Goal: Task Accomplishment & Management: Complete application form

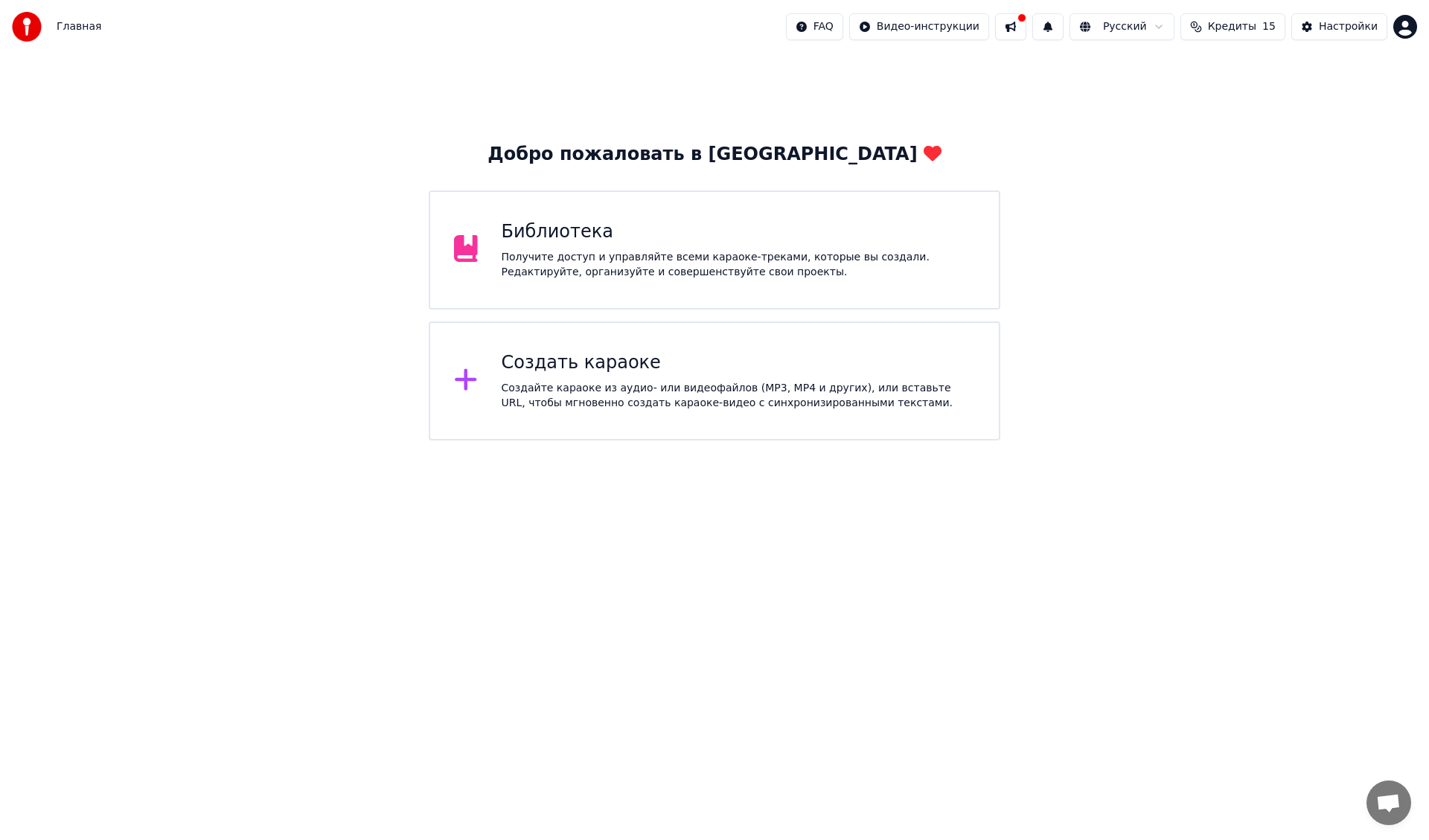
click at [574, 361] on div "Создать караоке" at bounding box center [738, 363] width 474 height 24
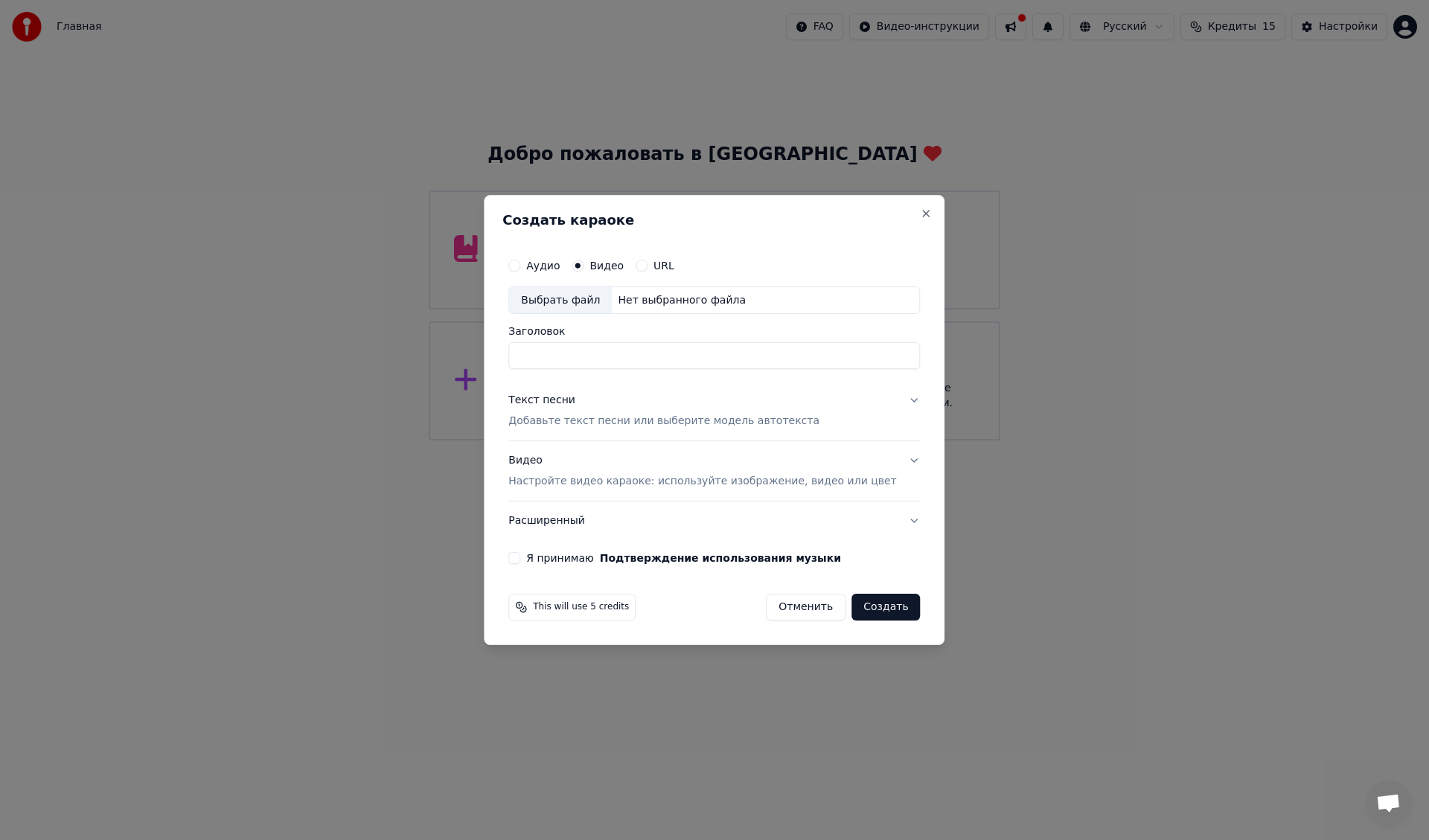
click at [577, 295] on div "Выбрать файл" at bounding box center [560, 301] width 102 height 26
click at [719, 210] on div "Создать караоке Аудио Видео URL Выбрать файл C:\Users\user\Downloads\0924.mp4 З…" at bounding box center [714, 420] width 461 height 451
drag, startPoint x: 588, startPoint y: 359, endPoint x: 487, endPoint y: 358, distance: 101.0
click at [478, 358] on body "Главная FAQ Видео-инструкции Русский Кредиты 15 Настройки Добро пожаловать в Yo…" at bounding box center [714, 220] width 1429 height 440
paste input "**********"
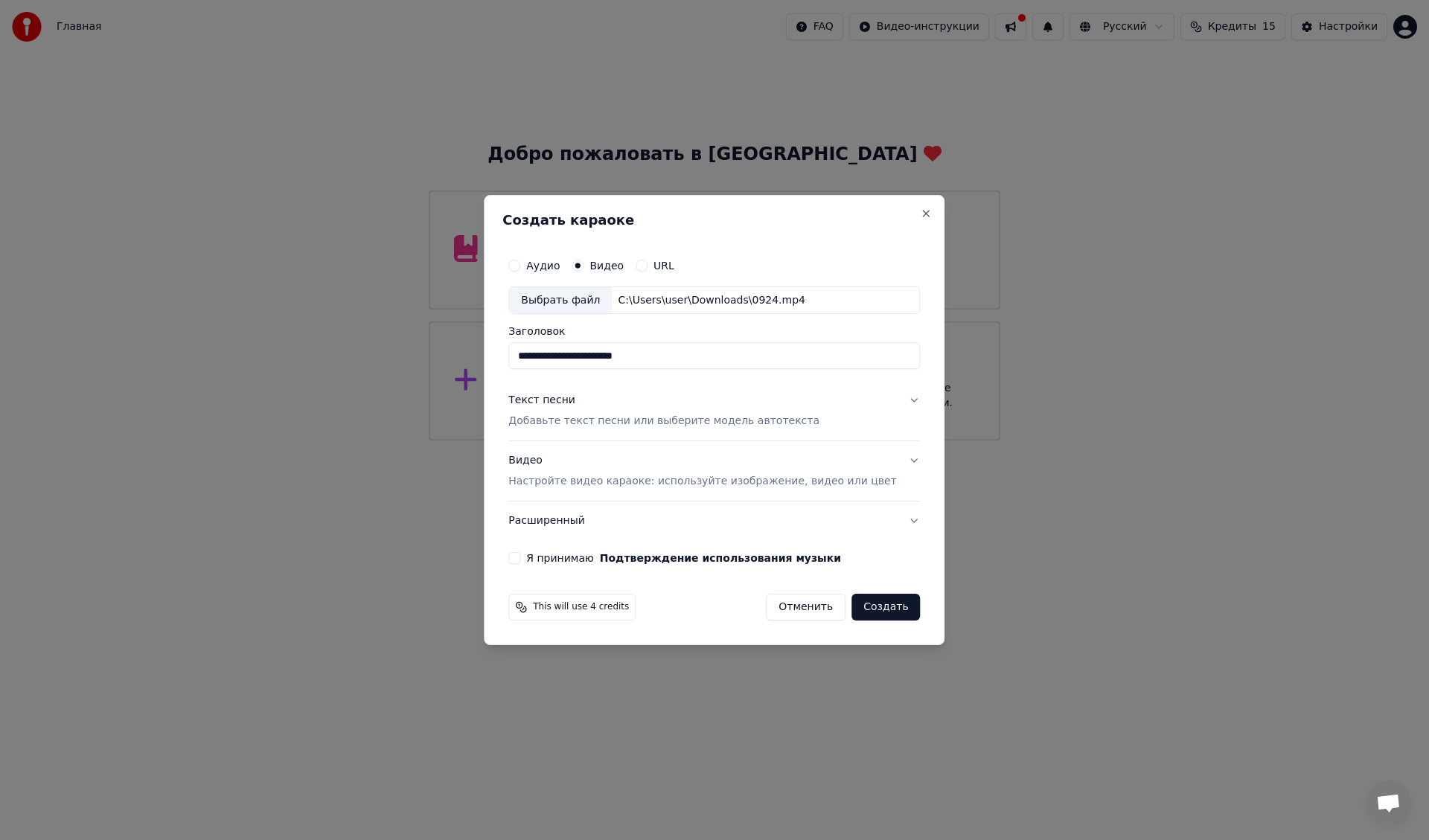
type input "**********"
click at [549, 467] on div "Видео Настройте видео караоке: используйте изображение, видео или цвет" at bounding box center [701, 472] width 387 height 36
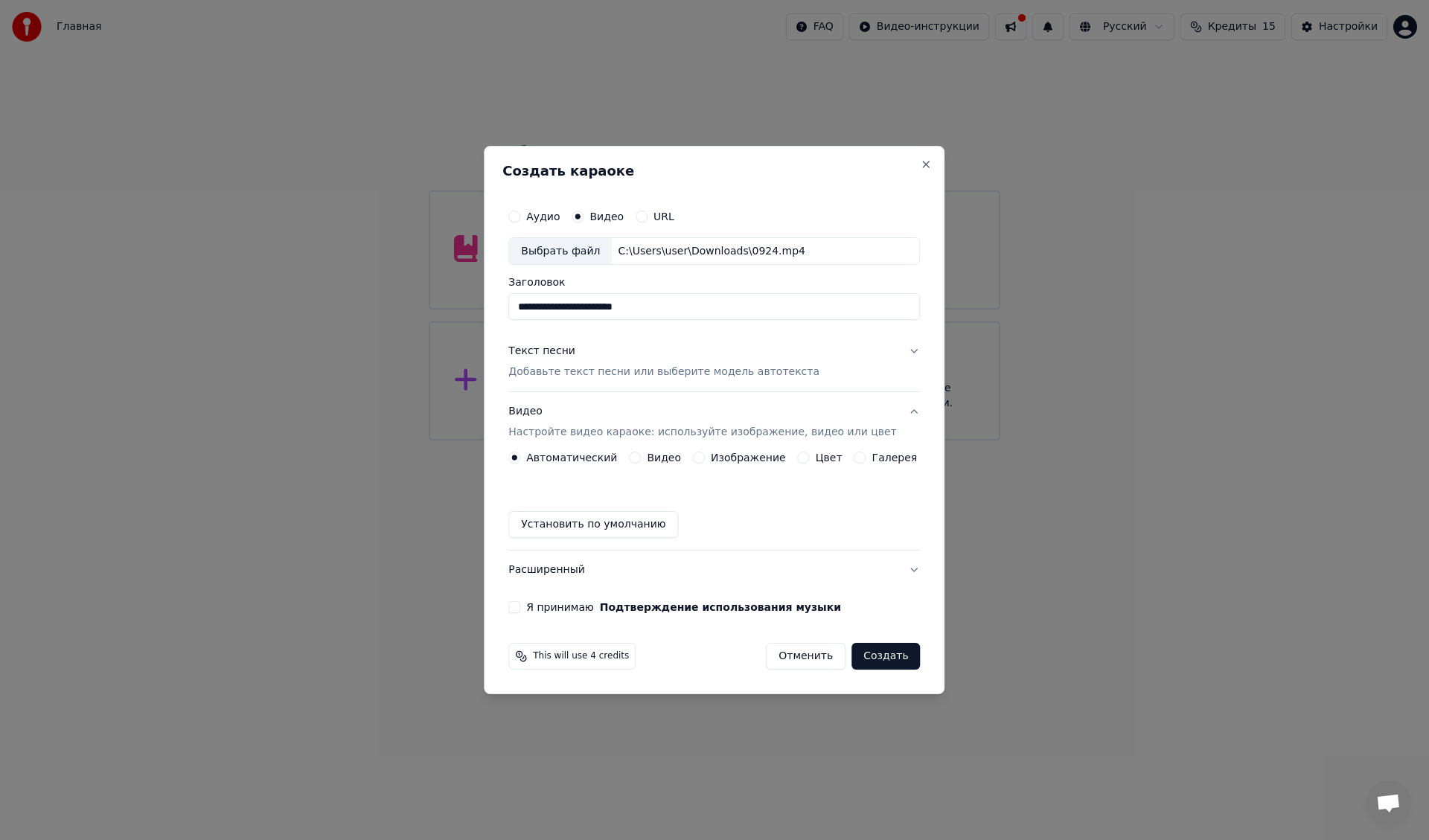
click at [641, 456] on button "Видео" at bounding box center [634, 458] width 12 height 12
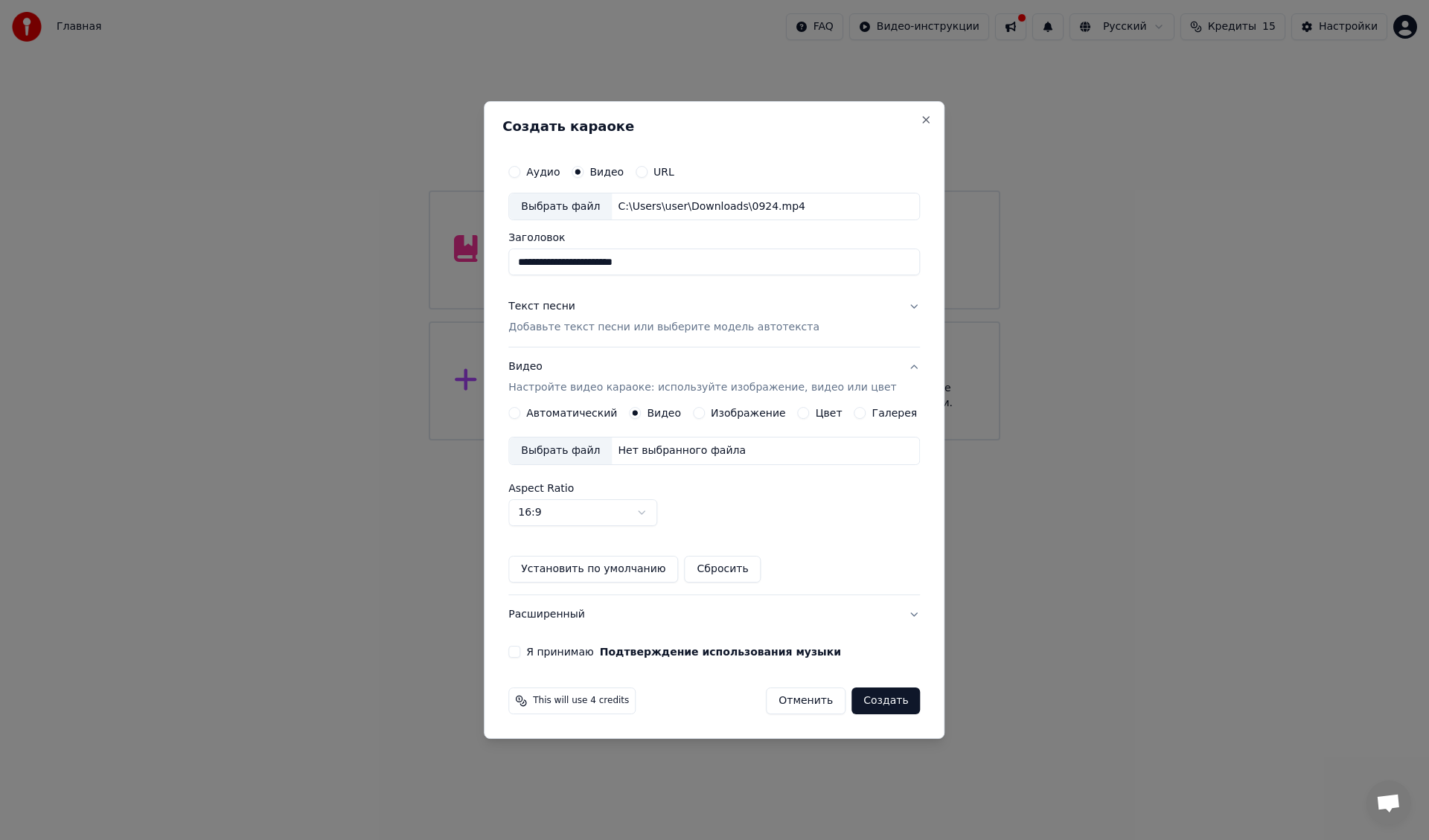
click at [568, 447] on div "Выбрать файл" at bounding box center [560, 451] width 102 height 26
click at [540, 309] on div "Текст песни" at bounding box center [541, 307] width 67 height 15
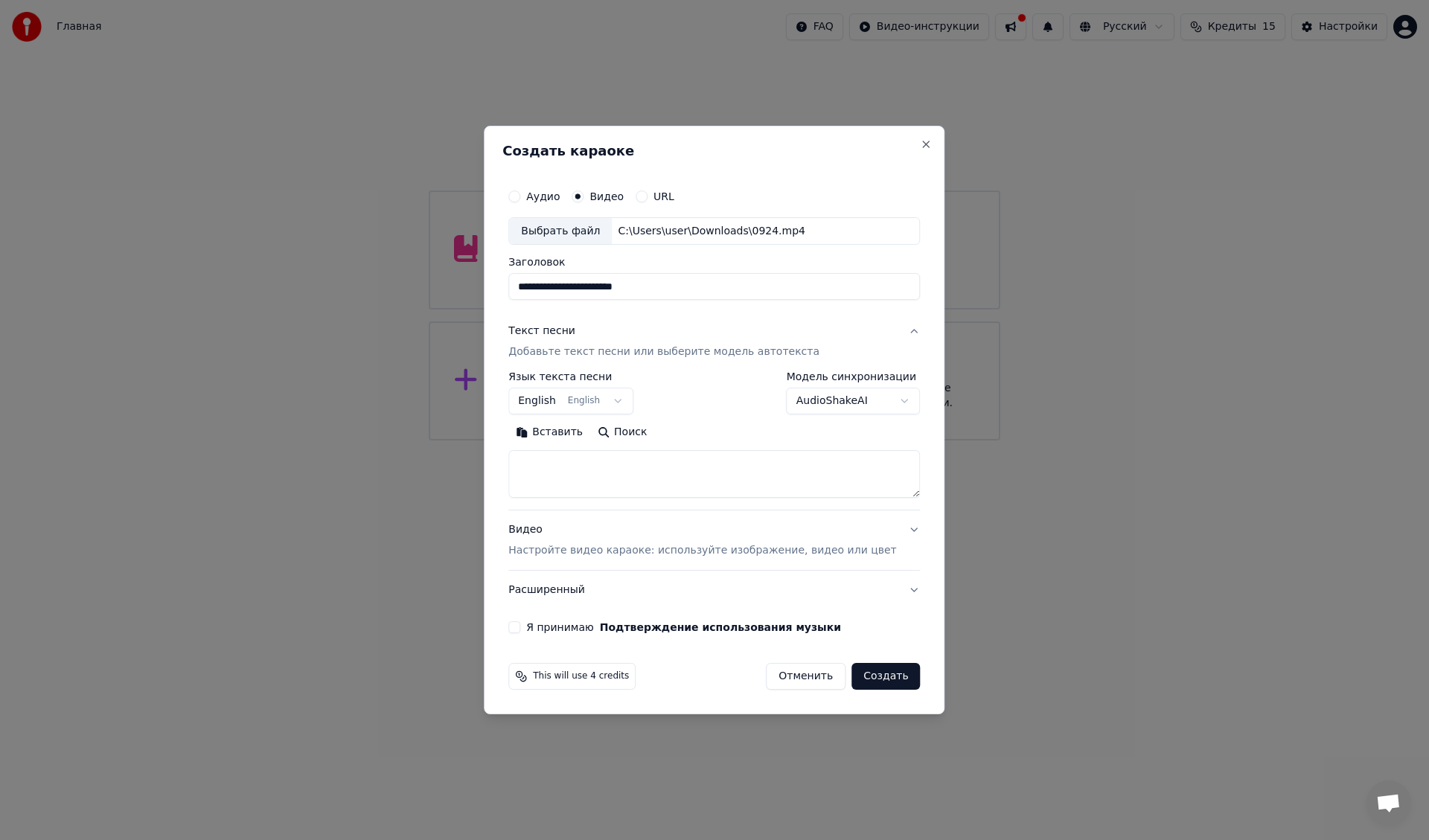
click at [580, 399] on body "**********" at bounding box center [714, 220] width 1429 height 440
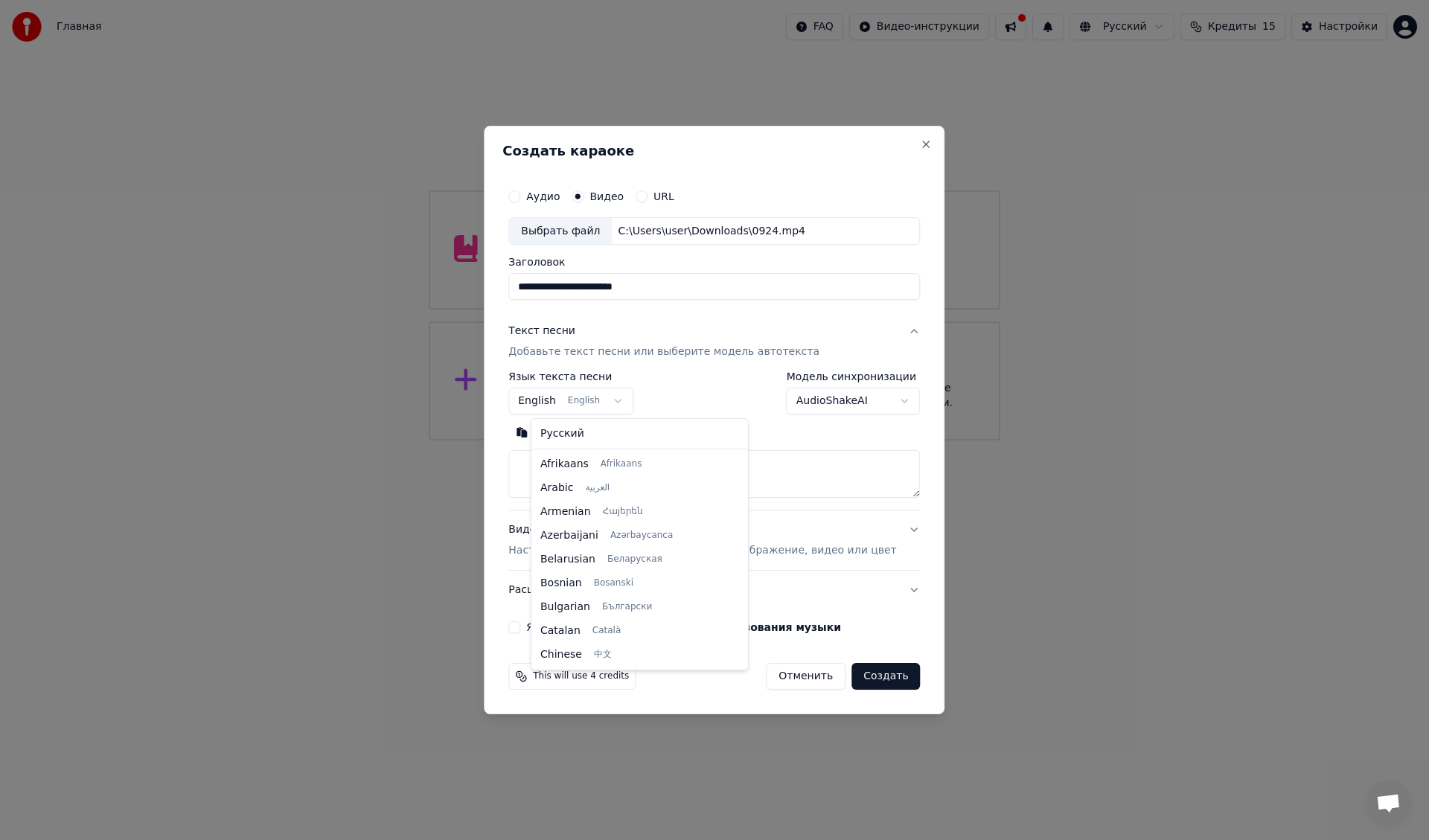
scroll to position [119, 0]
select select "**"
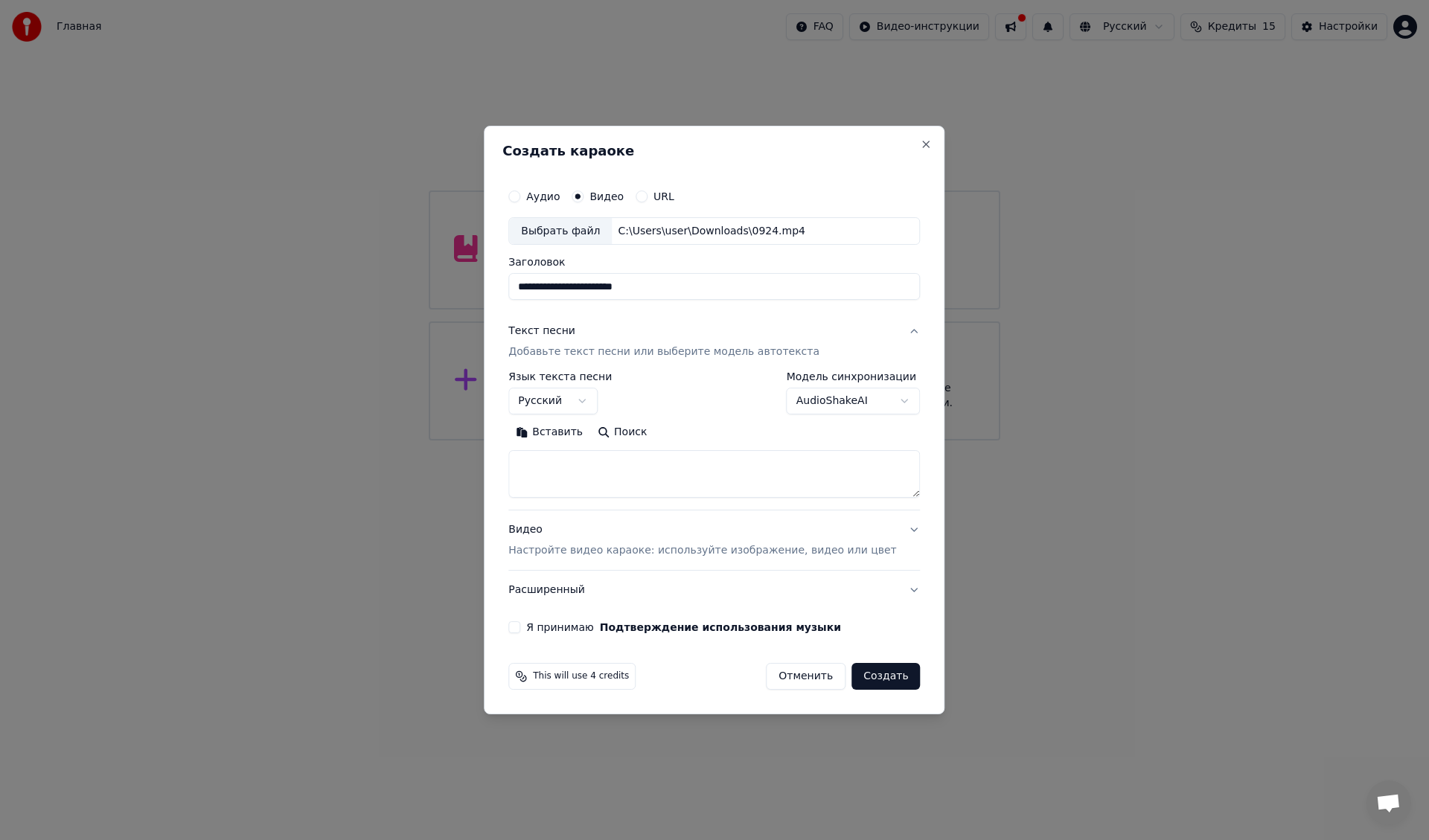
click at [584, 467] on textarea at bounding box center [714, 475] width 411 height 48
paste textarea "**********"
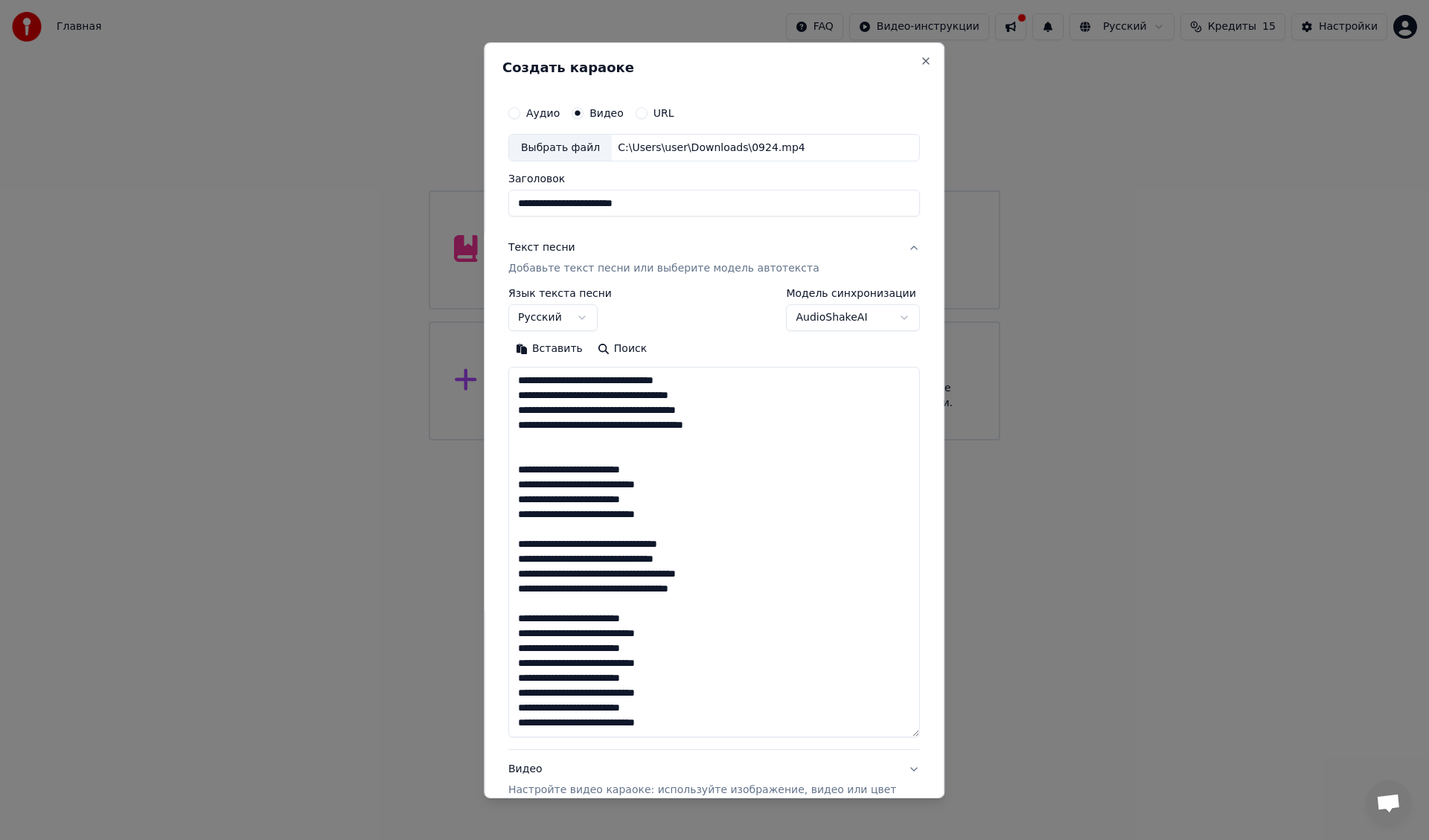
scroll to position [317, 0]
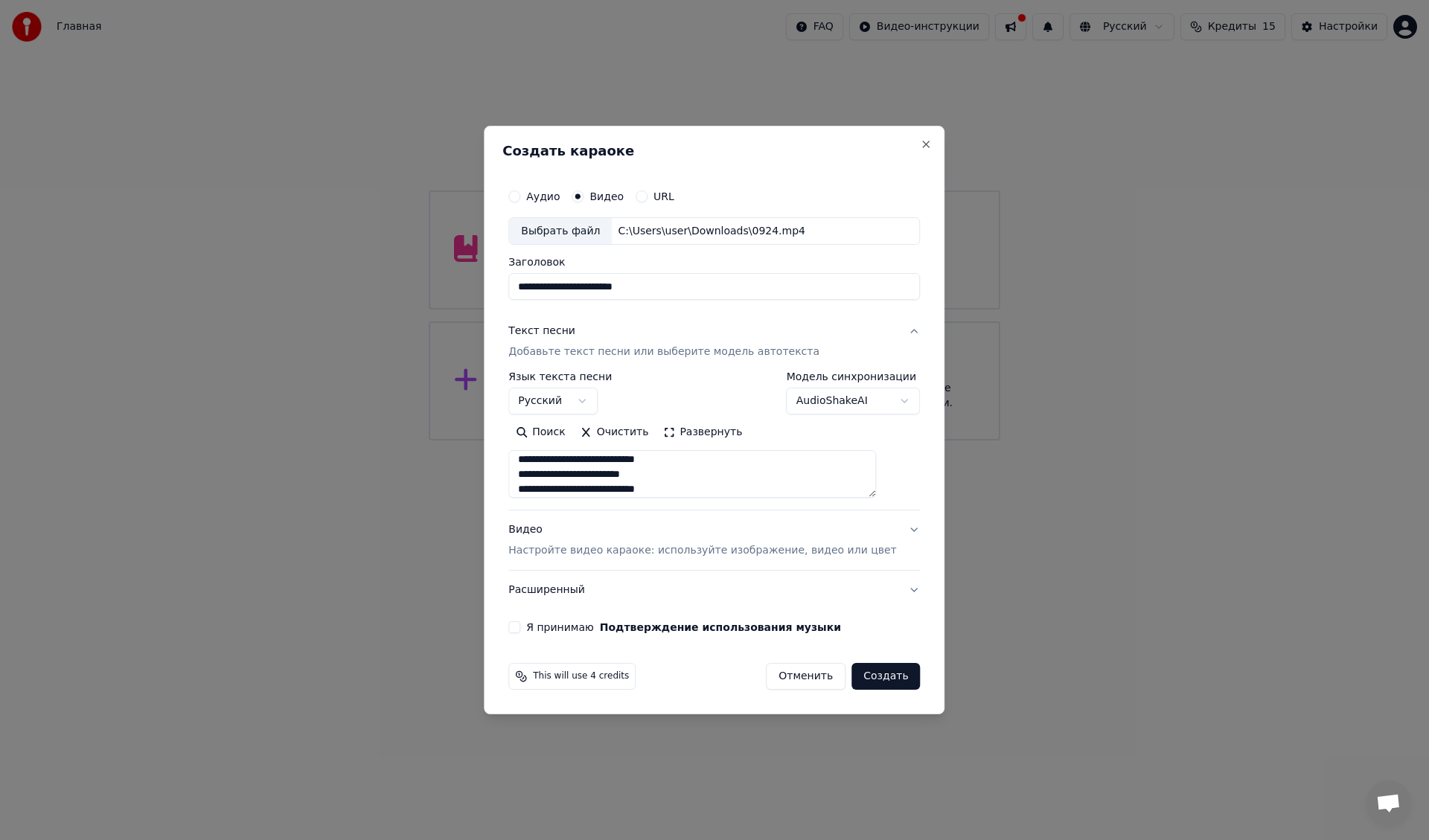
type textarea "**********"
click at [520, 628] on button "Я принимаю Подтверждение использования музыки" at bounding box center [514, 627] width 12 height 12
click at [873, 681] on button "Создать" at bounding box center [885, 676] width 69 height 26
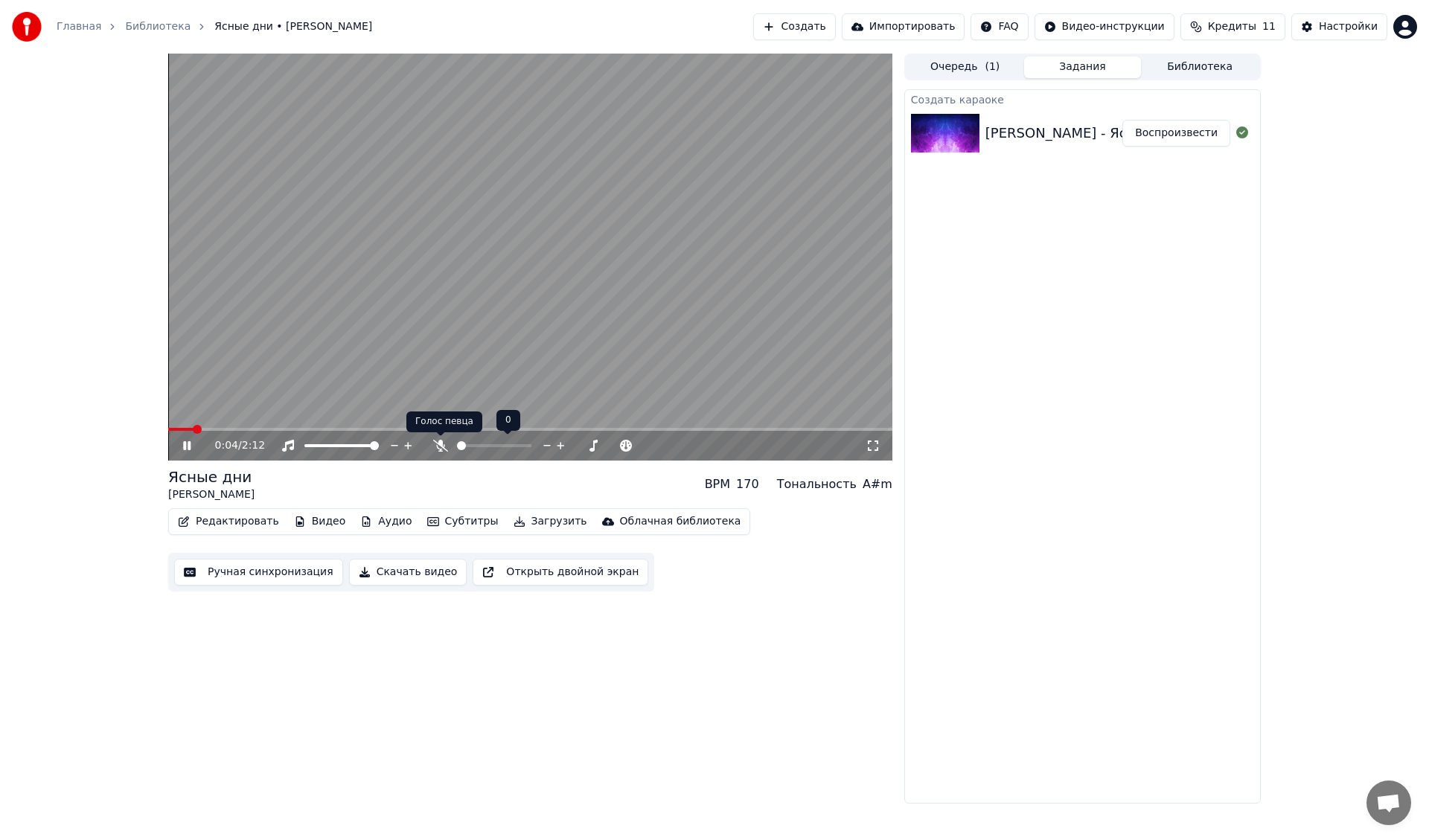
click at [438, 444] on icon at bounding box center [440, 446] width 15 height 12
click at [230, 427] on span at bounding box center [230, 429] width 9 height 9
click at [207, 428] on span at bounding box center [188, 429] width 38 height 3
click at [186, 448] on icon at bounding box center [187, 445] width 7 height 9
click at [178, 429] on span at bounding box center [178, 429] width 9 height 9
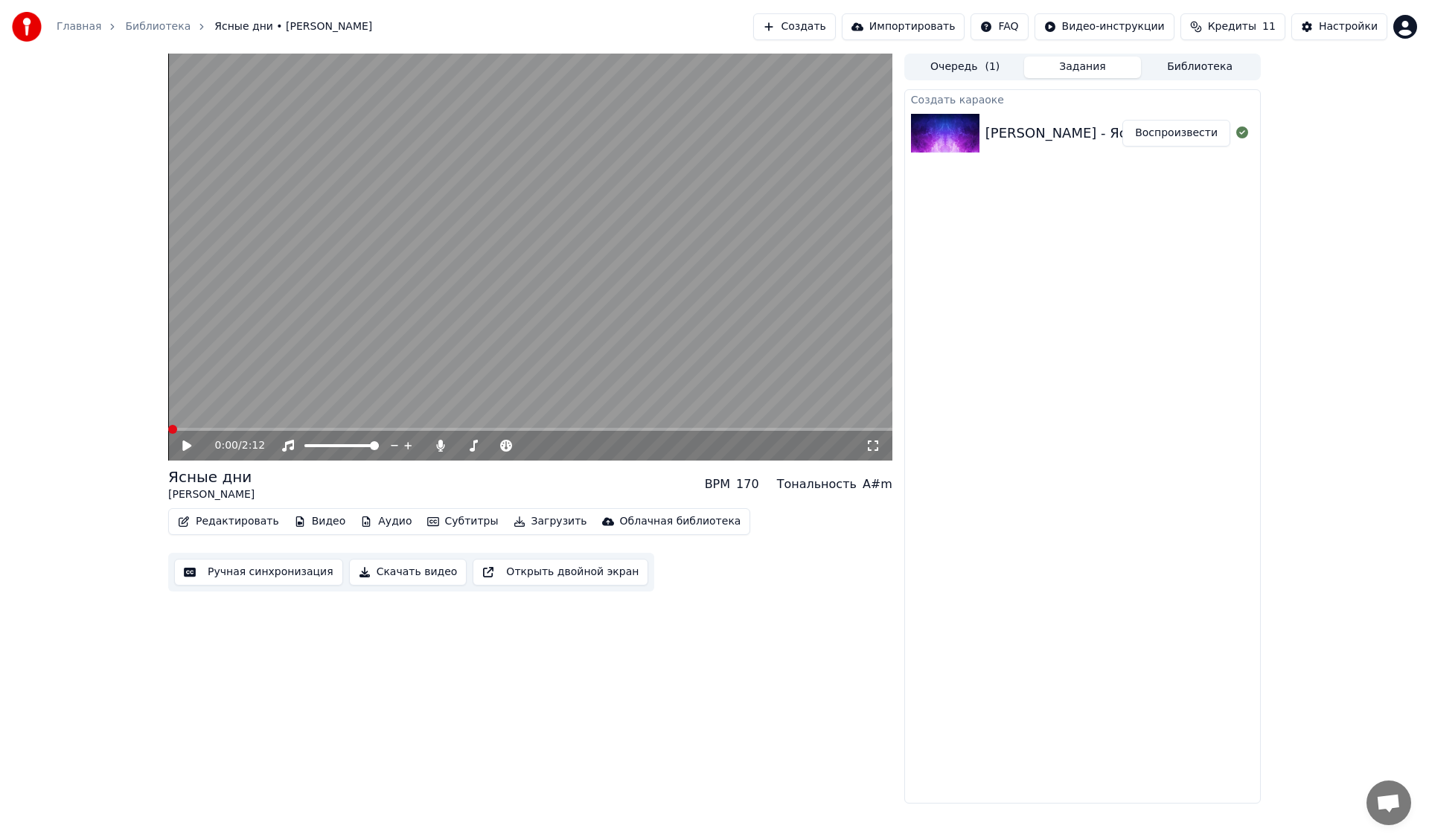
click at [169, 429] on span at bounding box center [173, 429] width 9 height 9
click at [187, 445] on icon at bounding box center [187, 445] width 9 height 11
click at [460, 429] on span at bounding box center [530, 429] width 724 height 3
click at [518, 429] on span at bounding box center [530, 429] width 724 height 3
click at [617, 430] on span at bounding box center [530, 429] width 724 height 3
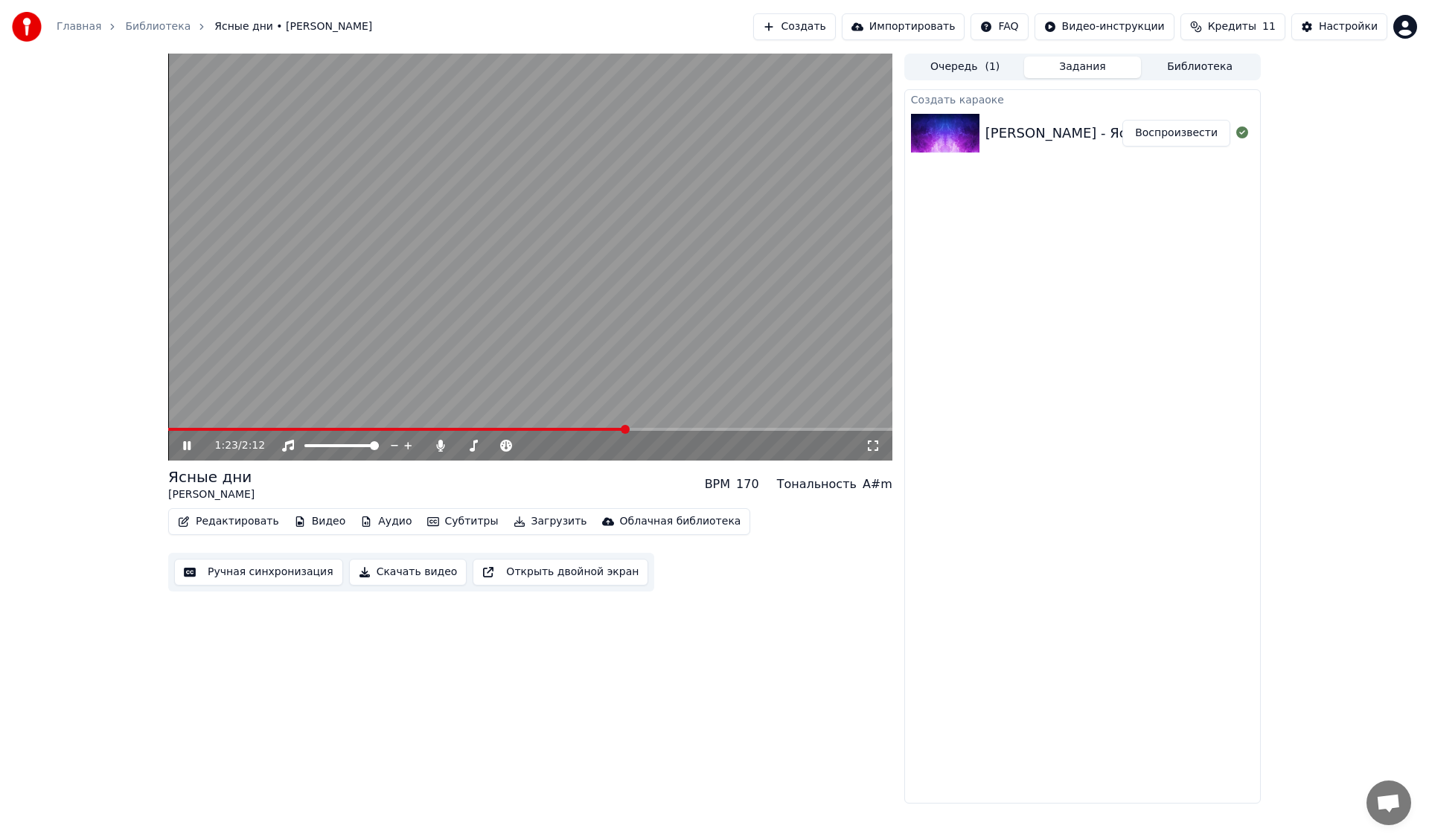
click at [696, 429] on span at bounding box center [530, 429] width 724 height 3
click at [792, 430] on span at bounding box center [530, 429] width 724 height 3
click at [836, 428] on span at bounding box center [530, 429] width 724 height 3
click at [862, 430] on span at bounding box center [530, 429] width 724 height 3
click at [528, 517] on button "Загрузить" at bounding box center [551, 521] width 86 height 21
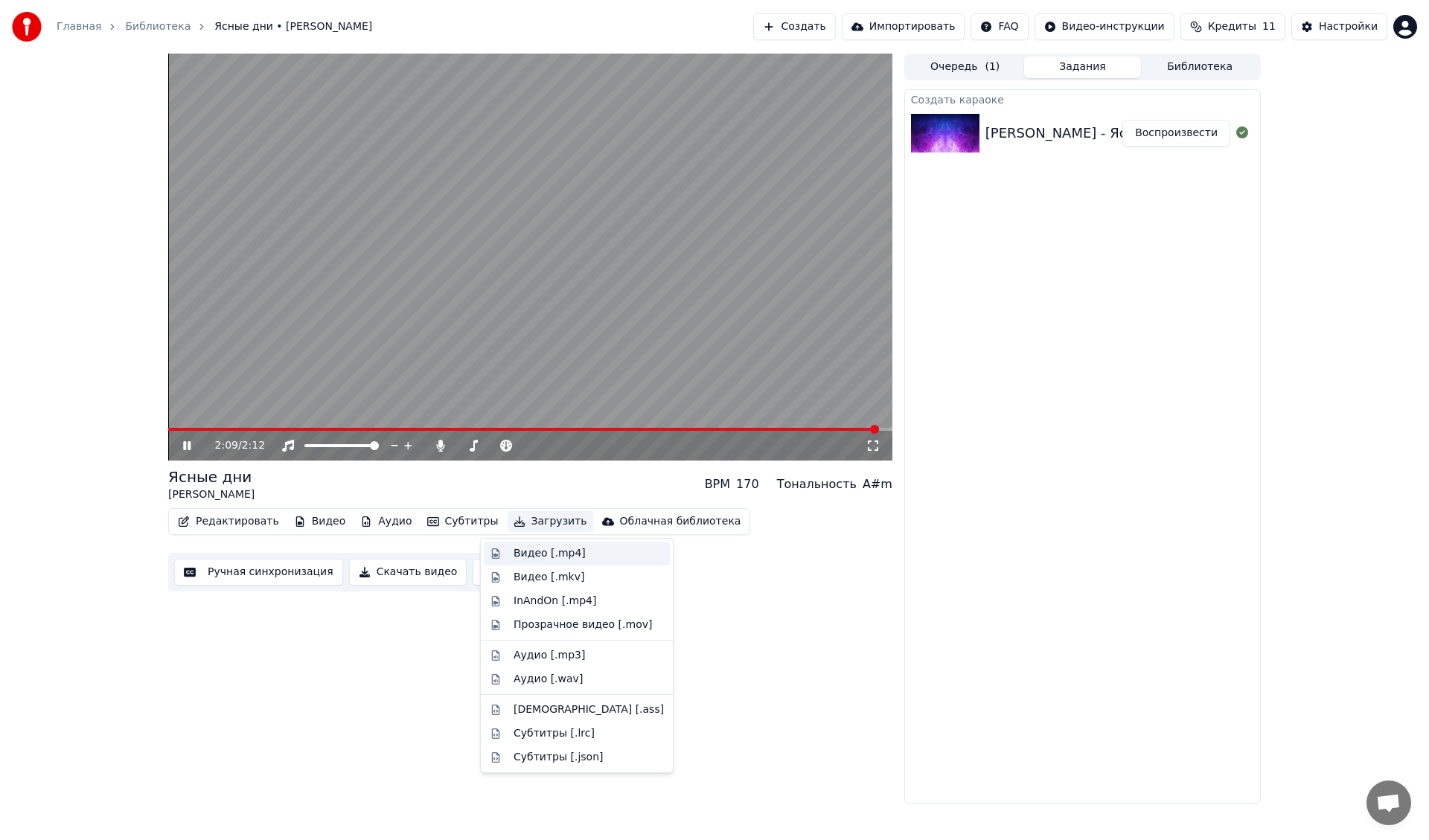
click at [521, 555] on div "Видео [.mp4]" at bounding box center [549, 553] width 72 height 15
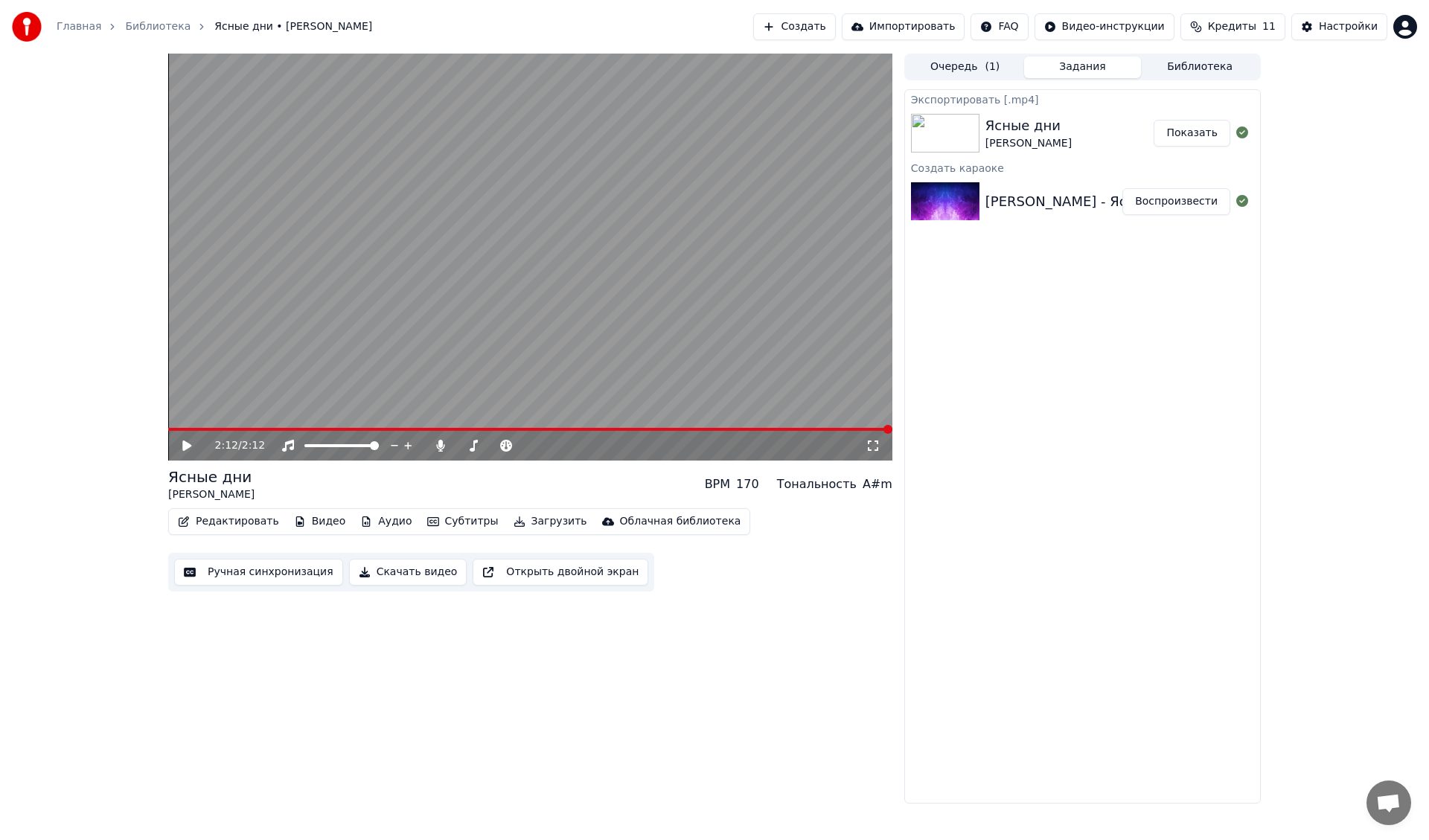
click at [835, 26] on button "Создать" at bounding box center [794, 26] width 82 height 26
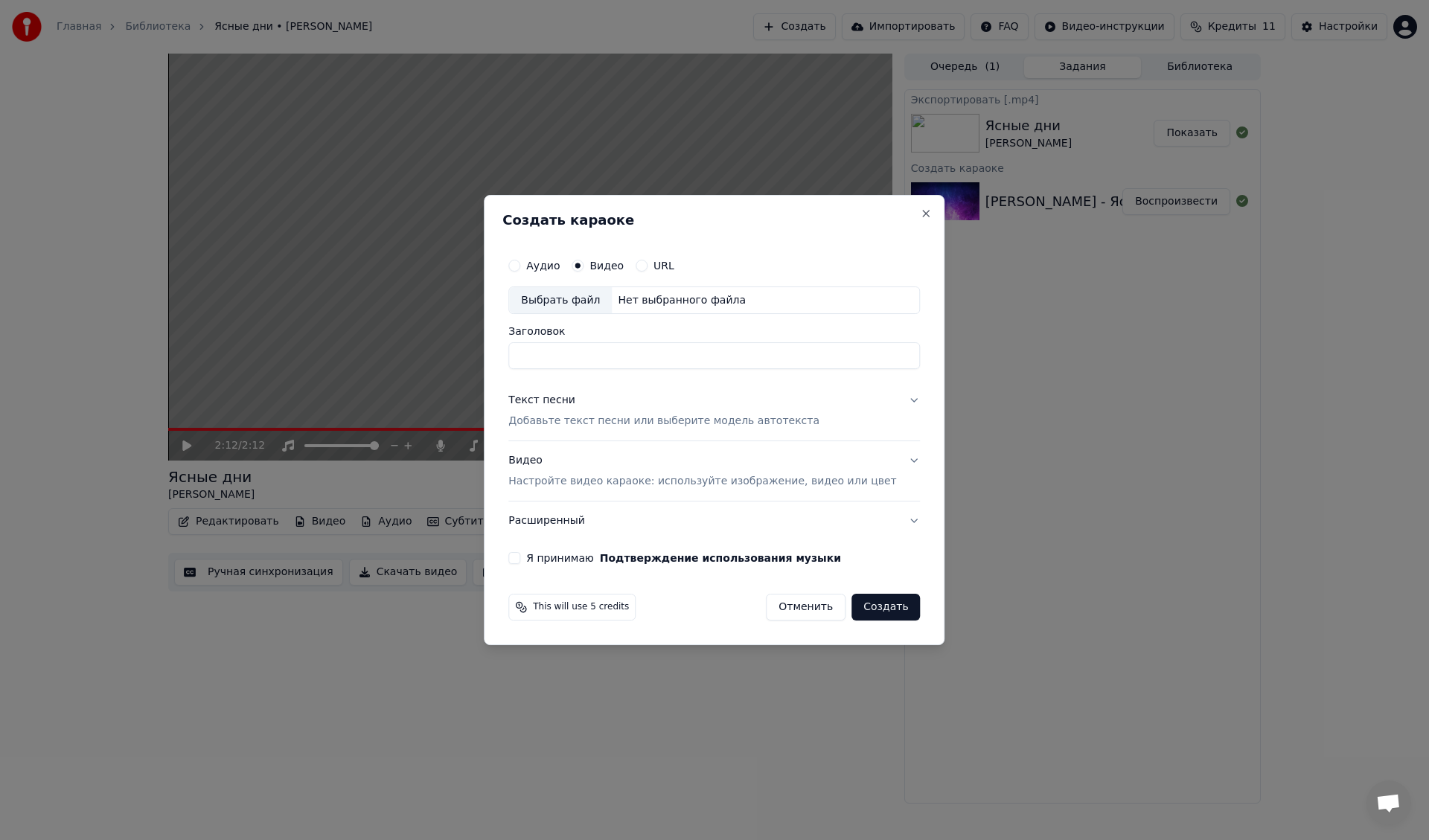
click at [569, 300] on div "Выбрать файл" at bounding box center [560, 301] width 102 height 26
type input "**********"
drag, startPoint x: 734, startPoint y: 358, endPoint x: 461, endPoint y: 343, distance: 273.4
click at [462, 343] on body "**********" at bounding box center [714, 420] width 1429 height 840
click at [552, 482] on p "Настройте видео караоке: используйте изображение, видео или цвет" at bounding box center [701, 482] width 387 height 15
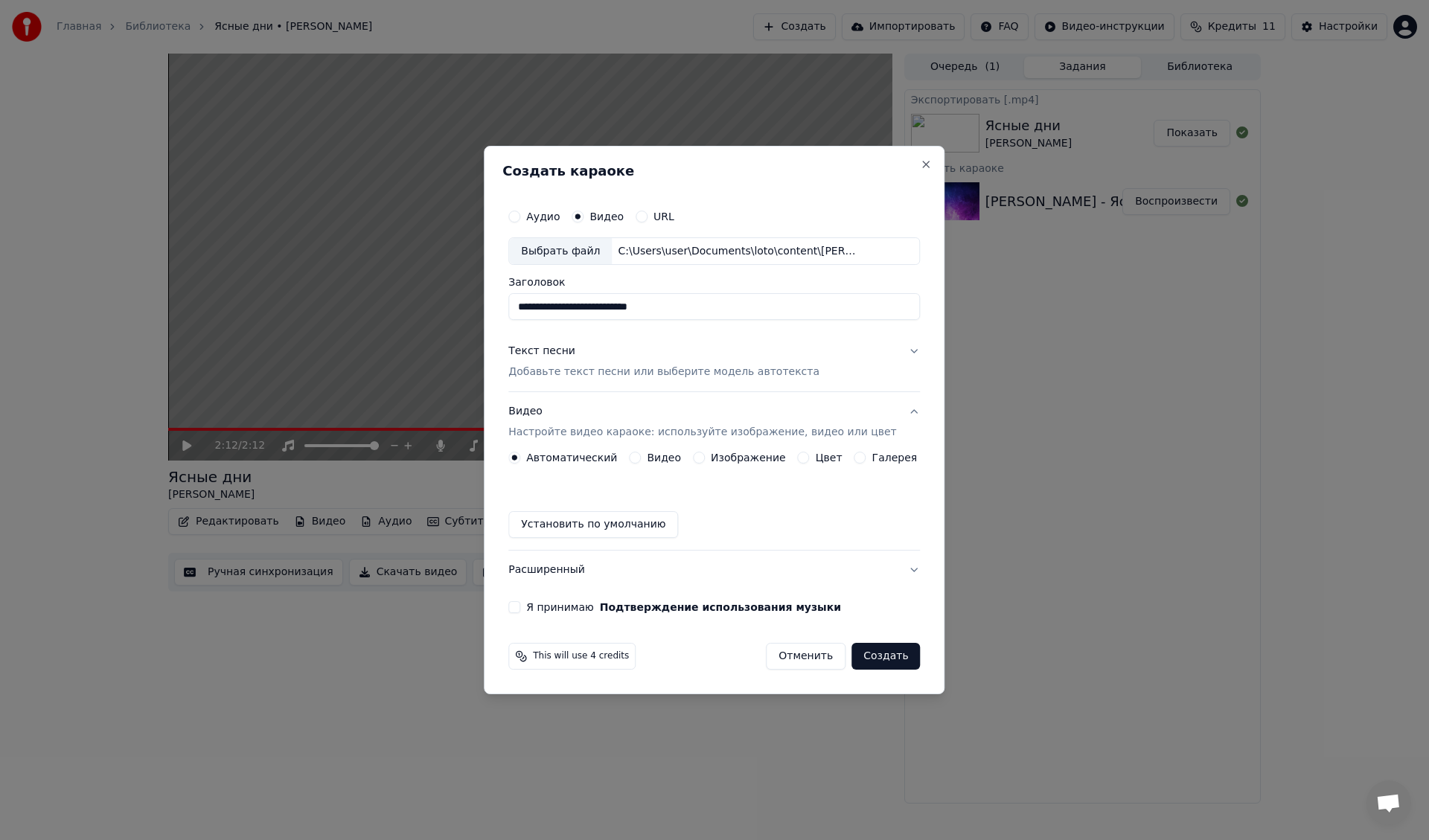
click at [641, 459] on button "Видео" at bounding box center [634, 458] width 12 height 12
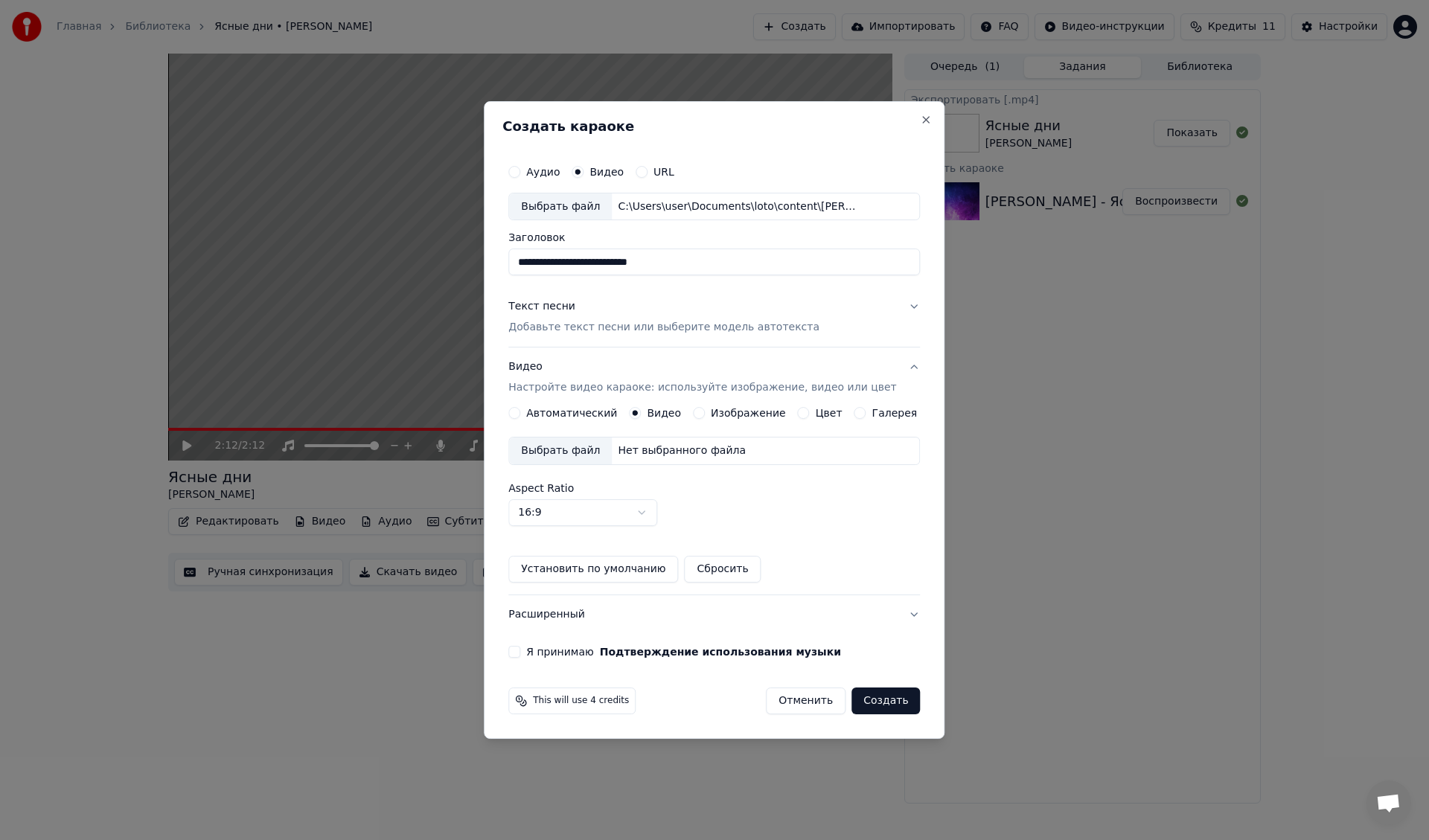
click at [589, 447] on div "Выбрать файл" at bounding box center [560, 451] width 102 height 26
click at [538, 305] on div "Текст песни" at bounding box center [541, 307] width 67 height 15
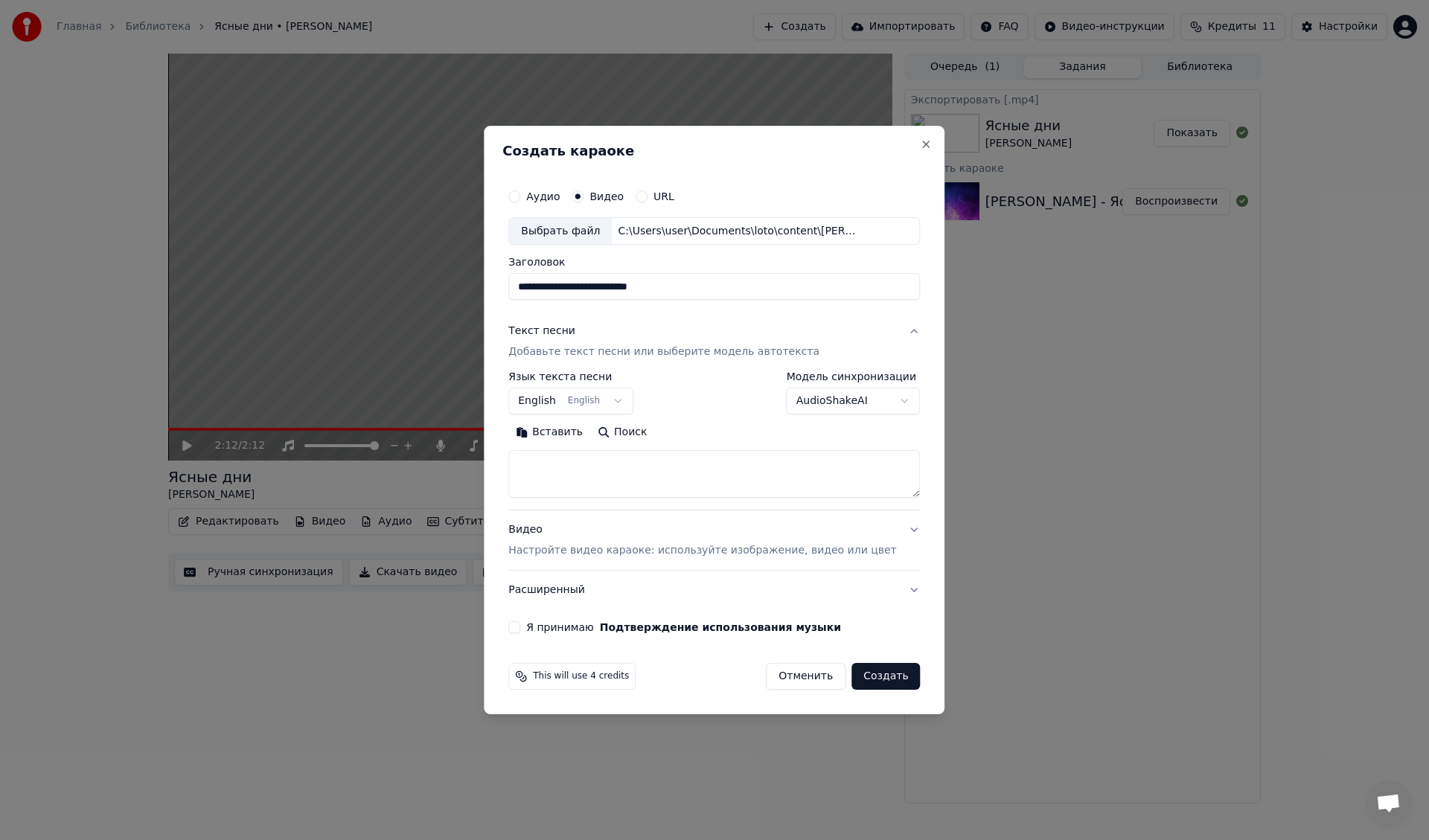
click at [561, 402] on body "**********" at bounding box center [714, 420] width 1429 height 840
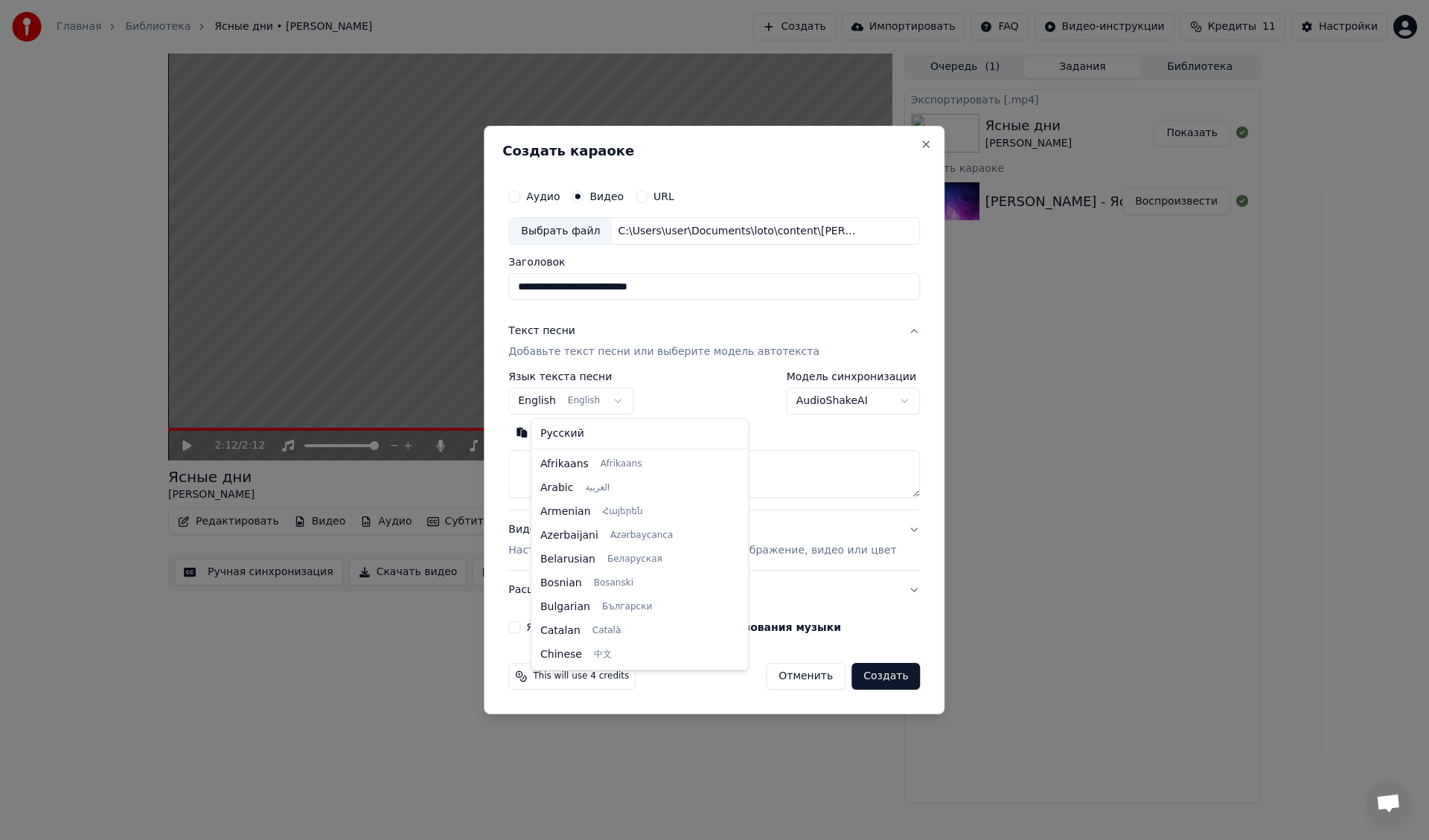
scroll to position [119, 0]
select select "**"
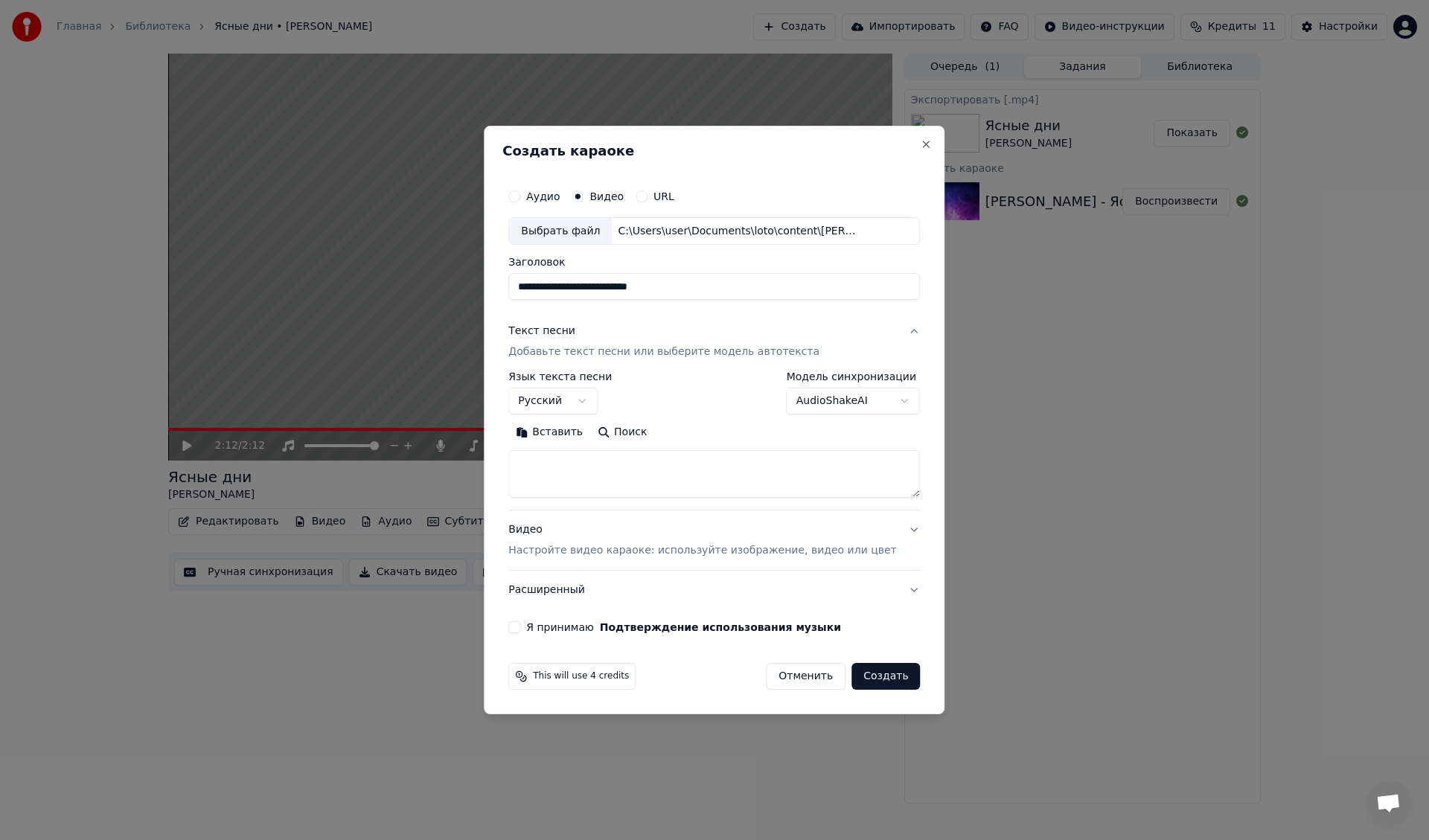
click at [643, 462] on textarea at bounding box center [714, 475] width 411 height 48
paste textarea "**********"
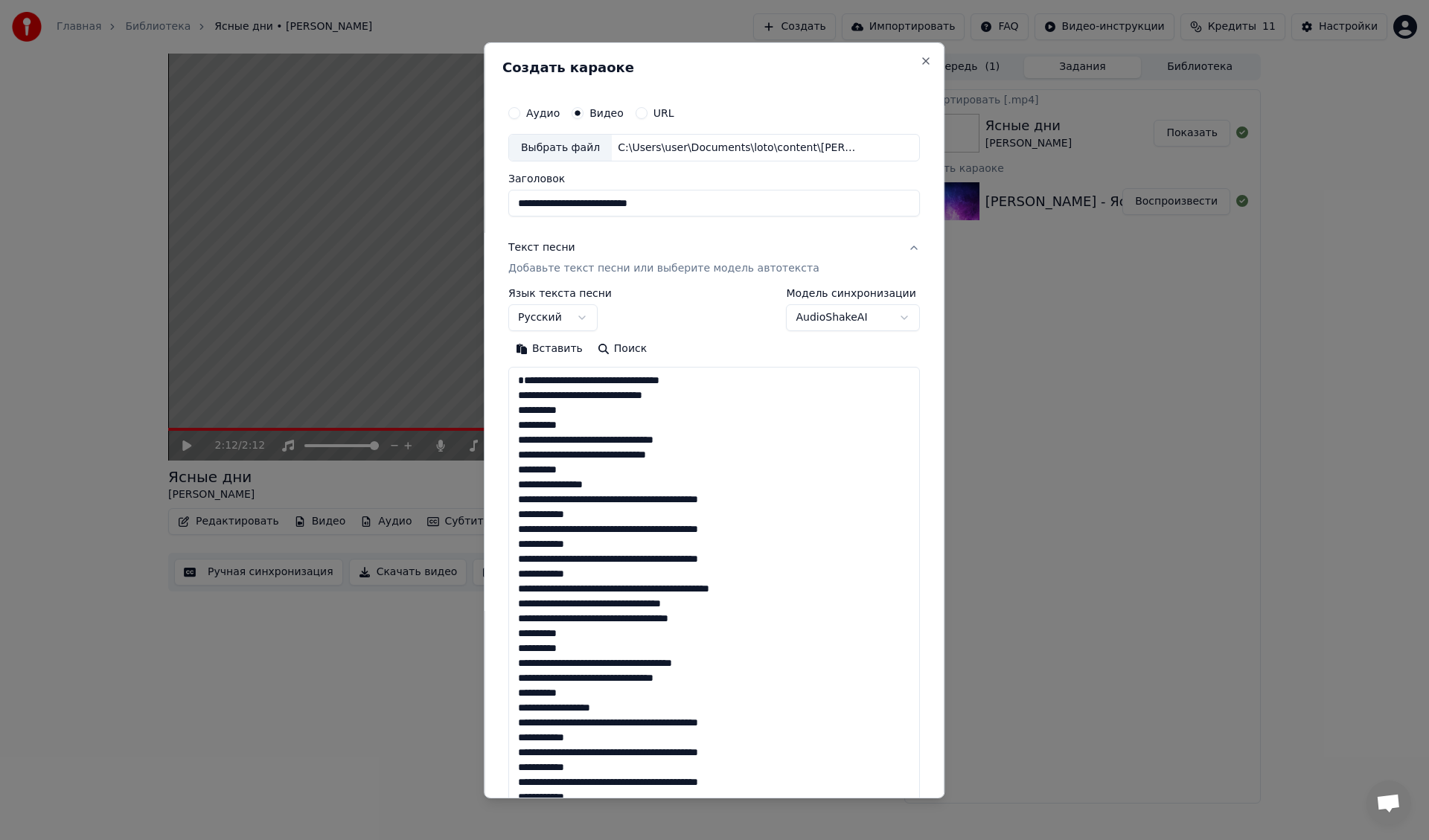
scroll to position [599, 0]
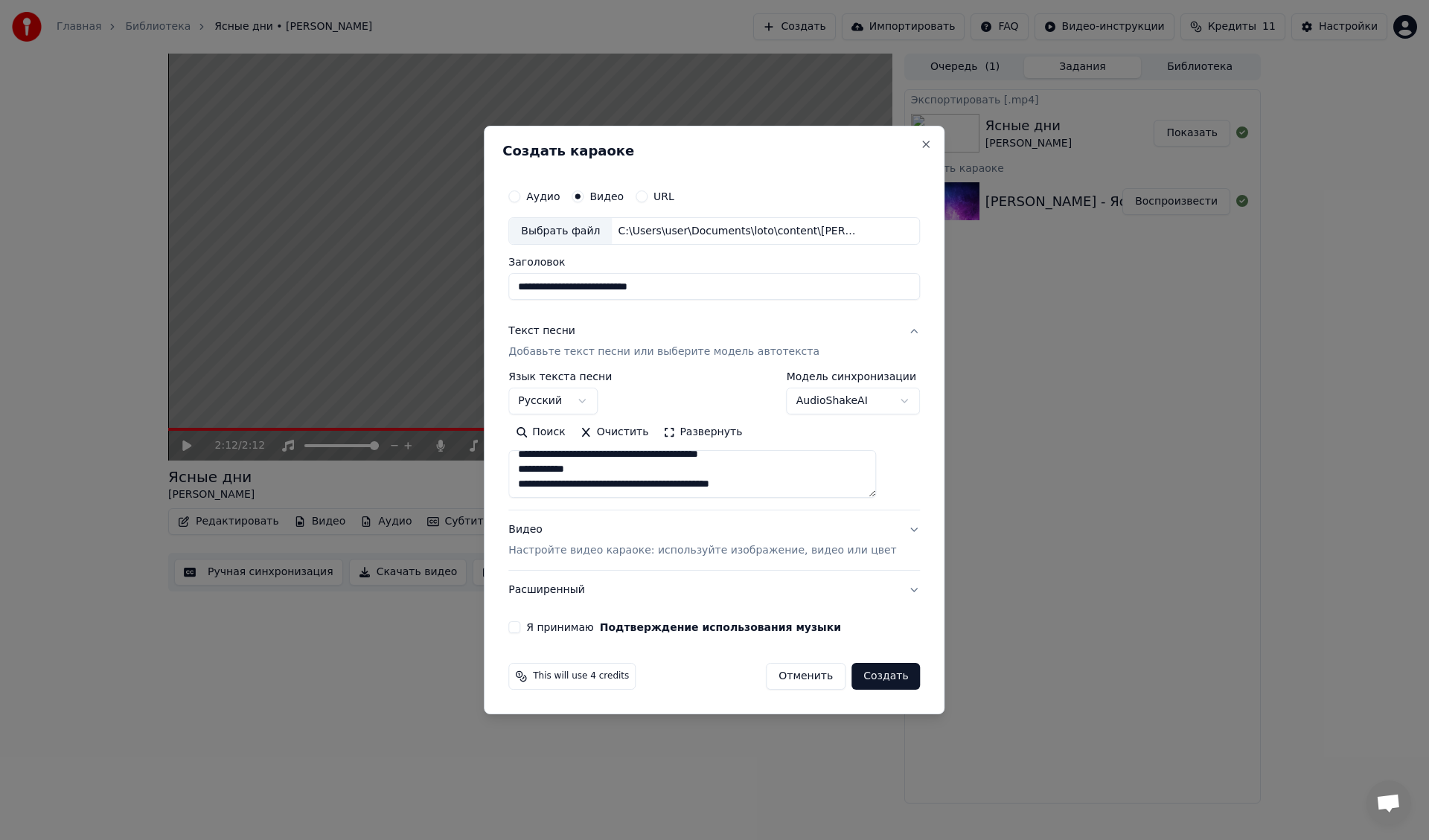
type textarea "**********"
click at [520, 628] on button "Я принимаю Подтверждение использования музыки" at bounding box center [514, 627] width 12 height 12
click at [870, 674] on button "Создать" at bounding box center [885, 676] width 69 height 26
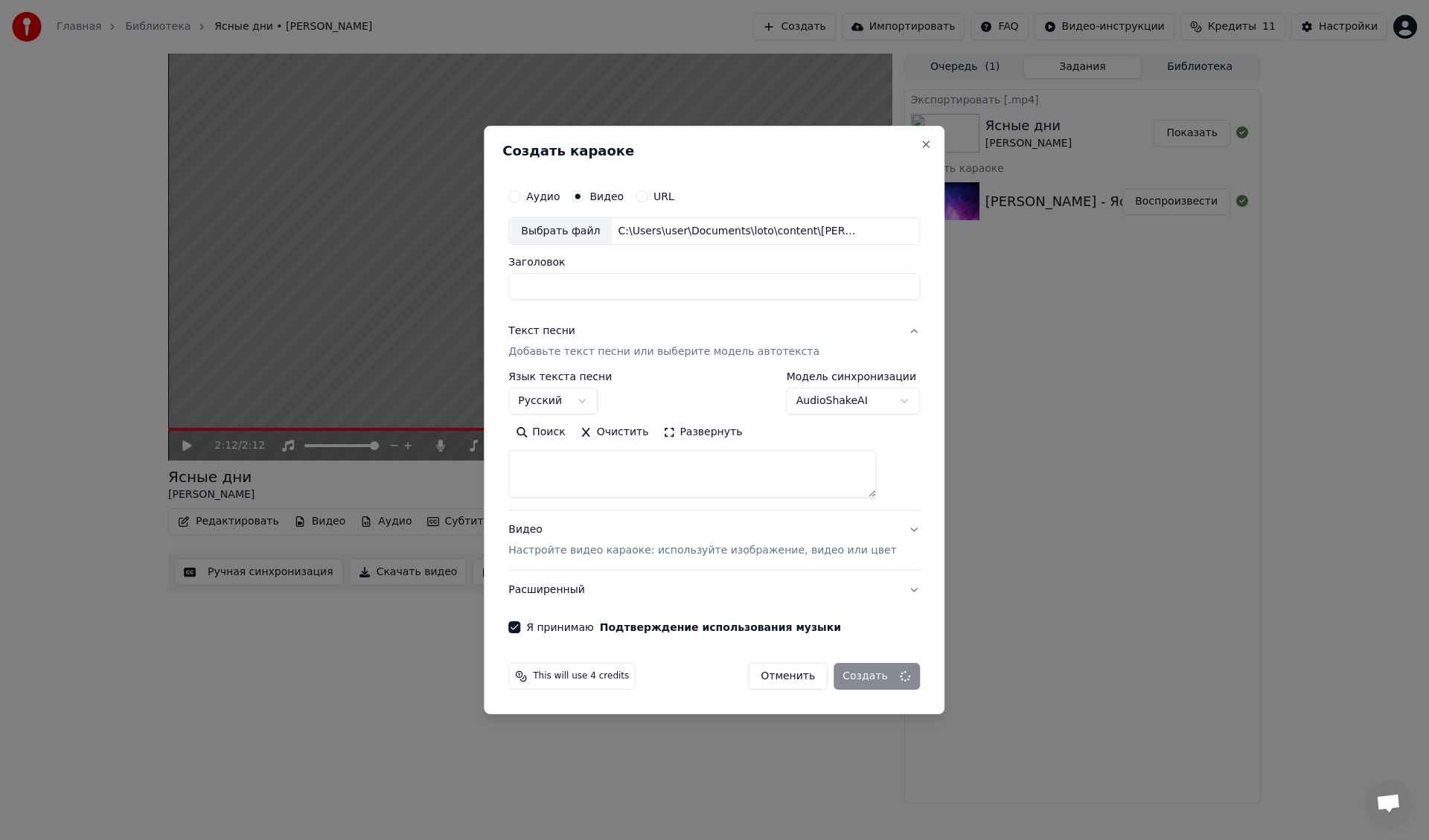
scroll to position [0, 0]
select select
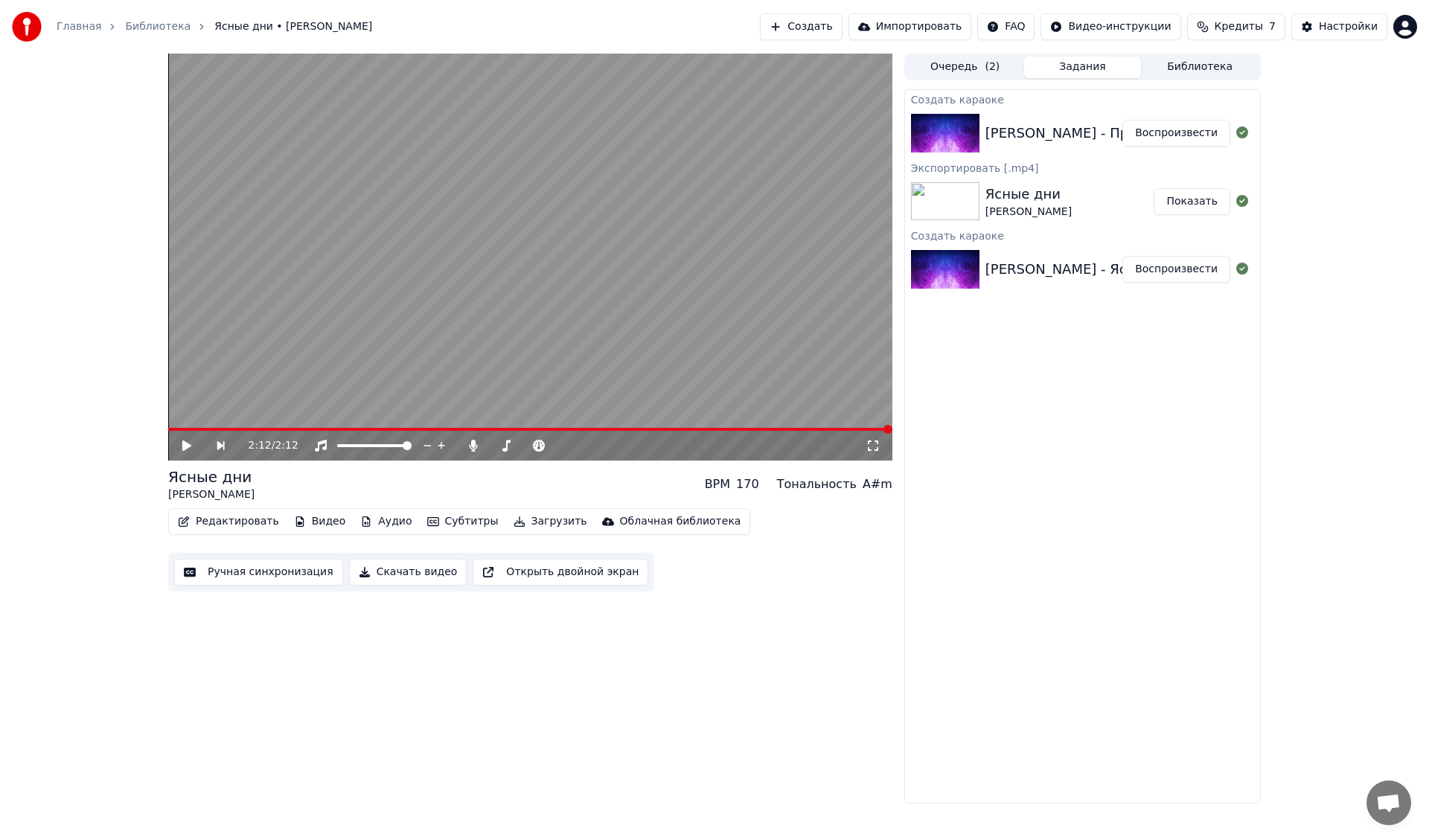
click at [1178, 135] on button "Воспроизвести" at bounding box center [1176, 133] width 108 height 26
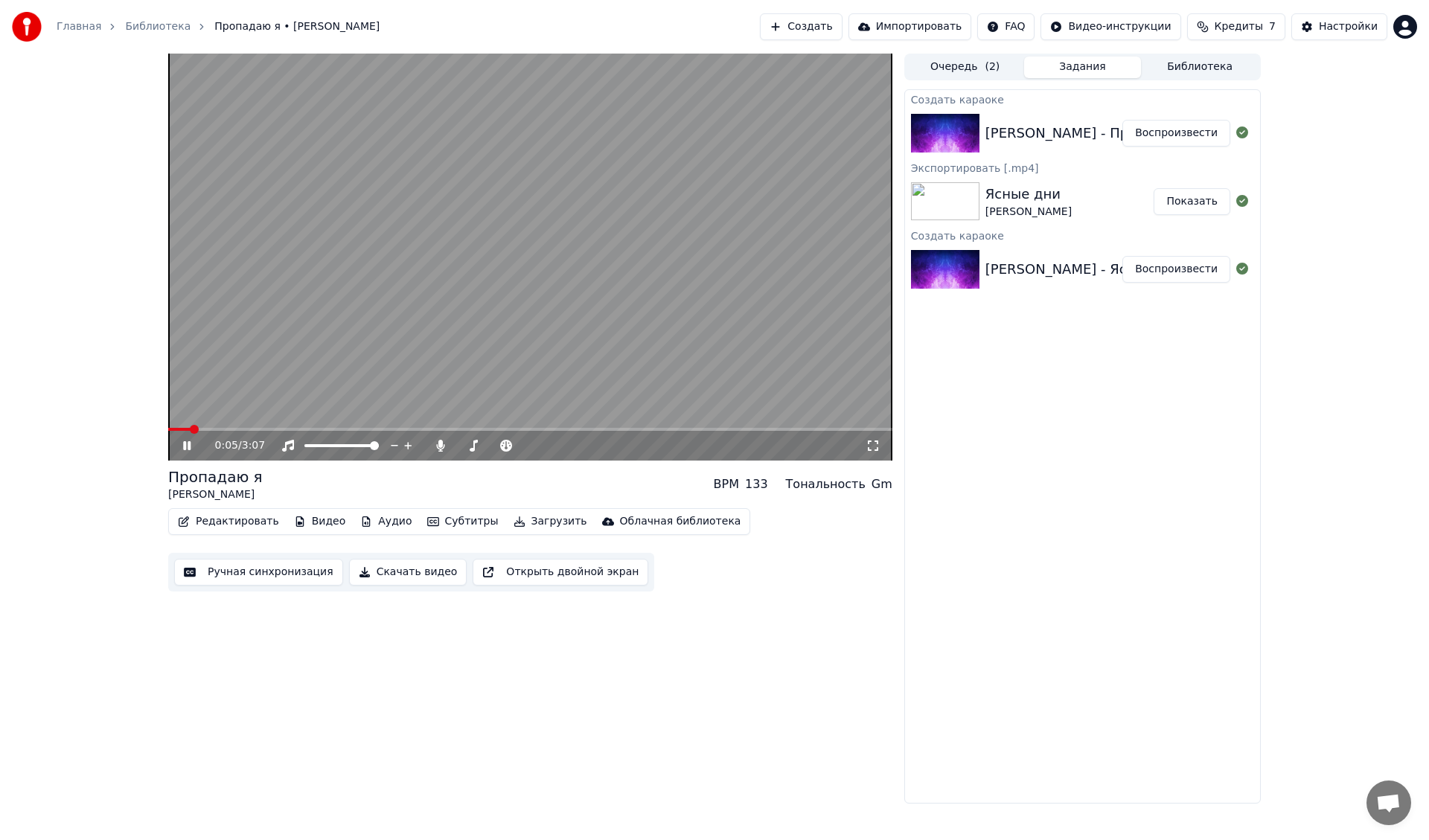
click at [230, 429] on span at bounding box center [530, 429] width 724 height 3
click at [327, 429] on span at bounding box center [530, 429] width 724 height 3
click at [418, 428] on span at bounding box center [530, 429] width 724 height 3
click at [516, 428] on span at bounding box center [530, 429] width 724 height 3
click at [620, 428] on span at bounding box center [530, 429] width 724 height 3
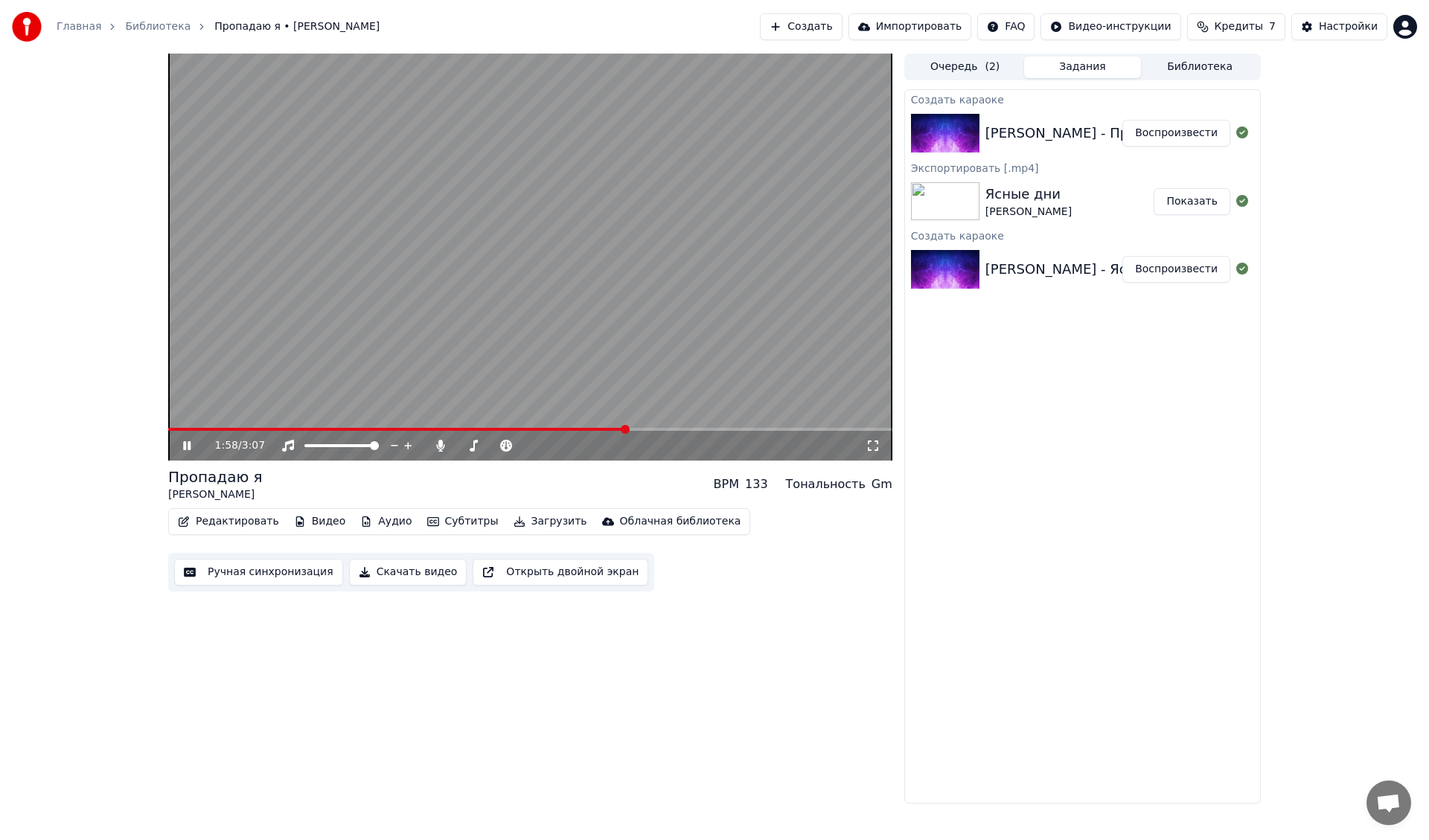
click at [671, 429] on span at bounding box center [530, 429] width 724 height 3
click at [746, 429] on span at bounding box center [530, 429] width 724 height 3
click at [818, 429] on span at bounding box center [530, 429] width 724 height 3
click at [835, 429] on span at bounding box center [530, 429] width 724 height 3
click at [866, 428] on span at bounding box center [530, 429] width 724 height 3
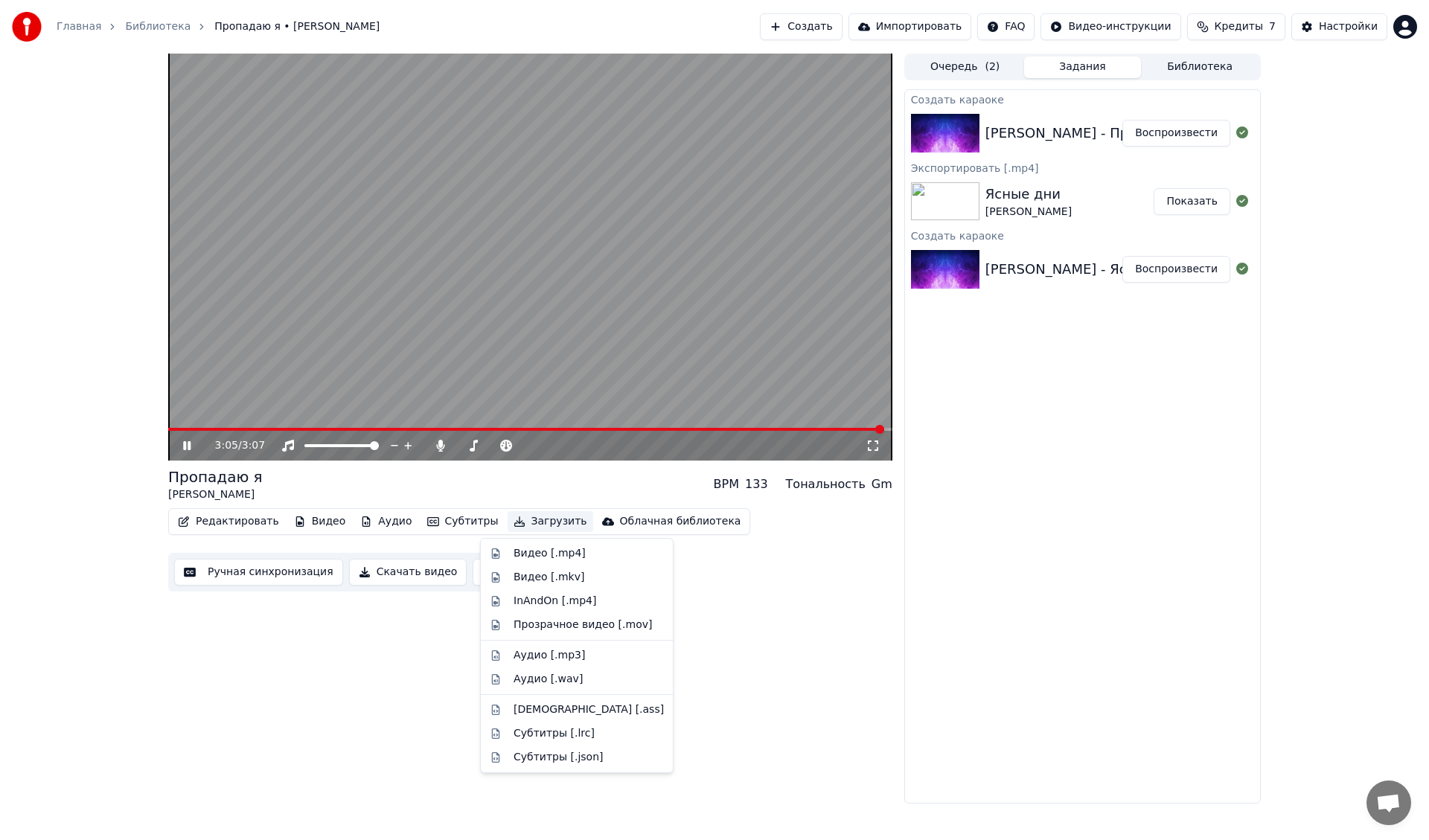
click at [525, 524] on button "Загрузить" at bounding box center [551, 521] width 86 height 21
click at [521, 557] on div "Видео [.mp4]" at bounding box center [549, 553] width 72 height 15
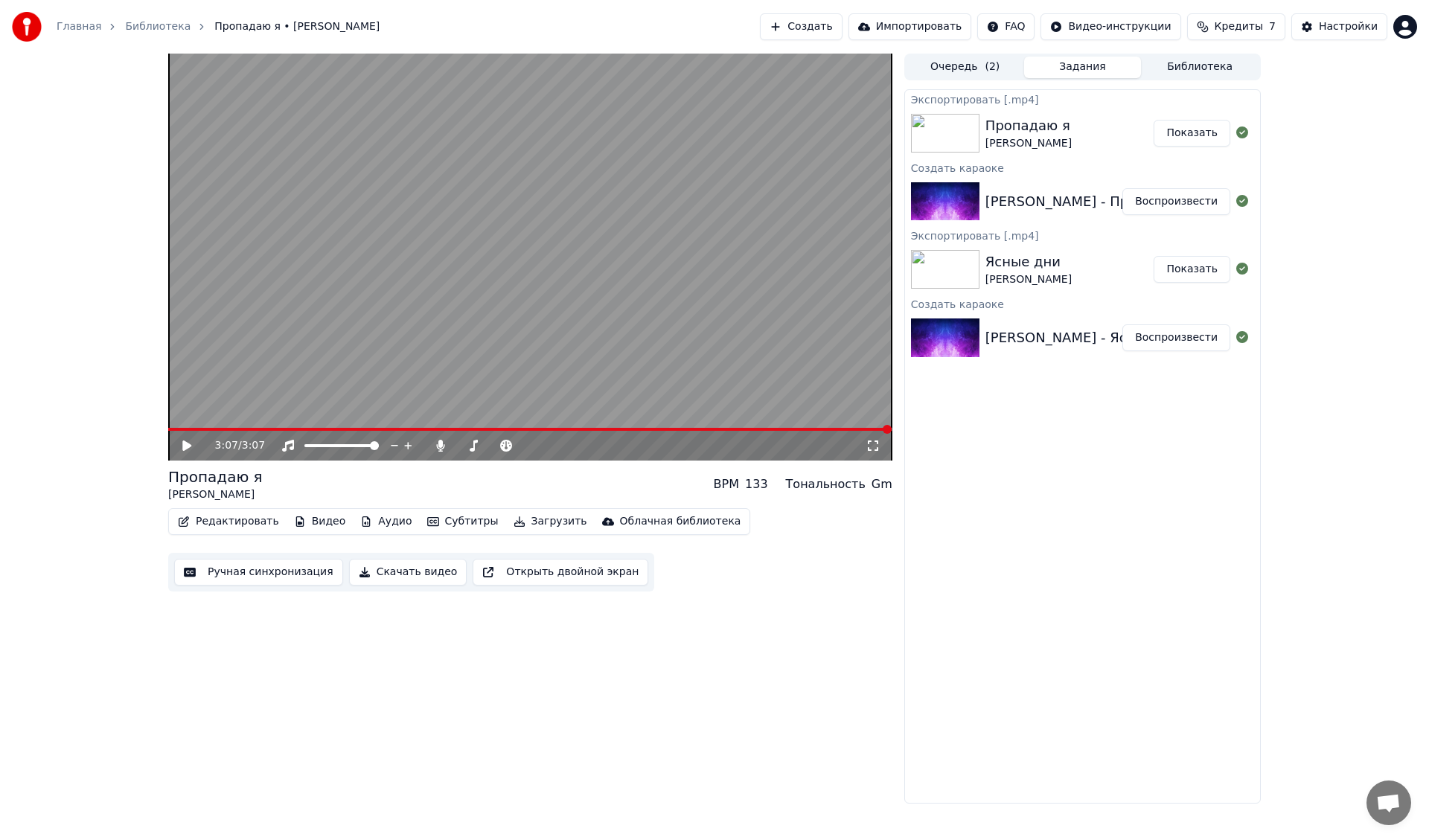
click at [838, 25] on button "Создать" at bounding box center [800, 26] width 82 height 26
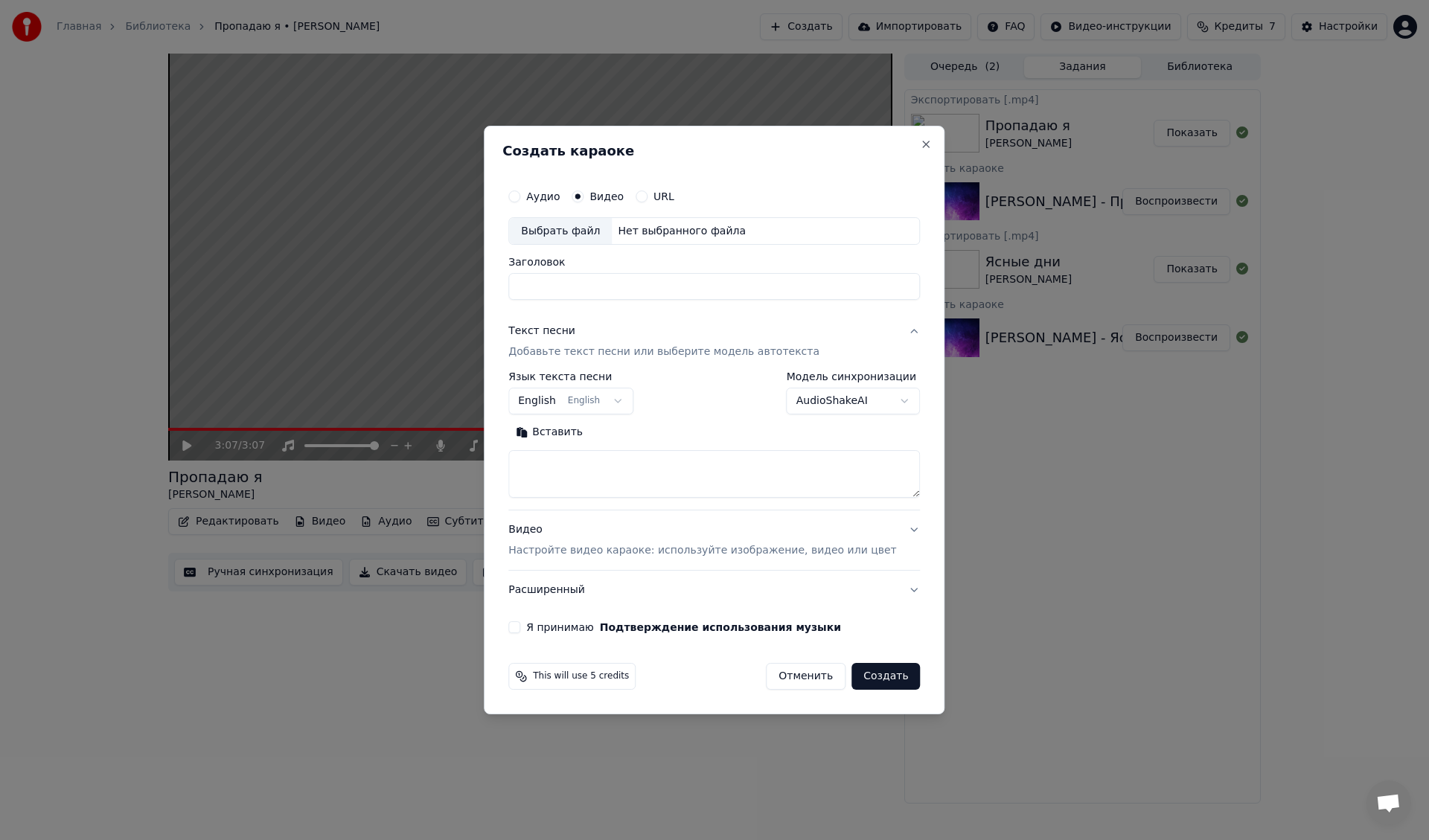
click at [568, 227] on div "Выбрать файл" at bounding box center [560, 231] width 102 height 26
drag, startPoint x: 611, startPoint y: 288, endPoint x: 483, endPoint y: 280, distance: 128.2
click at [483, 280] on body "Главная Библиотека Пропадаю я • [PERSON_NAME] Создать Импортировать FAQ Видео-и…" at bounding box center [714, 420] width 1429 height 840
paste input "******"
type input "**********"
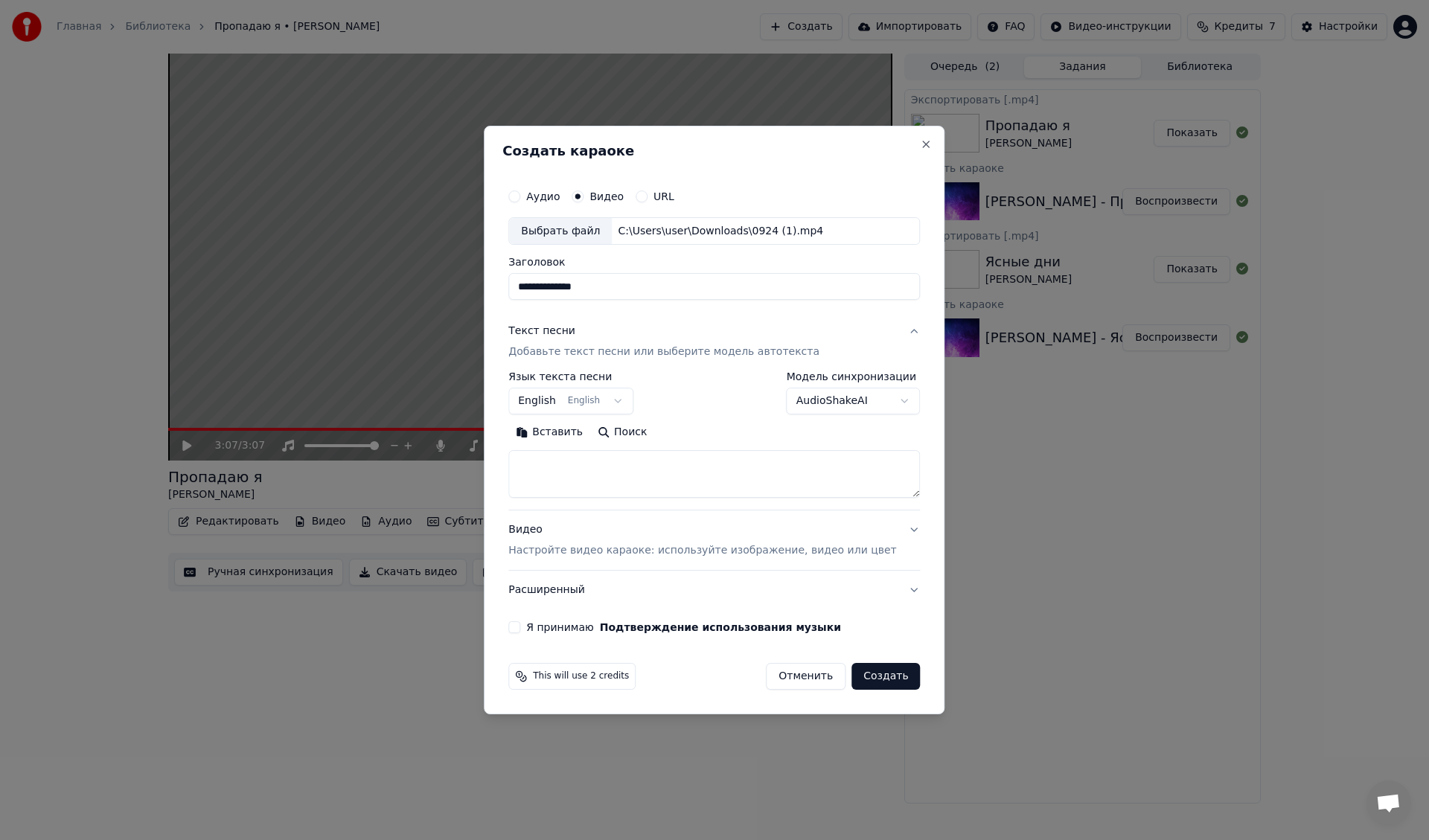
click at [539, 531] on div "Видео Настройте видео караоке: используйте изображение, видео или цвет" at bounding box center [701, 540] width 387 height 36
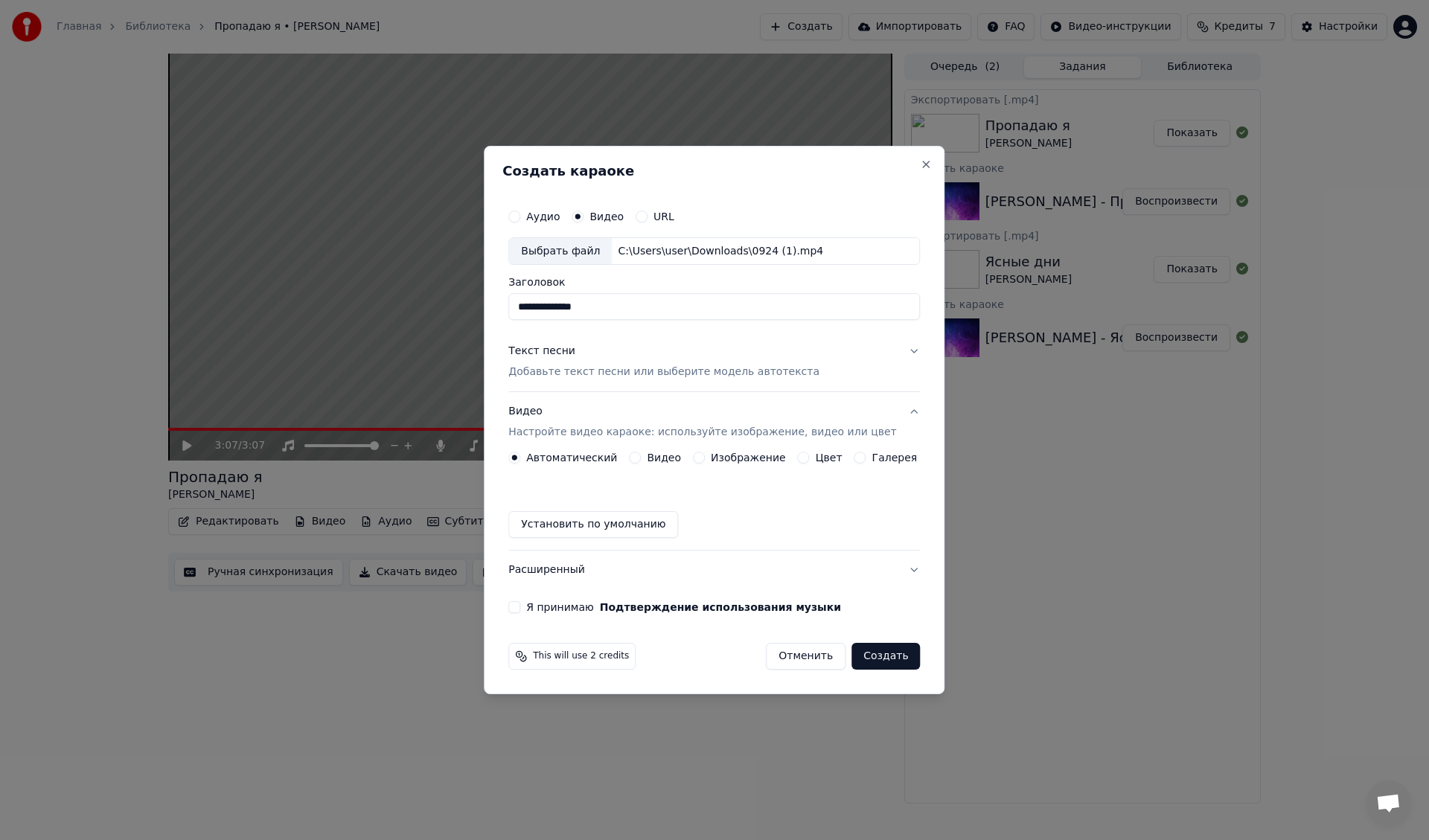
click at [641, 459] on button "Видео" at bounding box center [634, 458] width 12 height 12
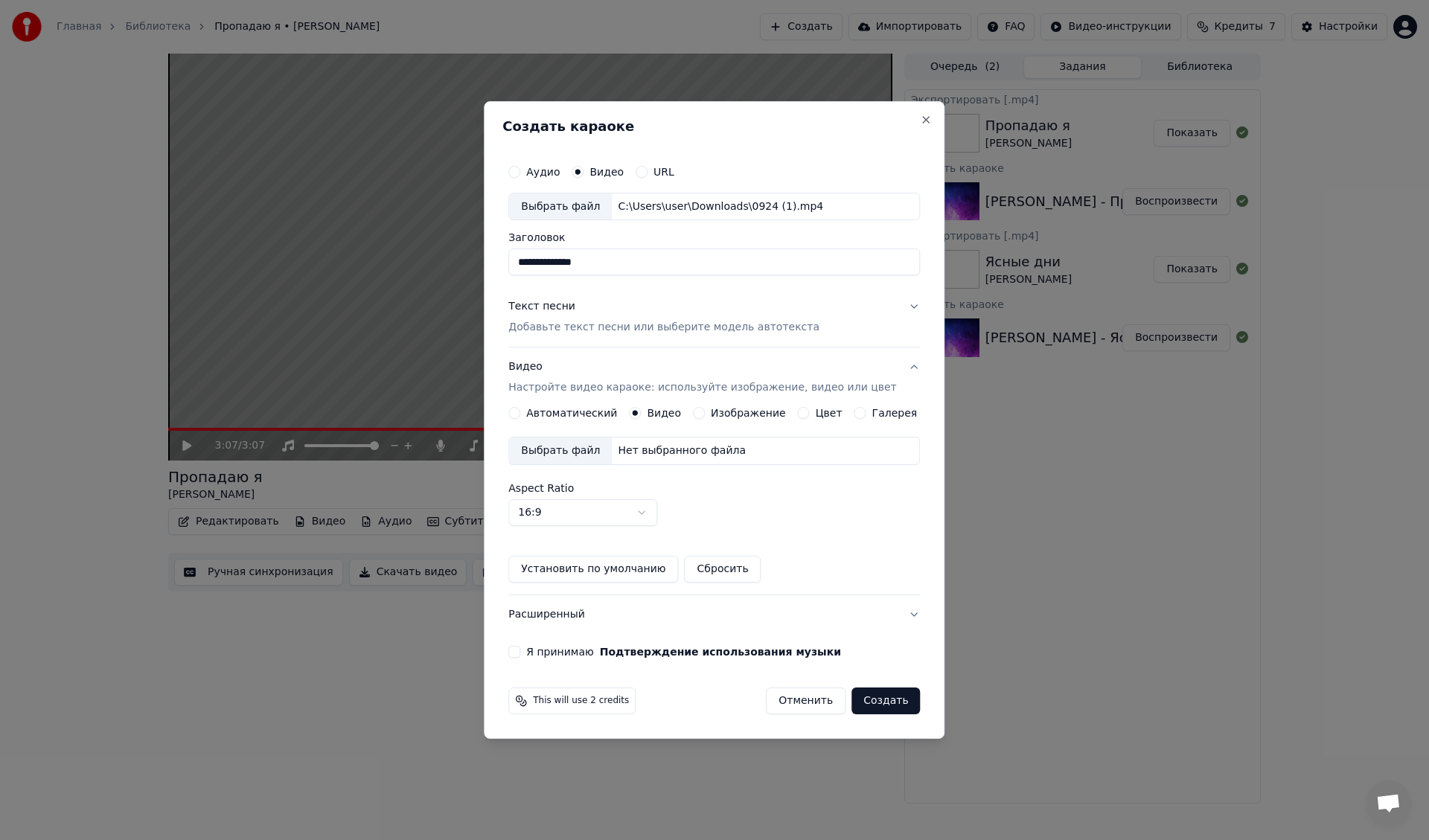
click at [552, 448] on div "Выбрать файл" at bounding box center [560, 451] width 102 height 26
click at [559, 306] on div "Текст песни" at bounding box center [541, 307] width 67 height 15
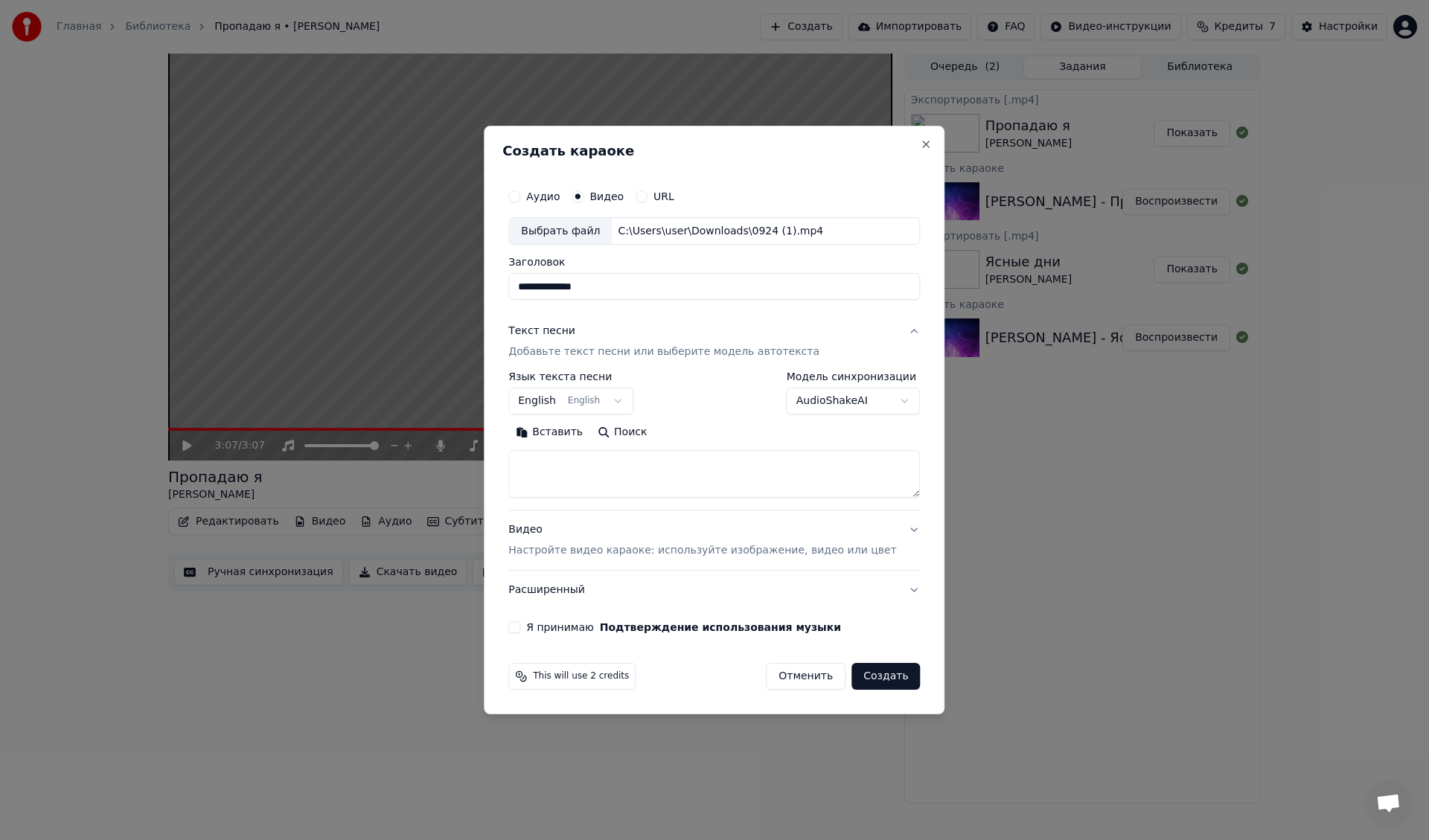
click at [591, 400] on body "Главная Библиотека Пропадаю я • [PERSON_NAME] Создать Импортировать FAQ Видео-и…" at bounding box center [714, 420] width 1429 height 840
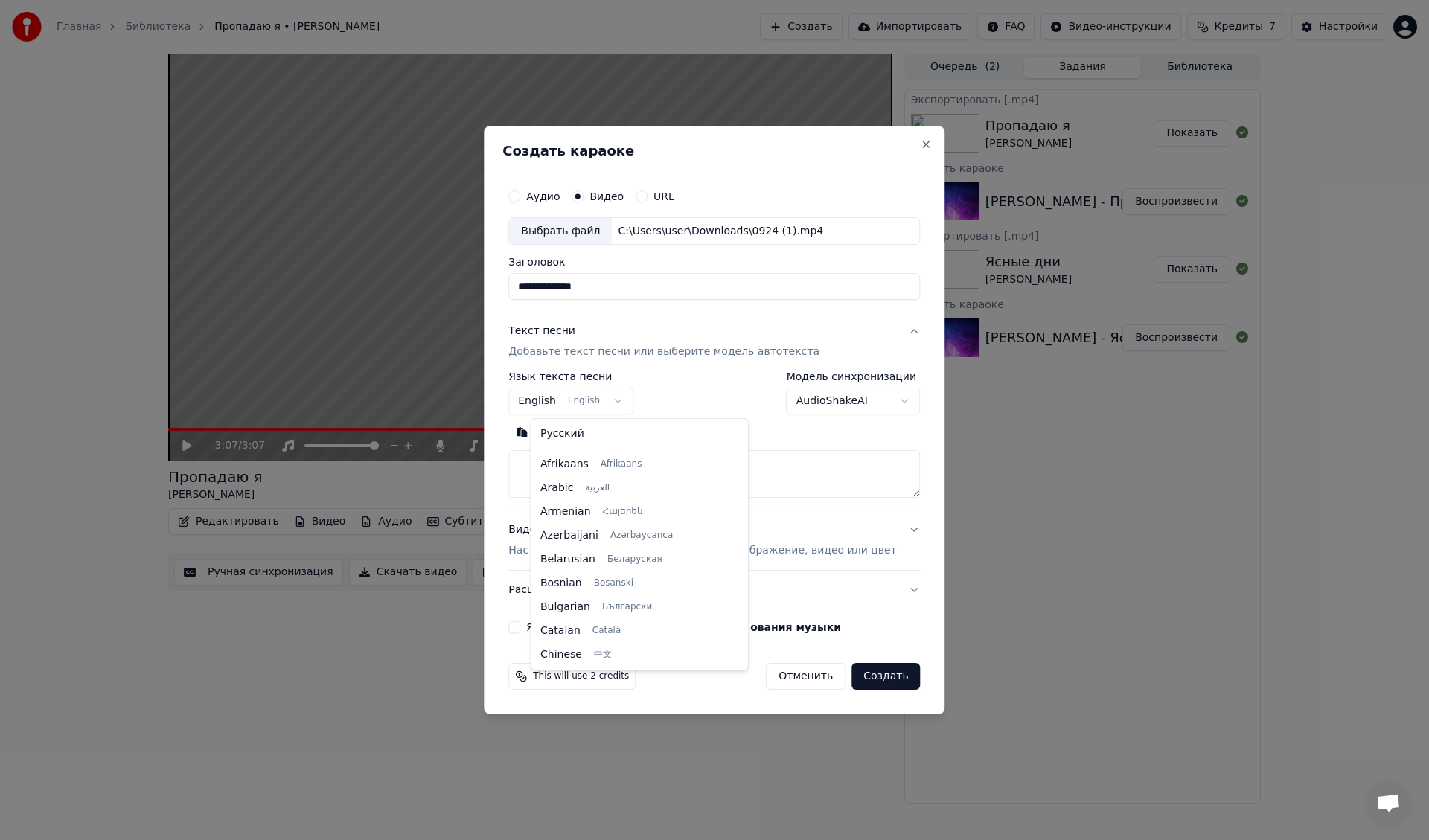
scroll to position [119, 0]
select select "**"
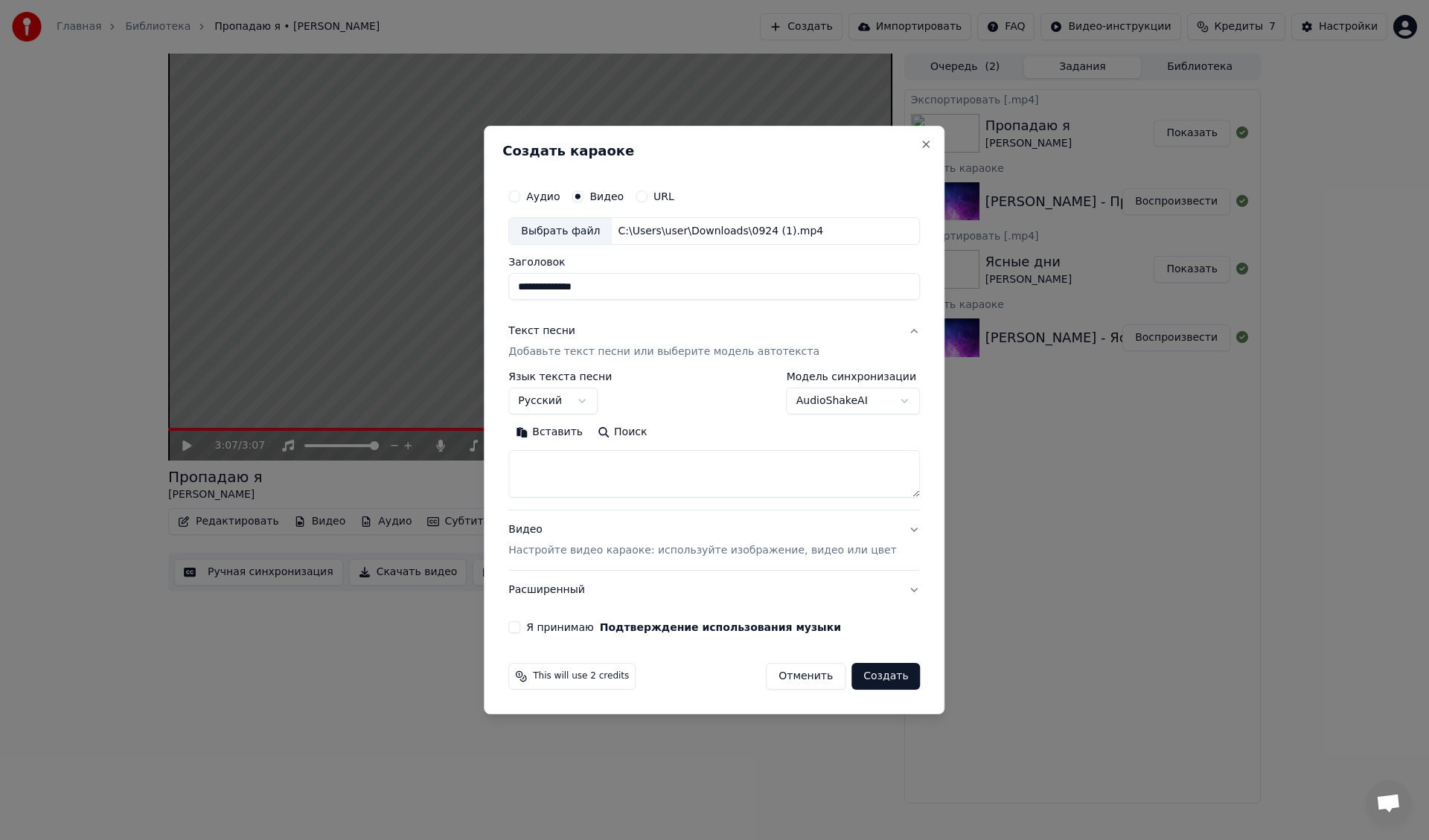
click at [605, 463] on textarea at bounding box center [714, 475] width 411 height 48
paste textarea "**********"
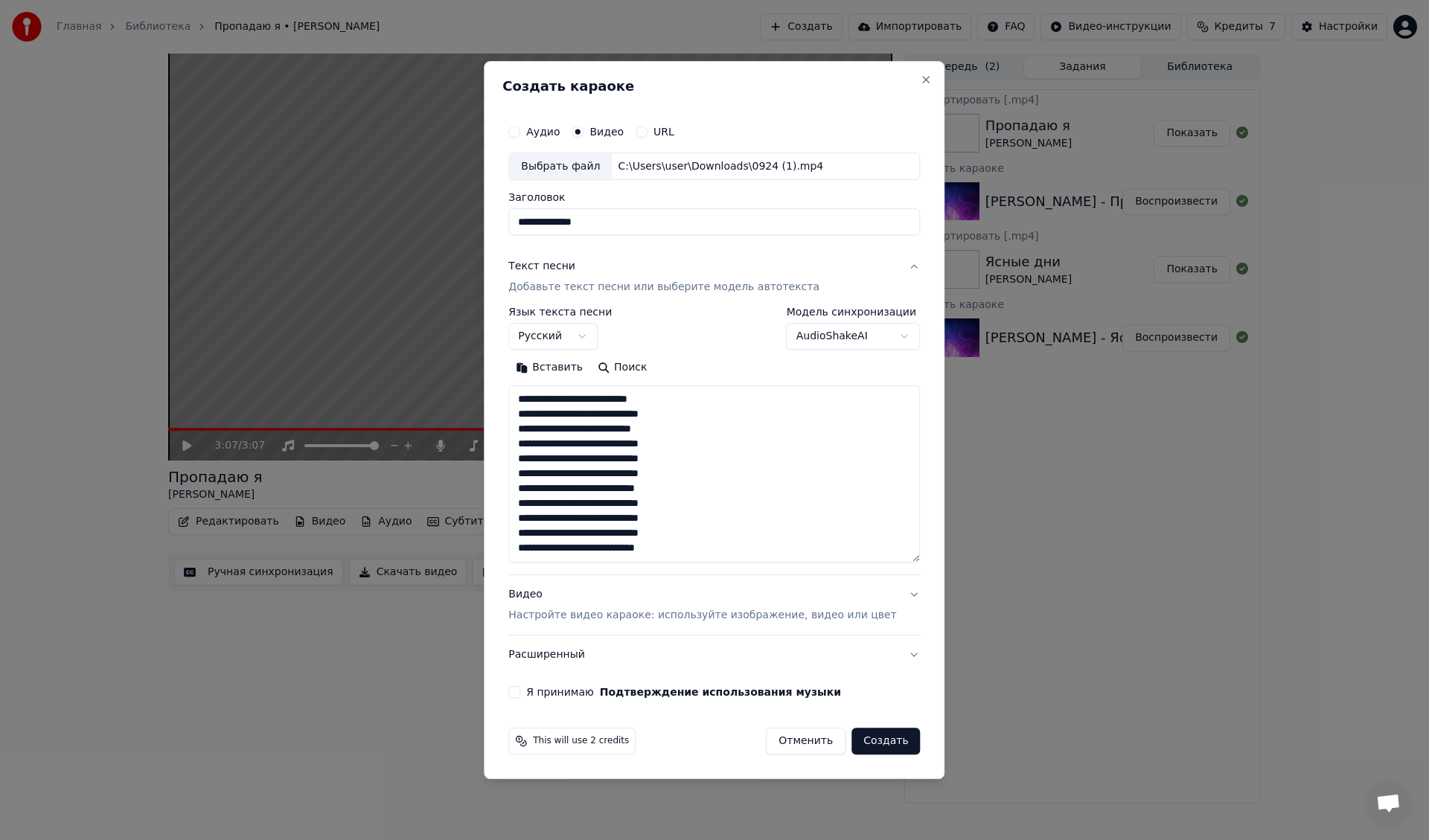
scroll to position [124, 0]
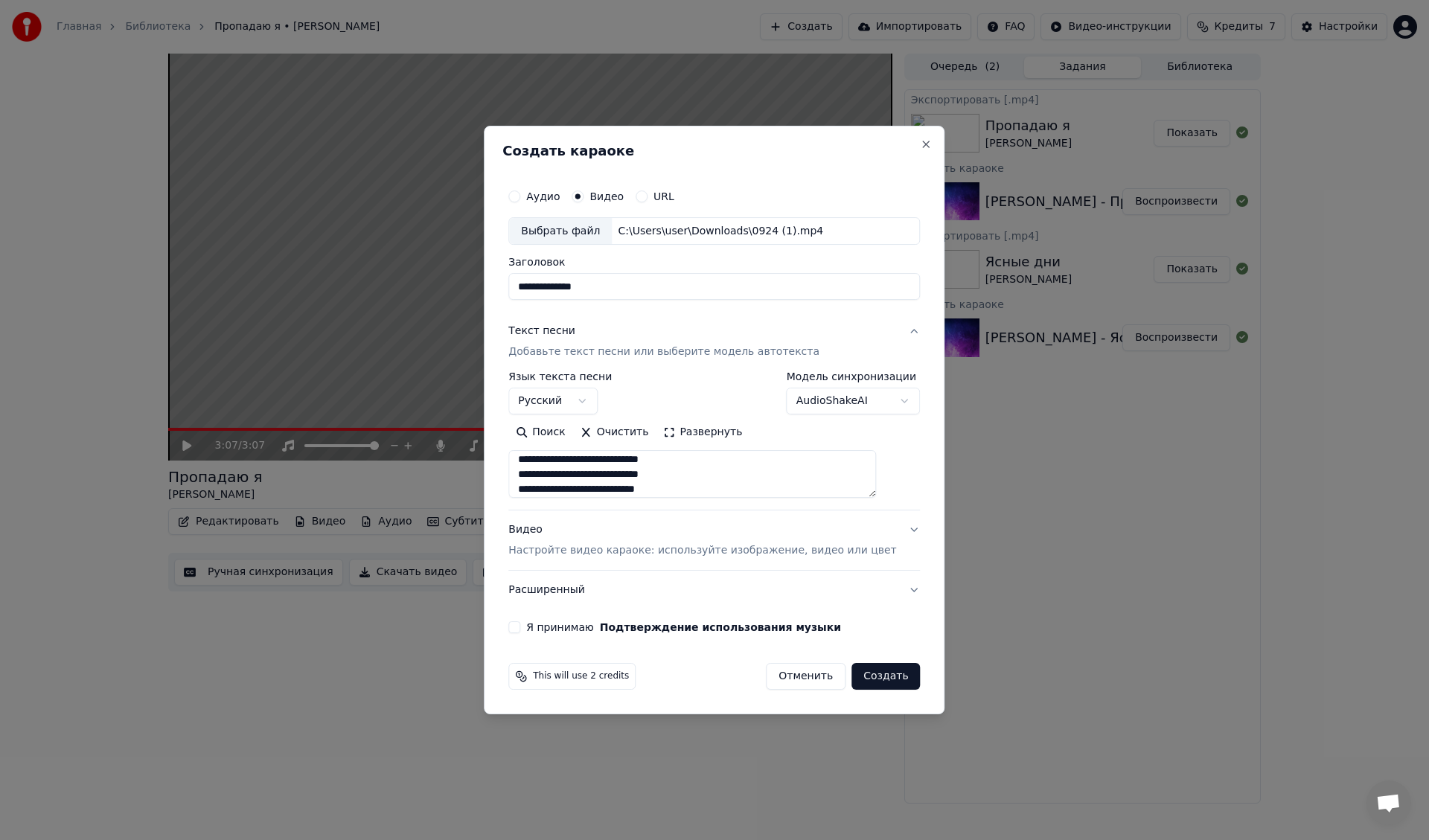
type textarea "**********"
click at [520, 629] on button "Я принимаю Подтверждение использования музыки" at bounding box center [514, 627] width 12 height 12
click at [876, 676] on button "Создать" at bounding box center [885, 676] width 69 height 26
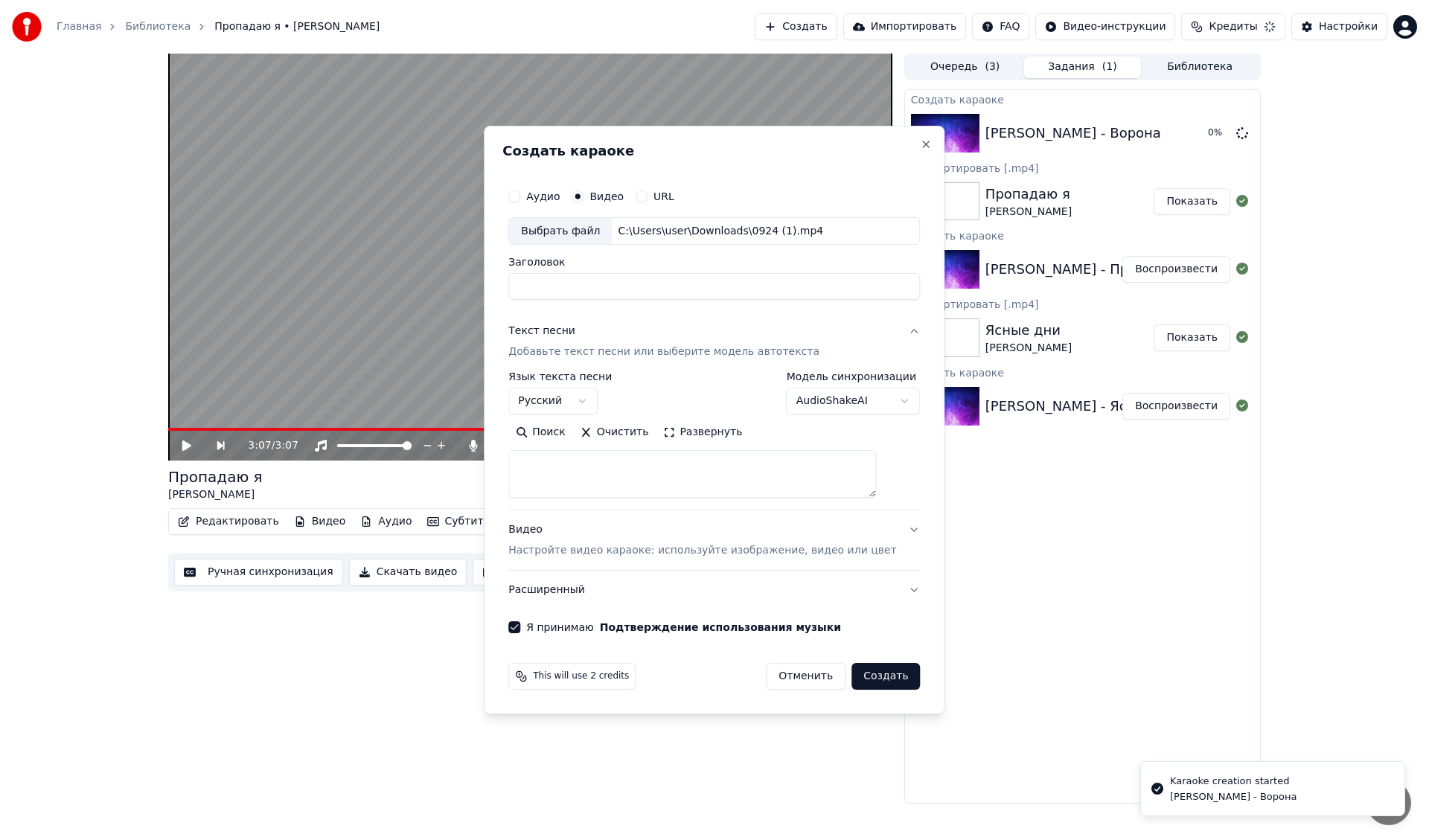
scroll to position [0, 0]
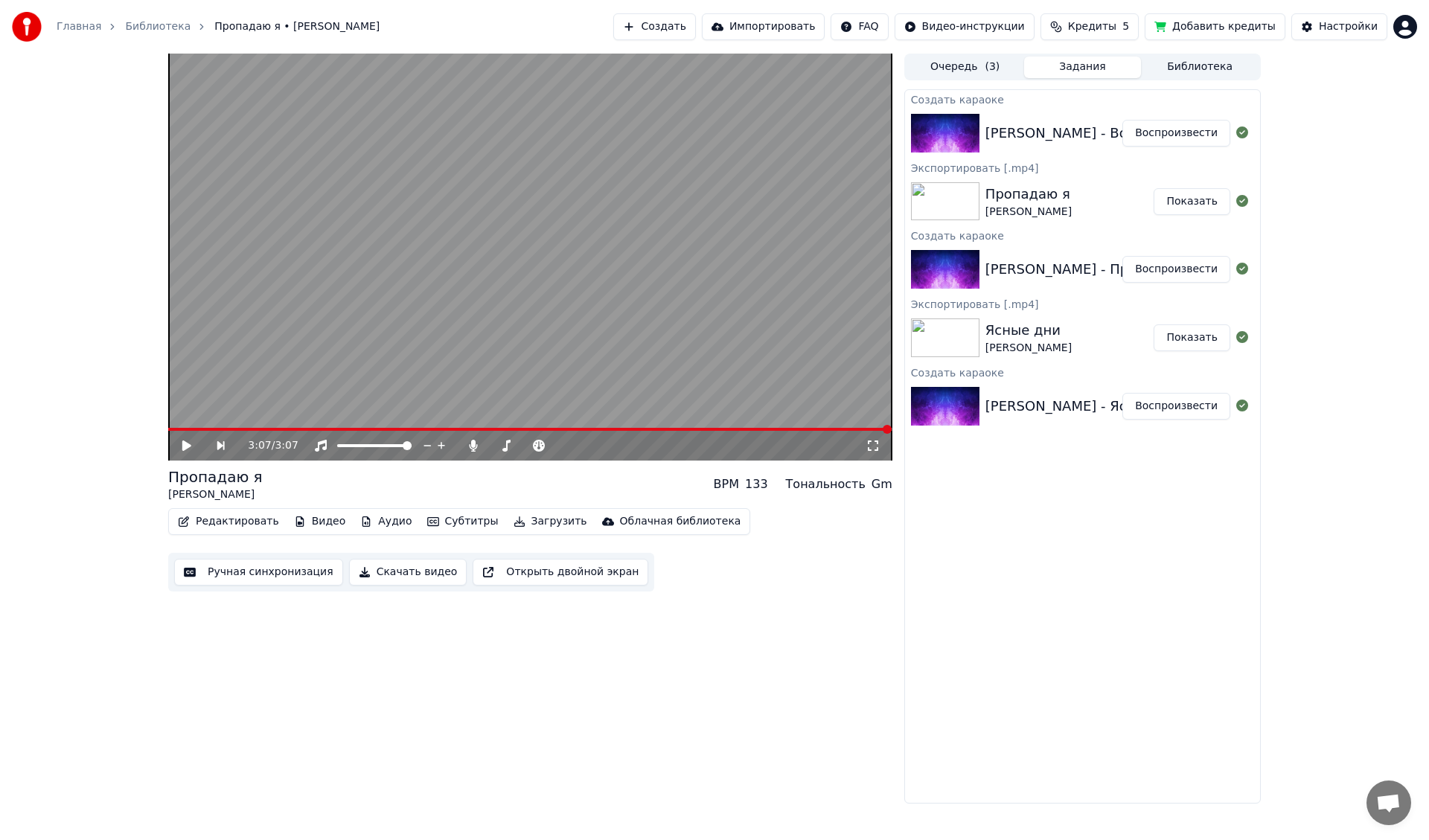
click at [1152, 133] on button "Воспроизвести" at bounding box center [1176, 133] width 108 height 26
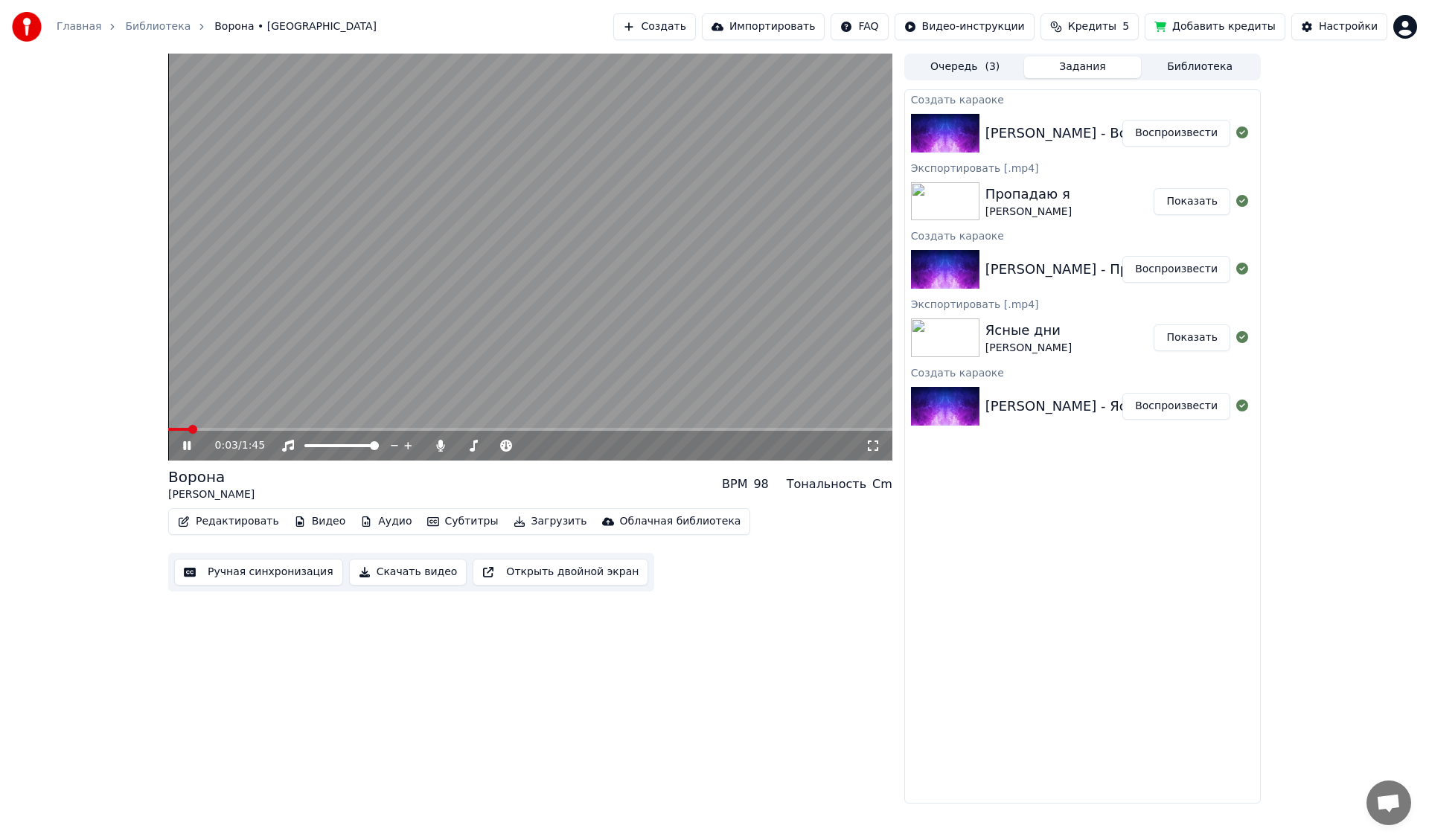
click at [194, 430] on span at bounding box center [192, 429] width 9 height 9
click at [190, 428] on span at bounding box center [192, 429] width 9 height 9
click at [184, 444] on icon at bounding box center [187, 445] width 7 height 9
click at [230, 520] on button "Редактировать" at bounding box center [228, 521] width 113 height 21
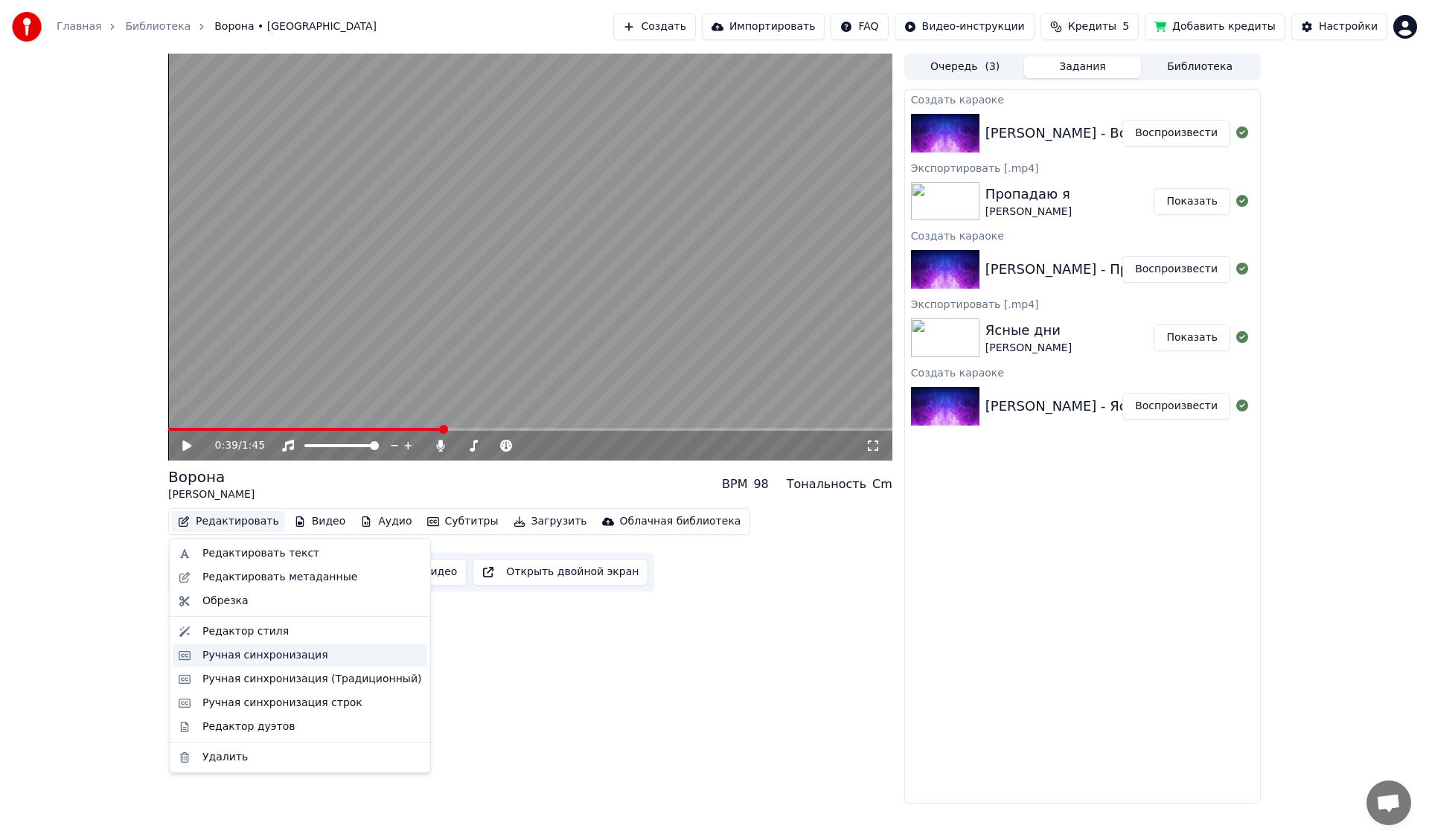
click at [250, 655] on div "Ручная синхронизация" at bounding box center [265, 656] width 126 height 15
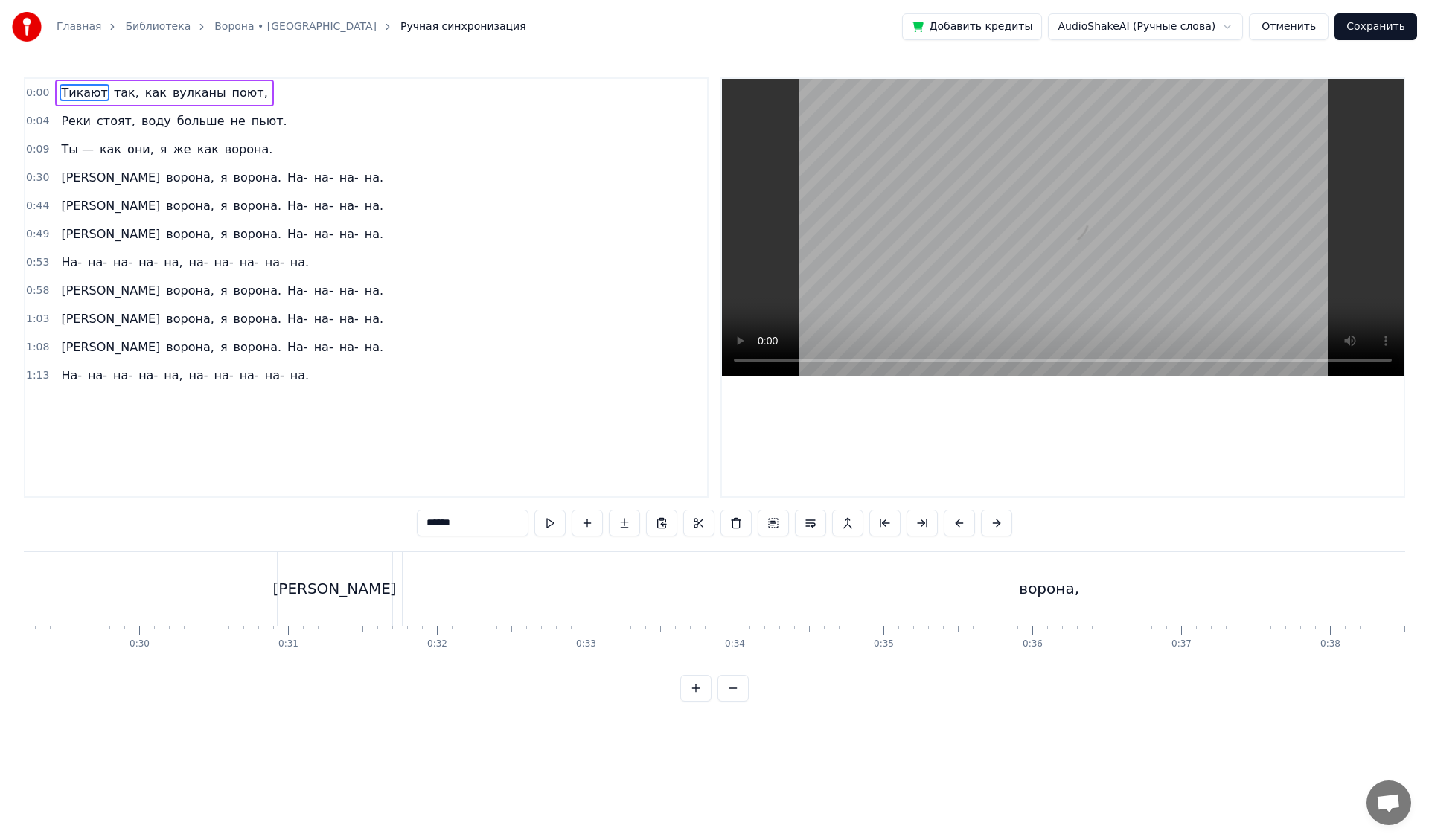
scroll to position [0, 4402]
click at [323, 578] on div "[PERSON_NAME]" at bounding box center [283, 589] width 115 height 74
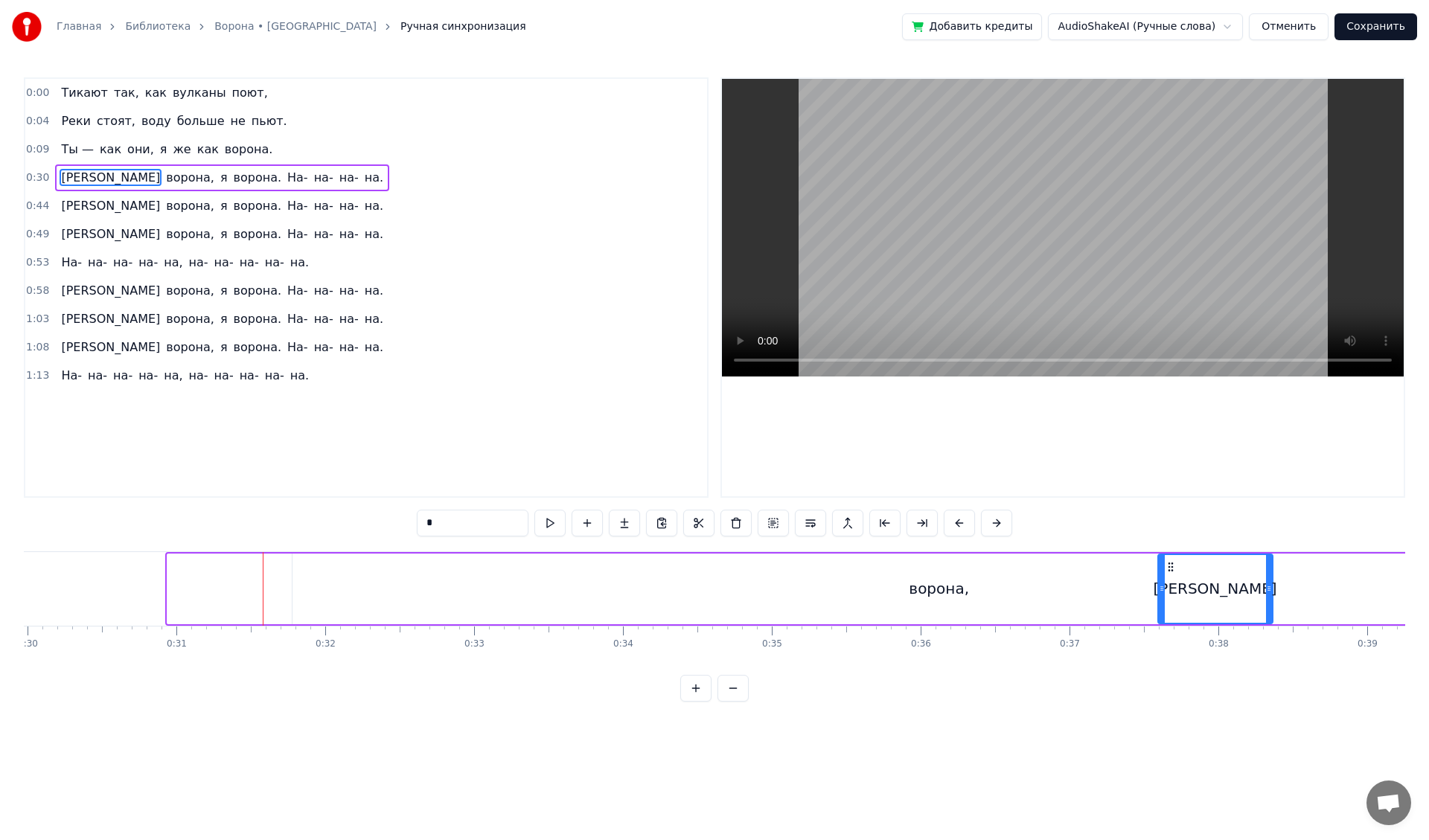
scroll to position [0, 4473]
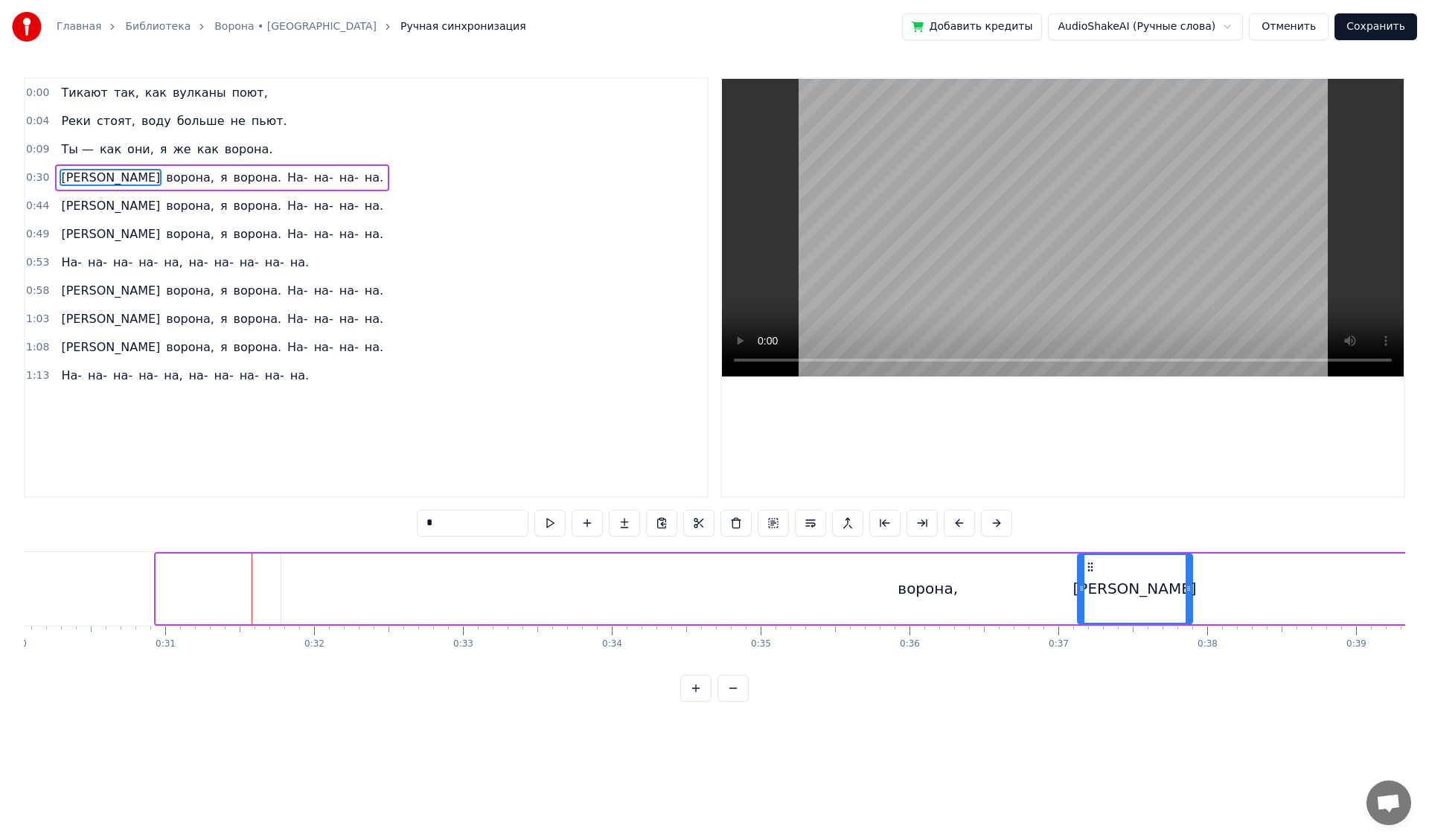
drag, startPoint x: 239, startPoint y: 565, endPoint x: 1089, endPoint y: 572, distance: 850.0
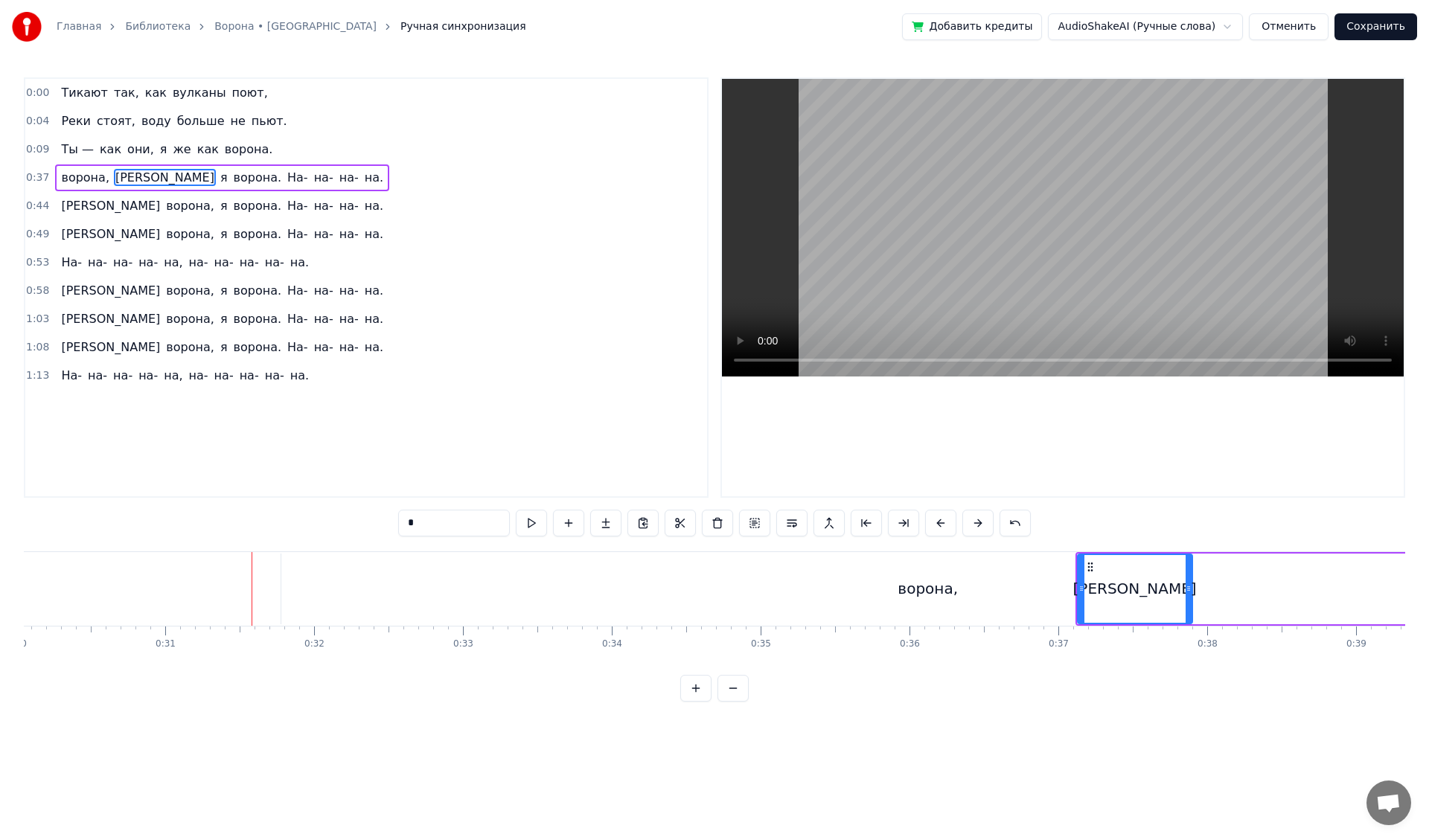
click at [302, 572] on div "ворона," at bounding box center [928, 589] width 1294 height 71
type input "*******"
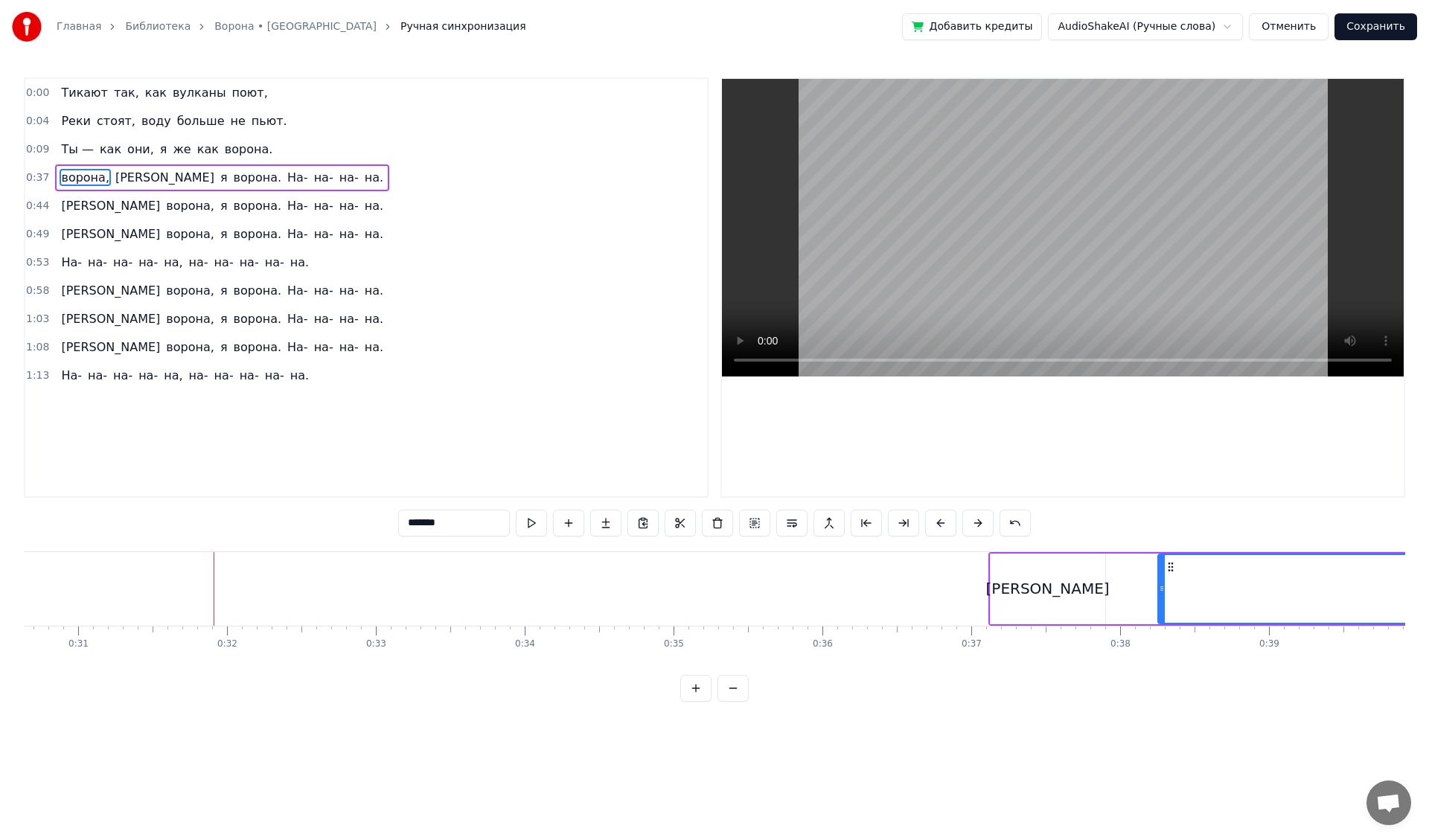
scroll to position [0, 4565]
drag, startPoint x: 294, startPoint y: 566, endPoint x: 1109, endPoint y: 568, distance: 815.0
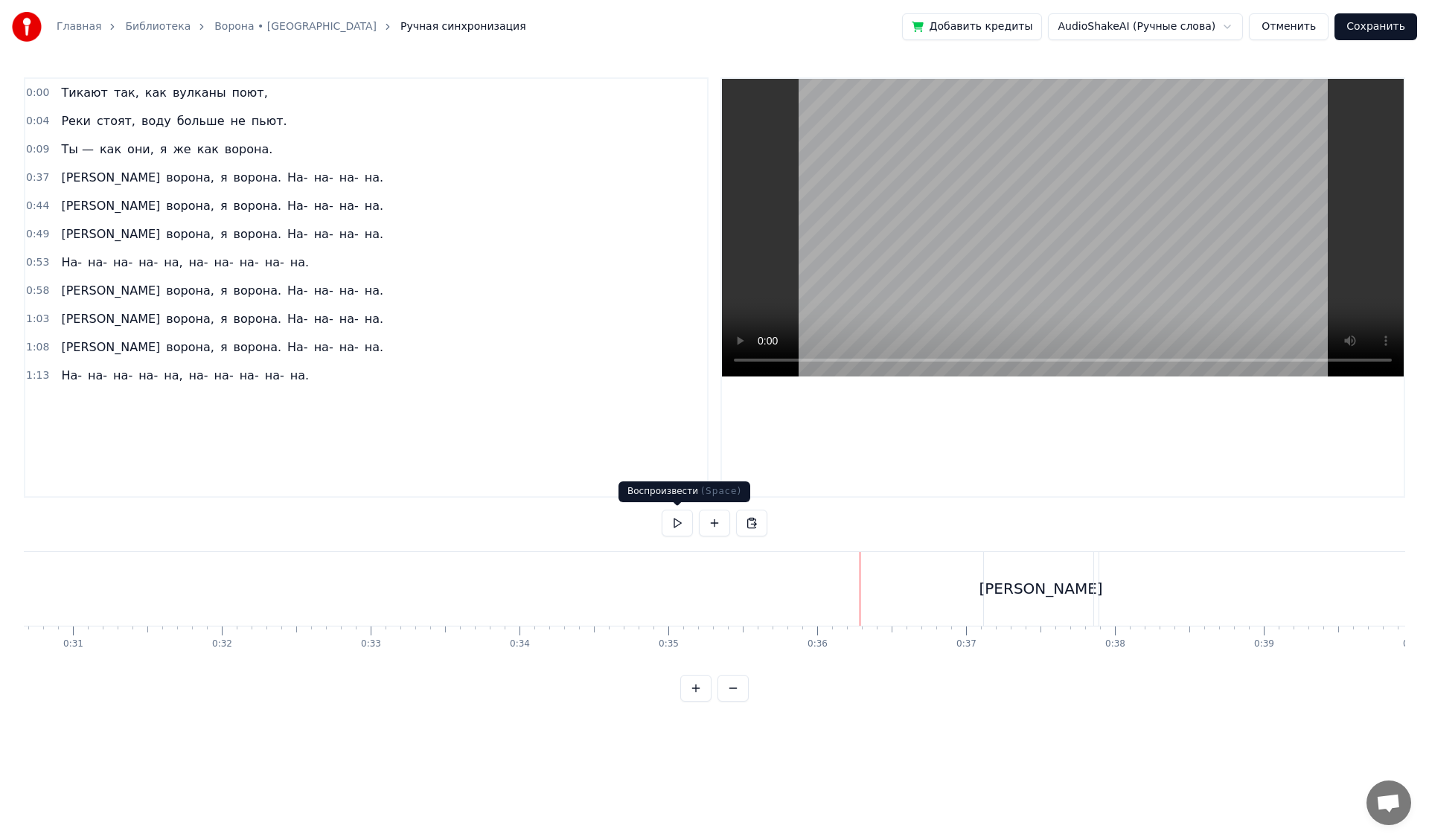
click at [679, 523] on button at bounding box center [677, 523] width 31 height 26
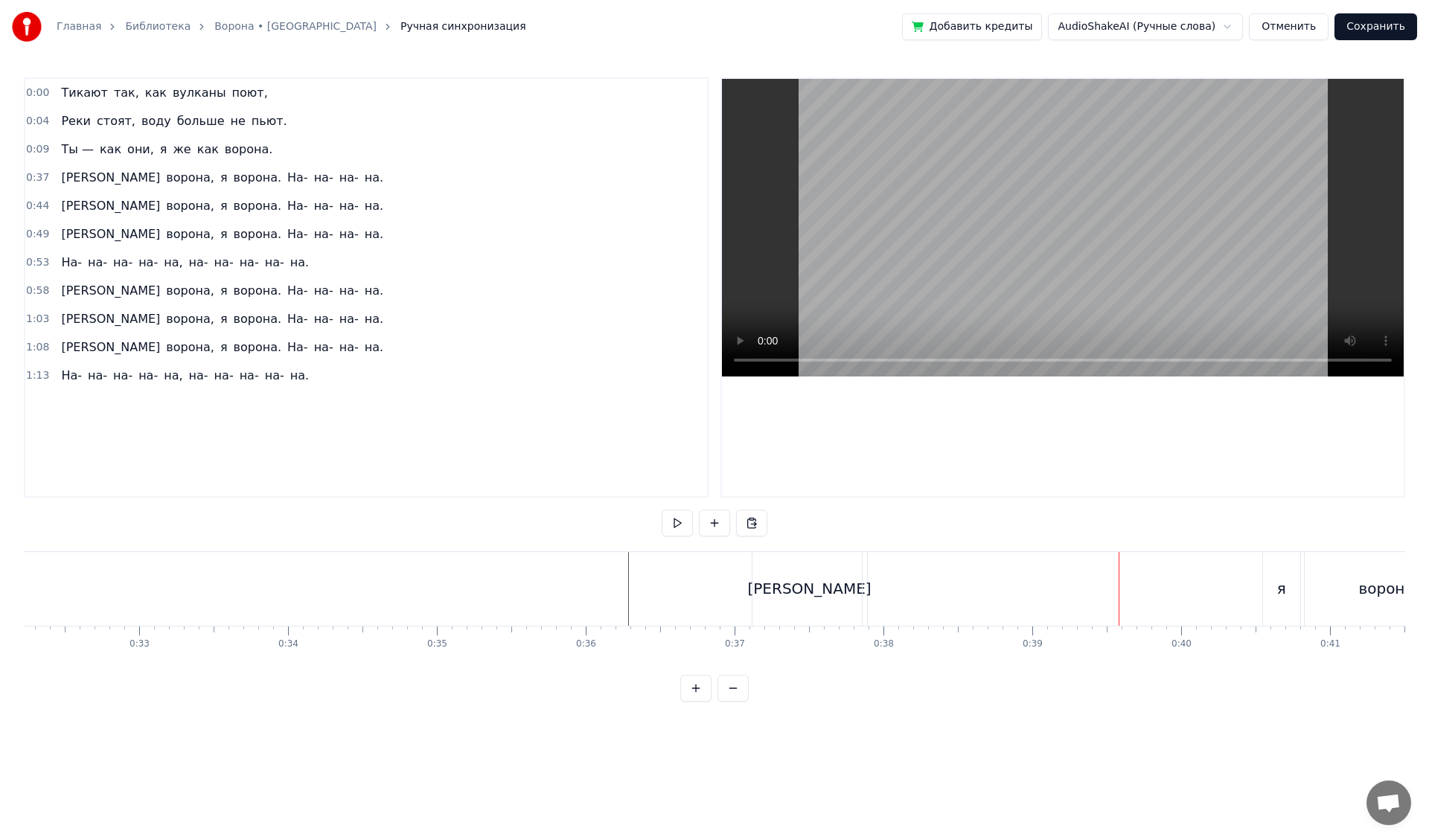
scroll to position [0, 4806]
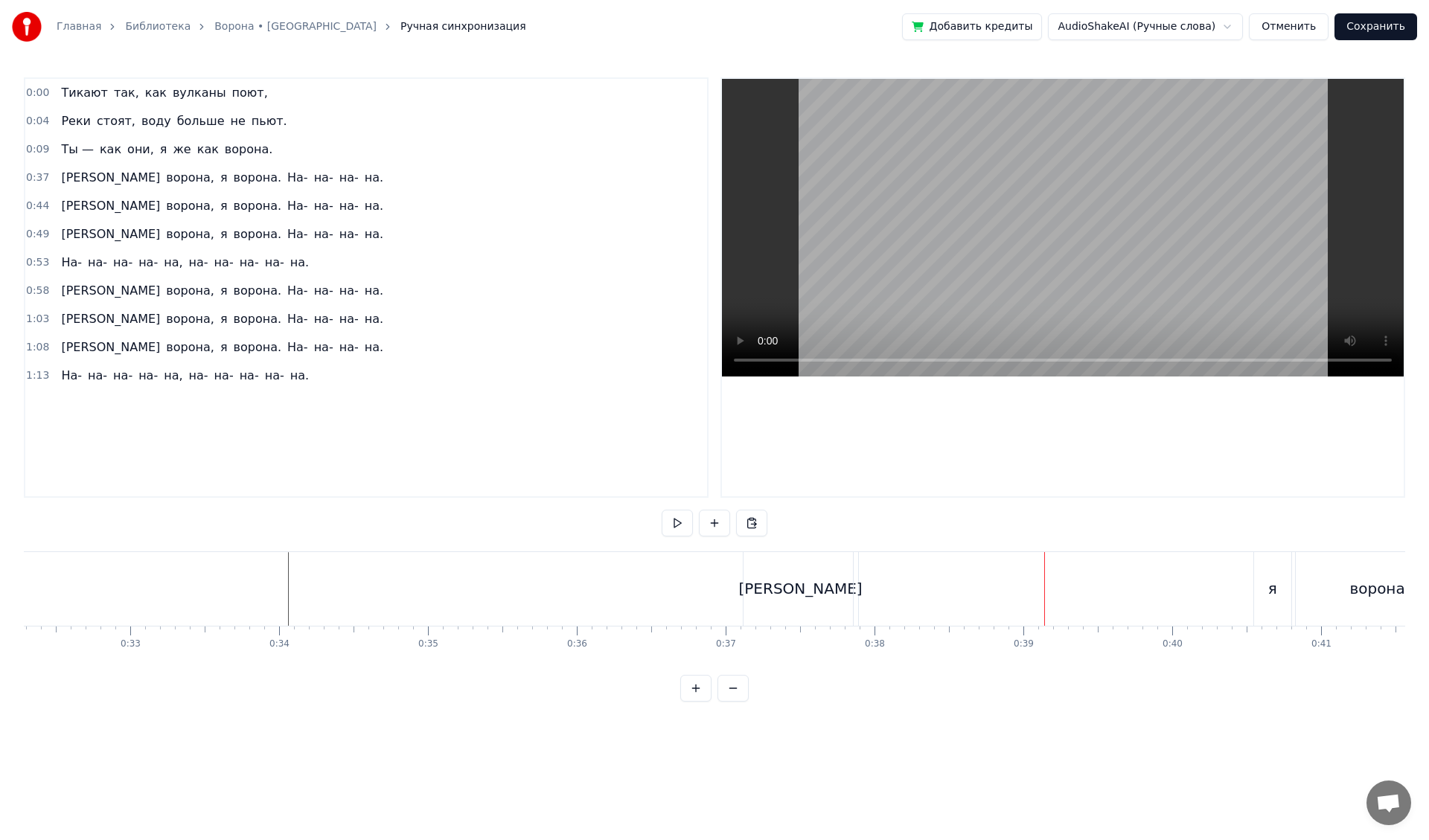
click at [786, 576] on div "[PERSON_NAME]" at bounding box center [800, 589] width 115 height 74
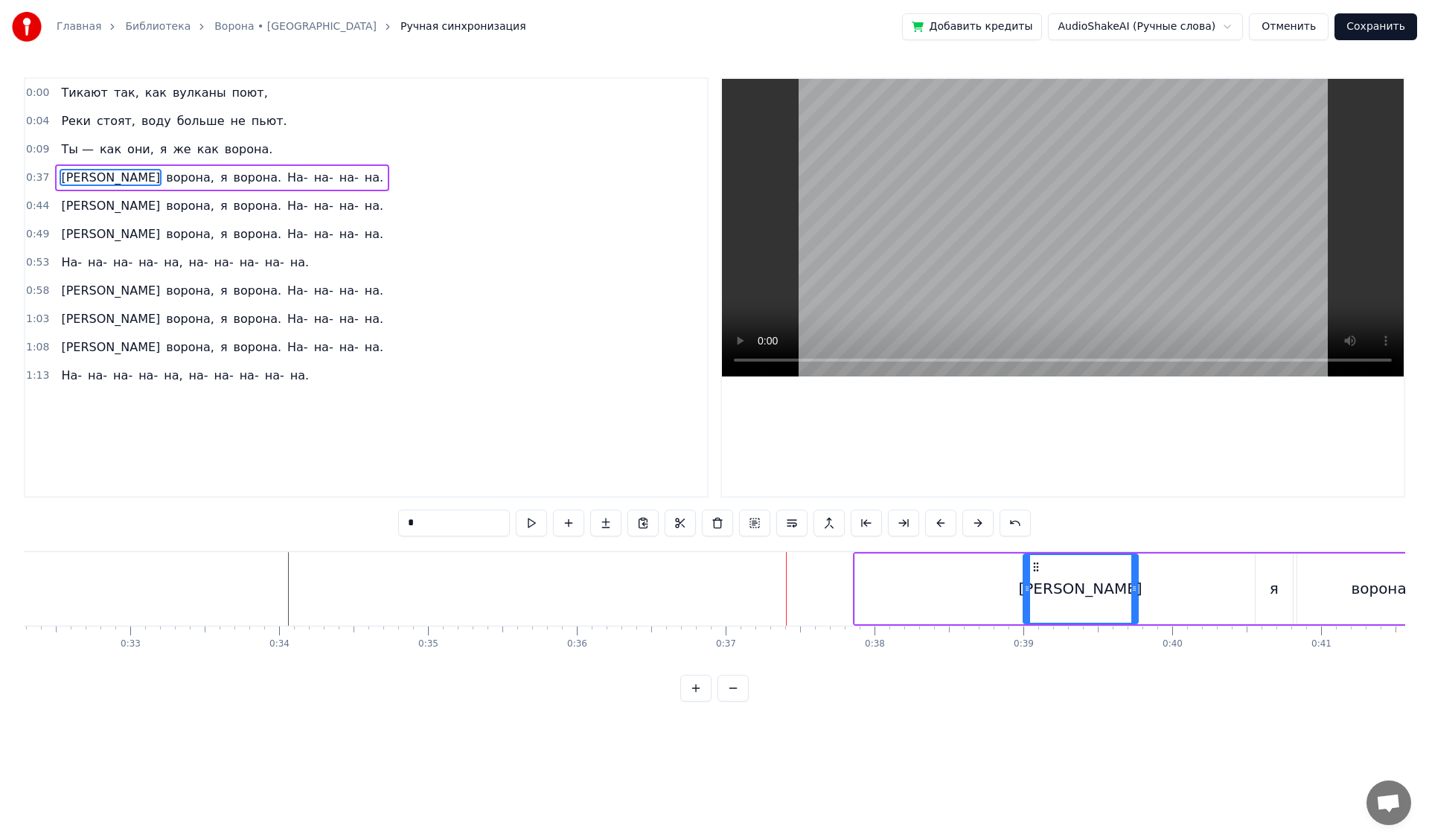
drag, startPoint x: 758, startPoint y: 562, endPoint x: 1037, endPoint y: 553, distance: 279.1
type input "*******"
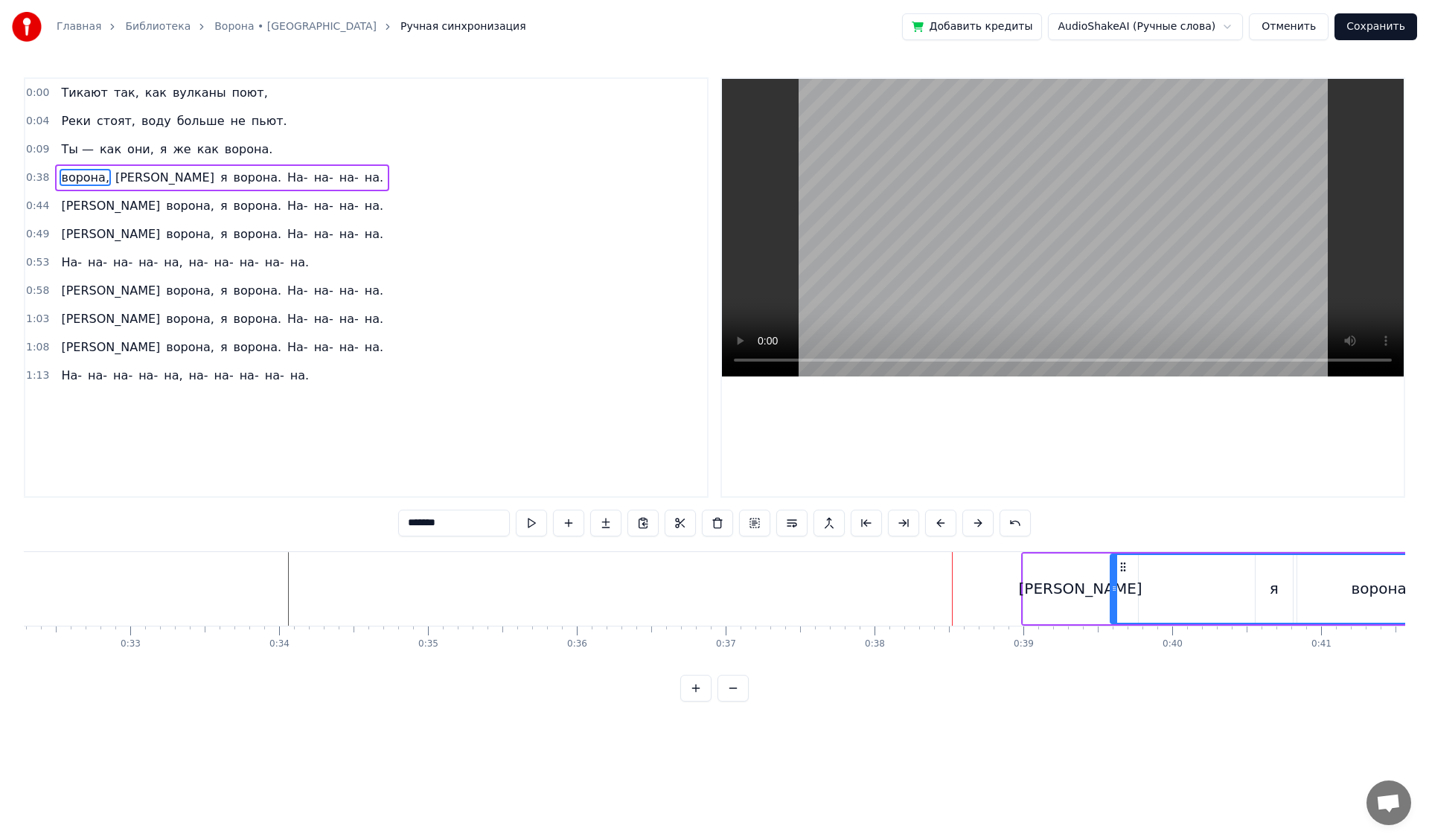
drag, startPoint x: 858, startPoint y: 591, endPoint x: 1113, endPoint y: 579, distance: 255.3
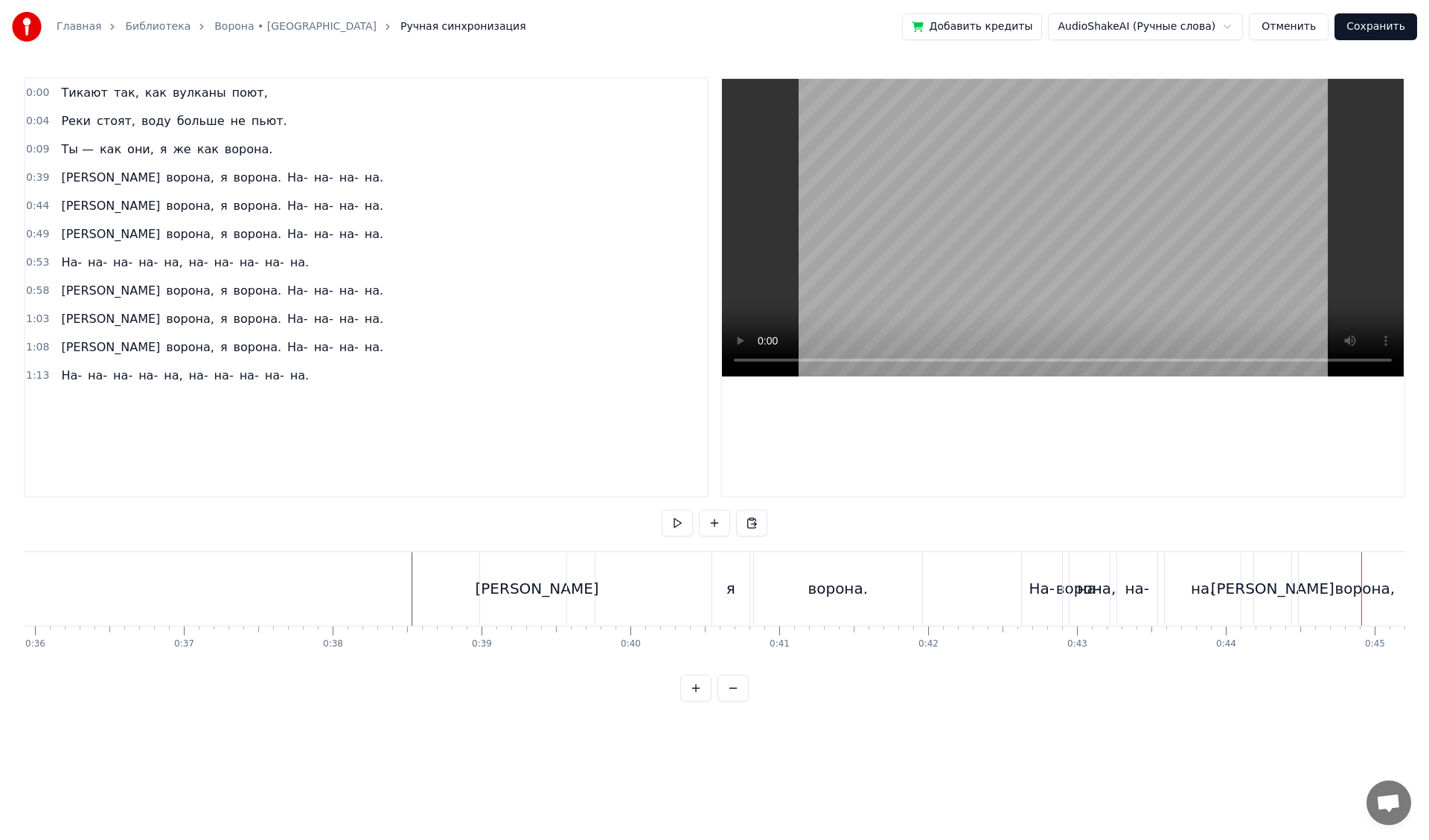
scroll to position [0, 5286]
click at [628, 596] on div "ворона," at bounding box center [1147, 589] width 1040 height 74
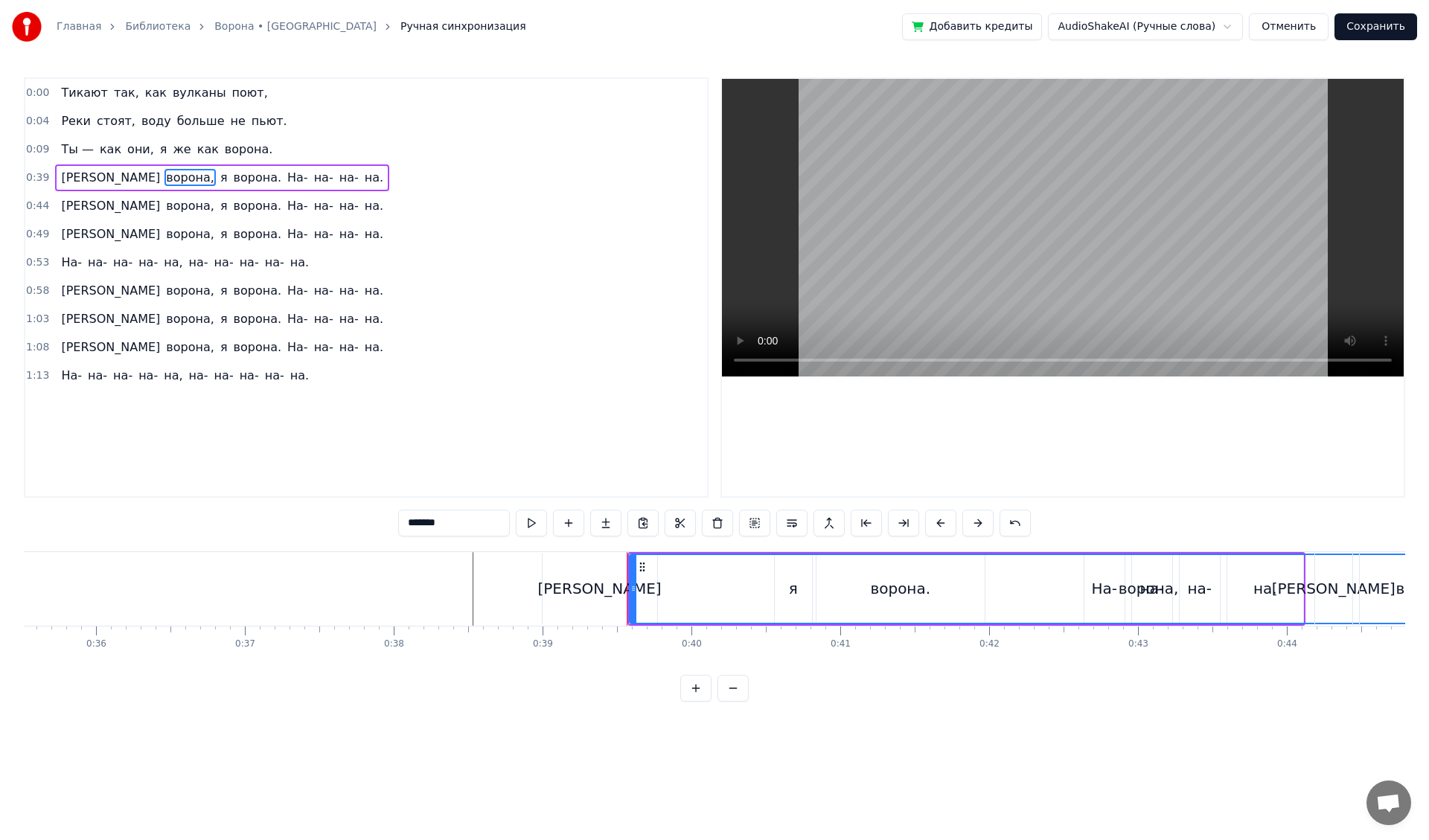
click at [748, 583] on div "ворона," at bounding box center [1148, 589] width 1037 height 68
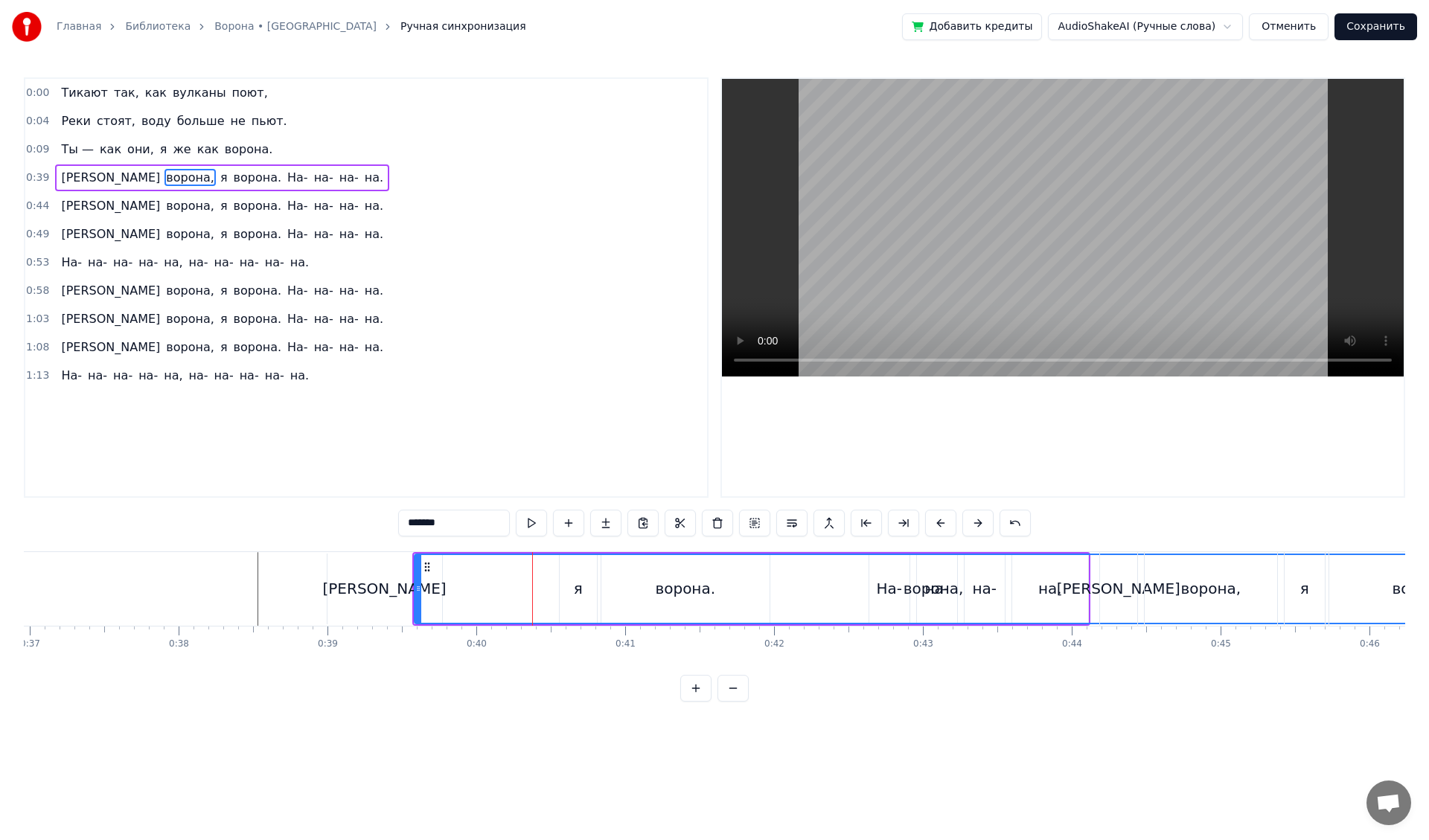
scroll to position [0, 5623]
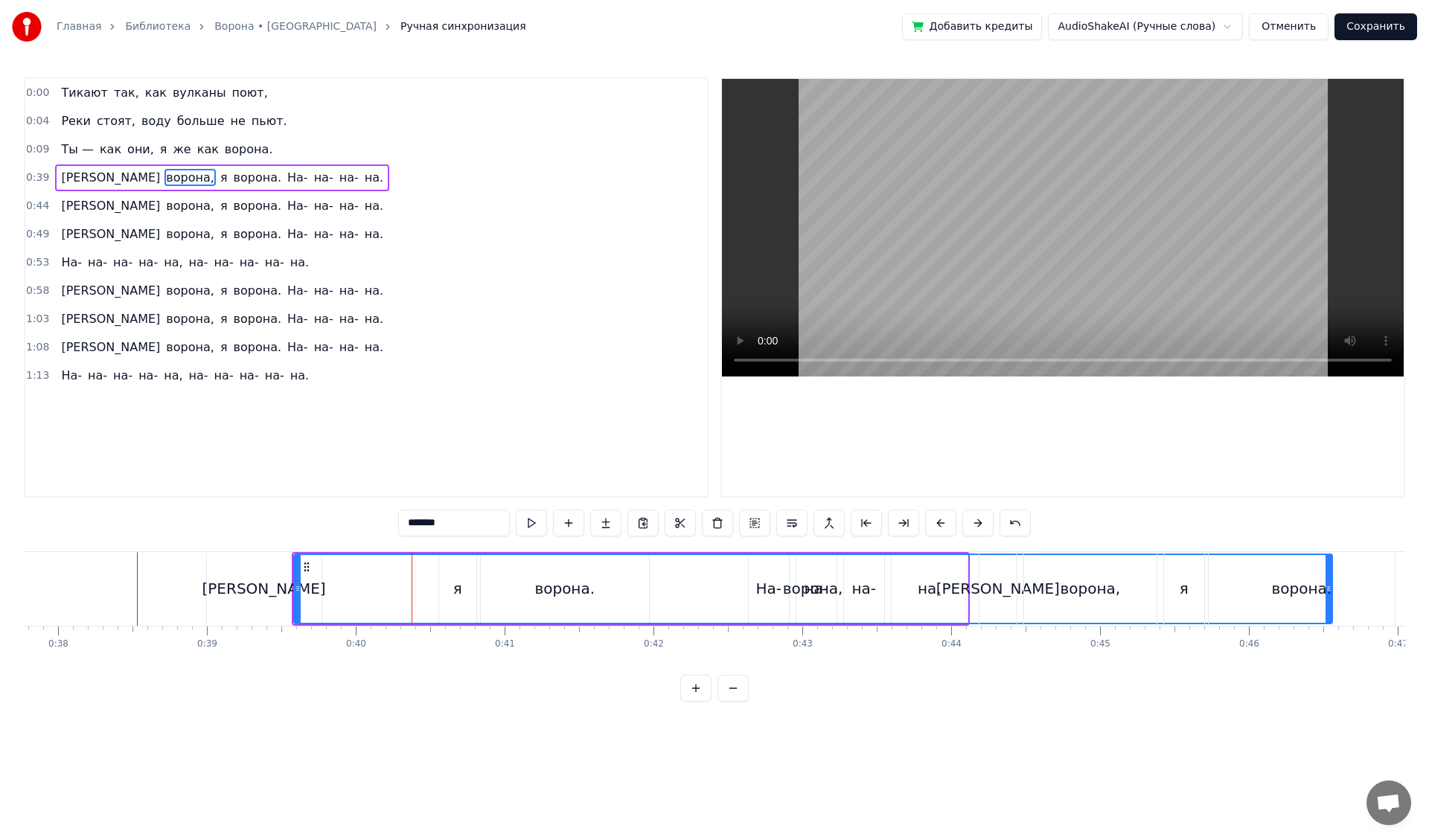
click at [252, 573] on div "[PERSON_NAME]" at bounding box center [263, 589] width 115 height 71
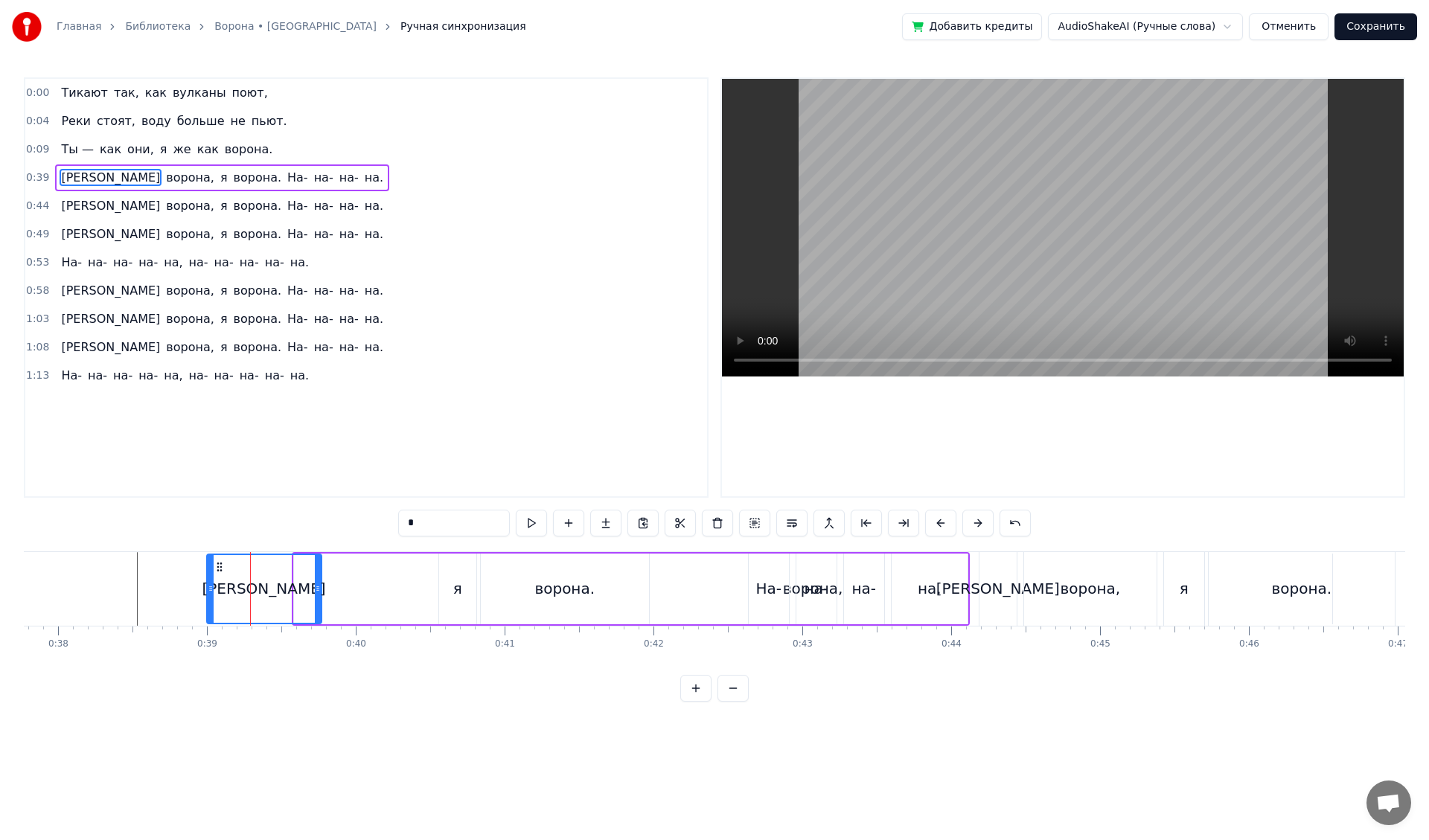
click at [252, 573] on div "[PERSON_NAME]" at bounding box center [263, 589] width 113 height 68
click at [350, 573] on div "ворона," at bounding box center [813, 589] width 1038 height 71
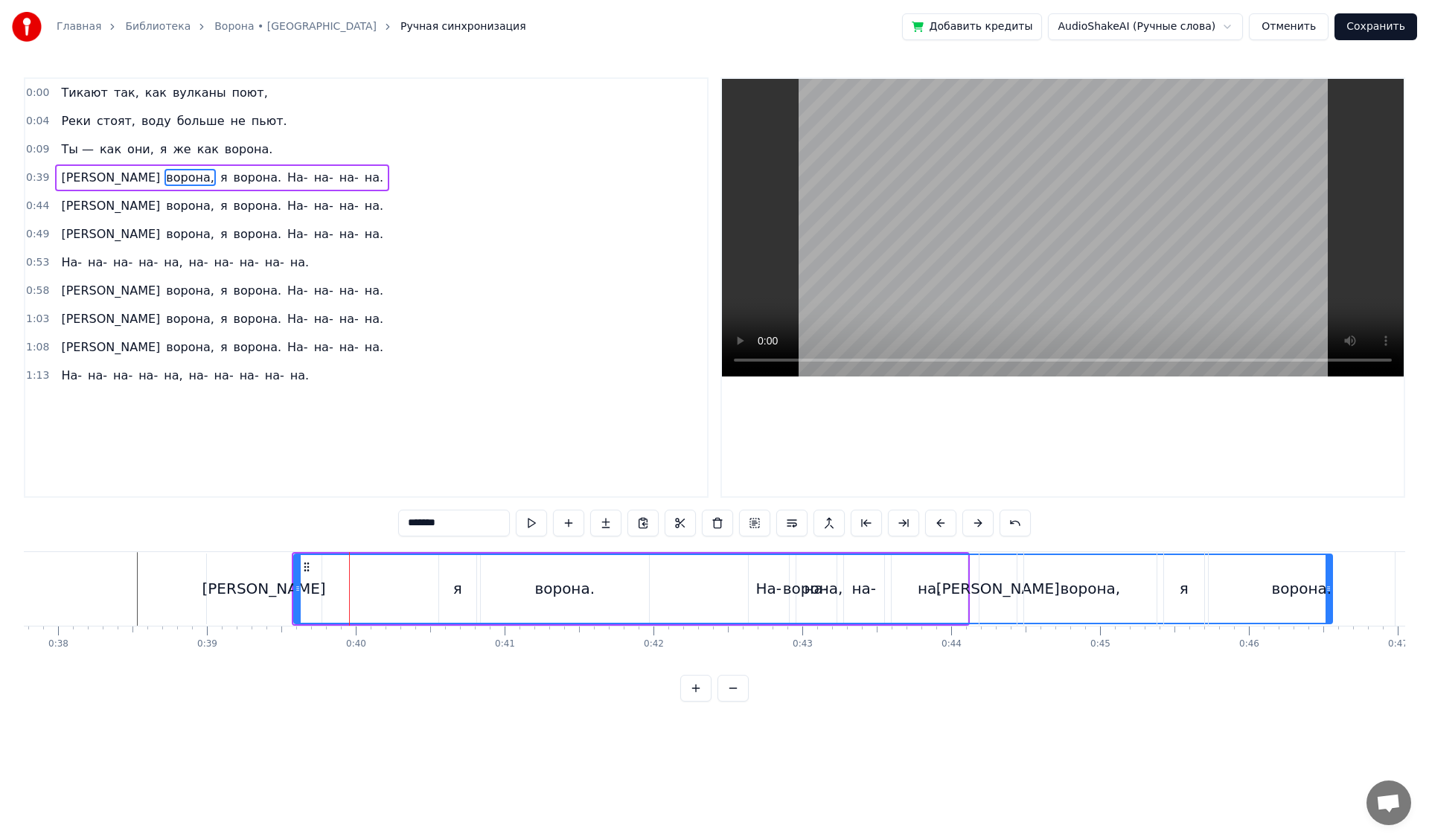
click at [1328, 601] on div "ворона." at bounding box center [1301, 589] width 186 height 74
type input "*******"
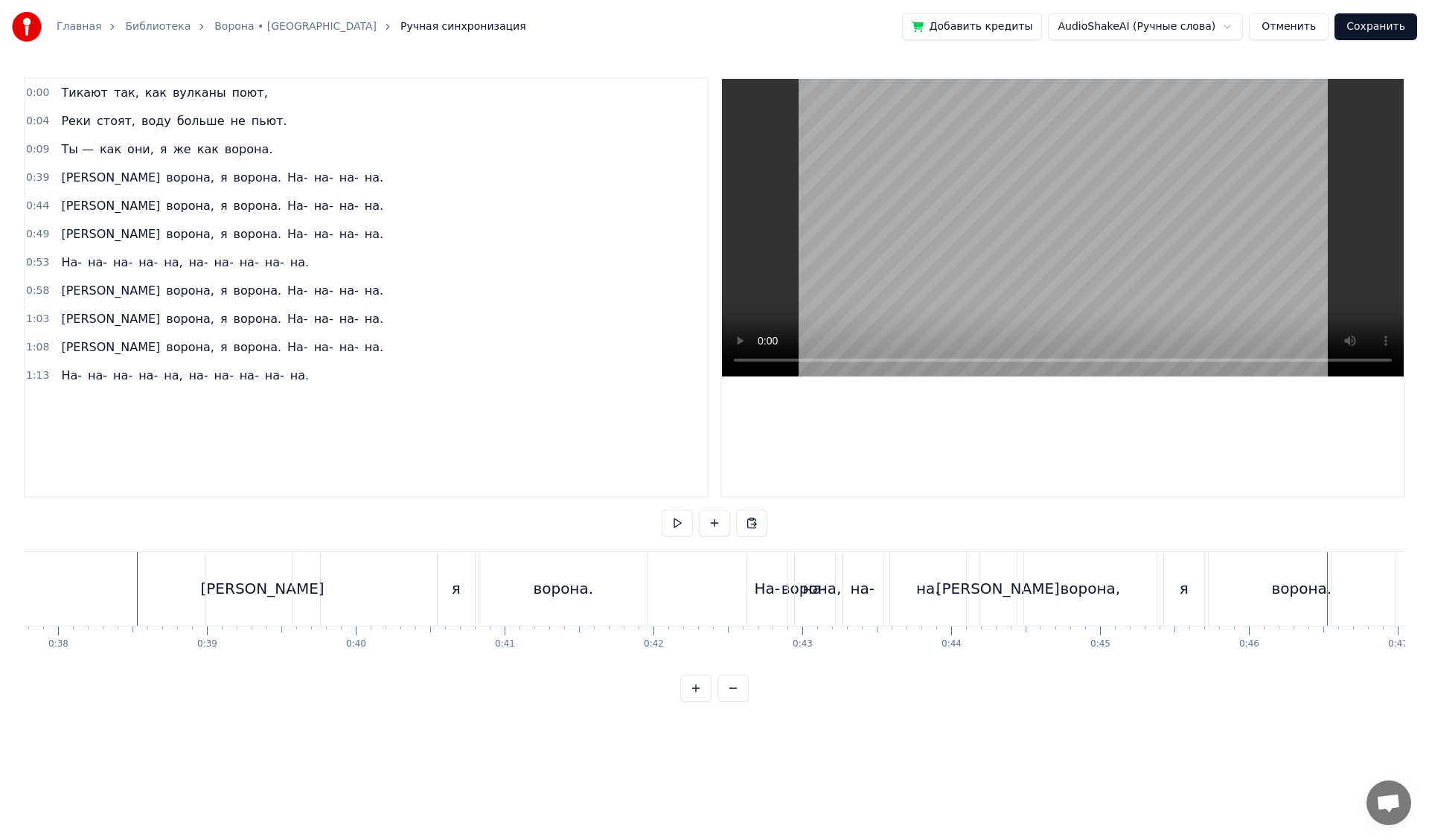
click at [361, 591] on div "ворона," at bounding box center [811, 589] width 1038 height 74
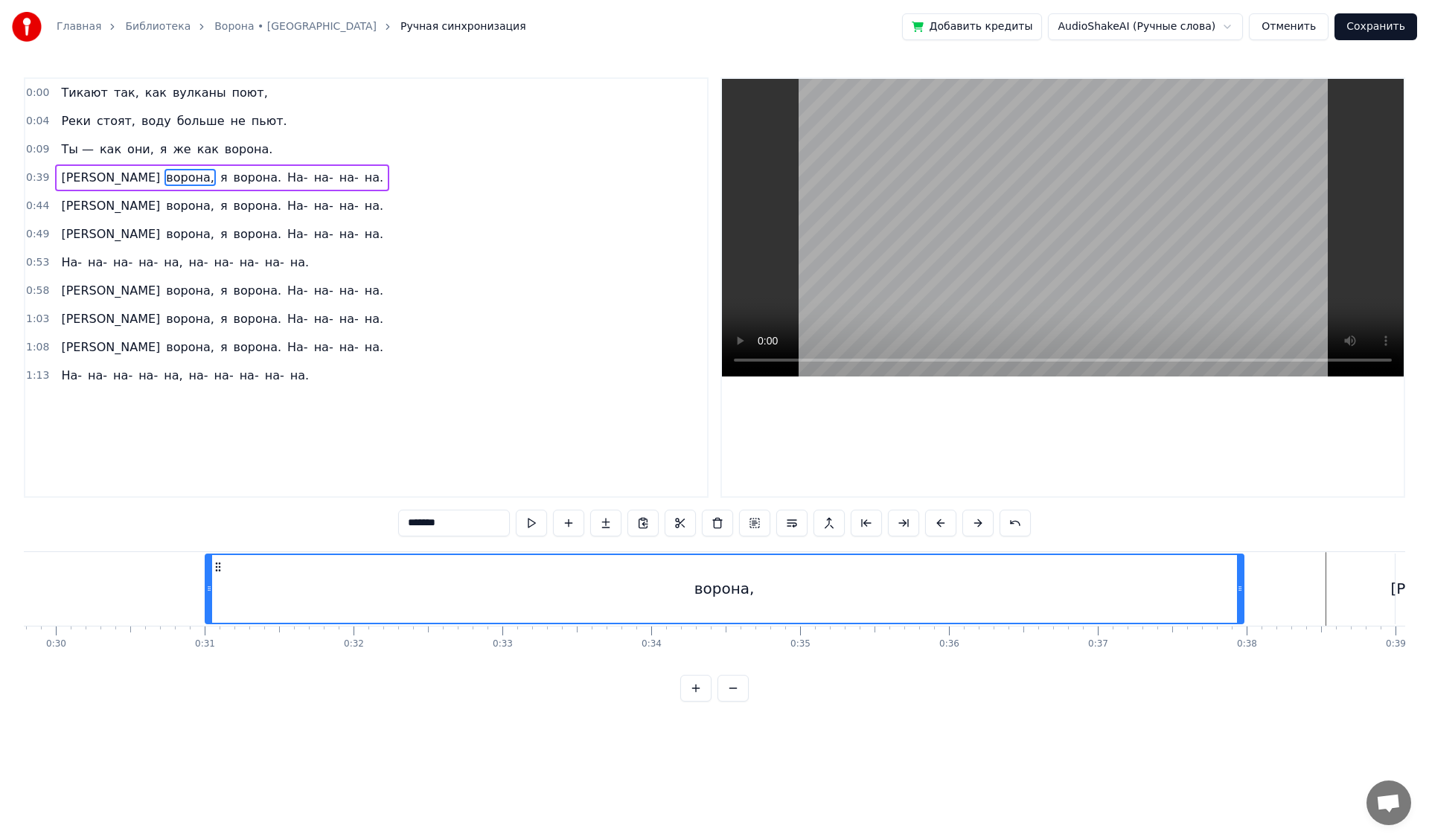
scroll to position [0, 4327]
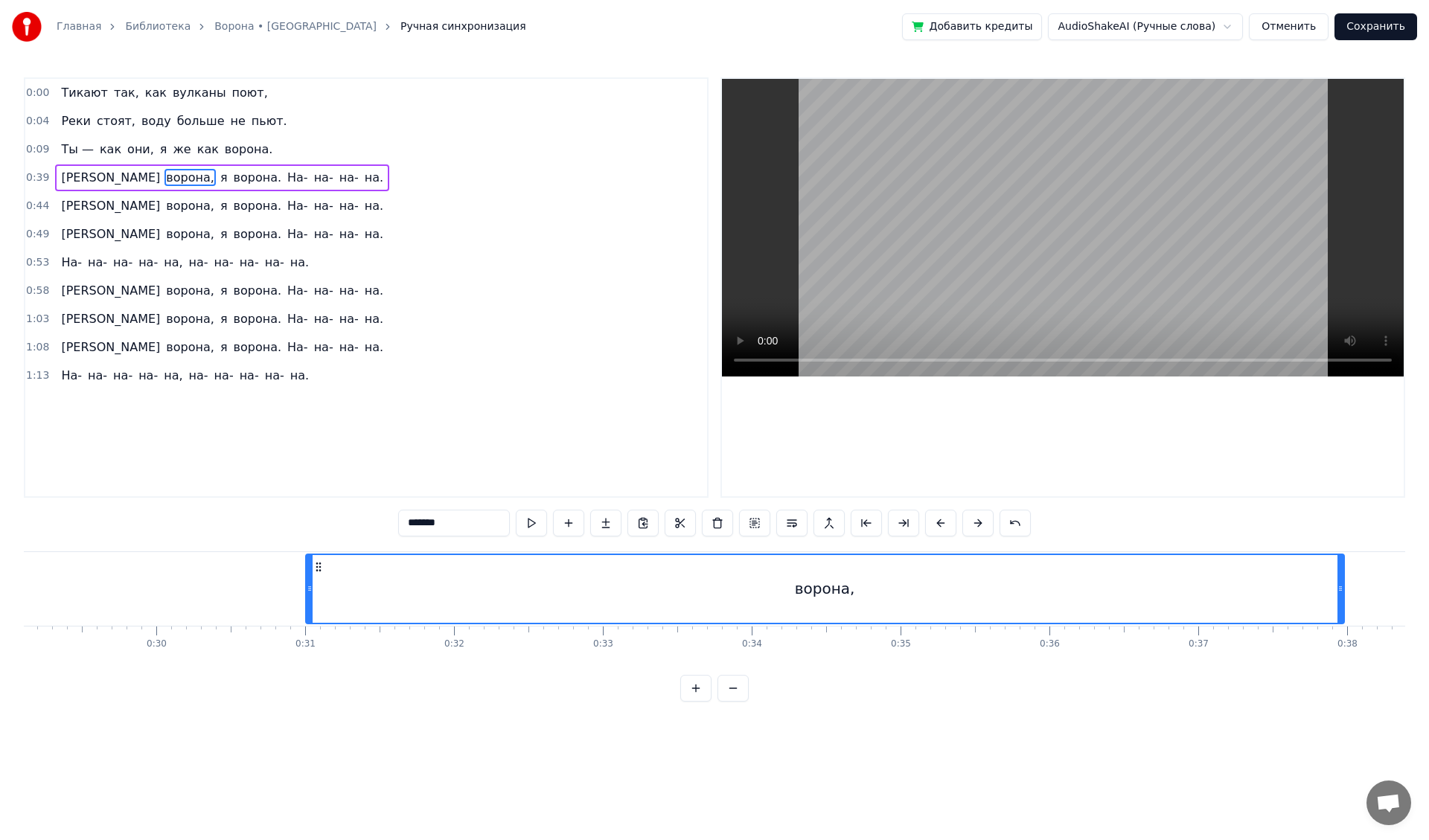
drag, startPoint x: 309, startPoint y: 567, endPoint x: 211, endPoint y: 571, distance: 98.1
click at [312, 571] on icon at bounding box center [318, 567] width 12 height 12
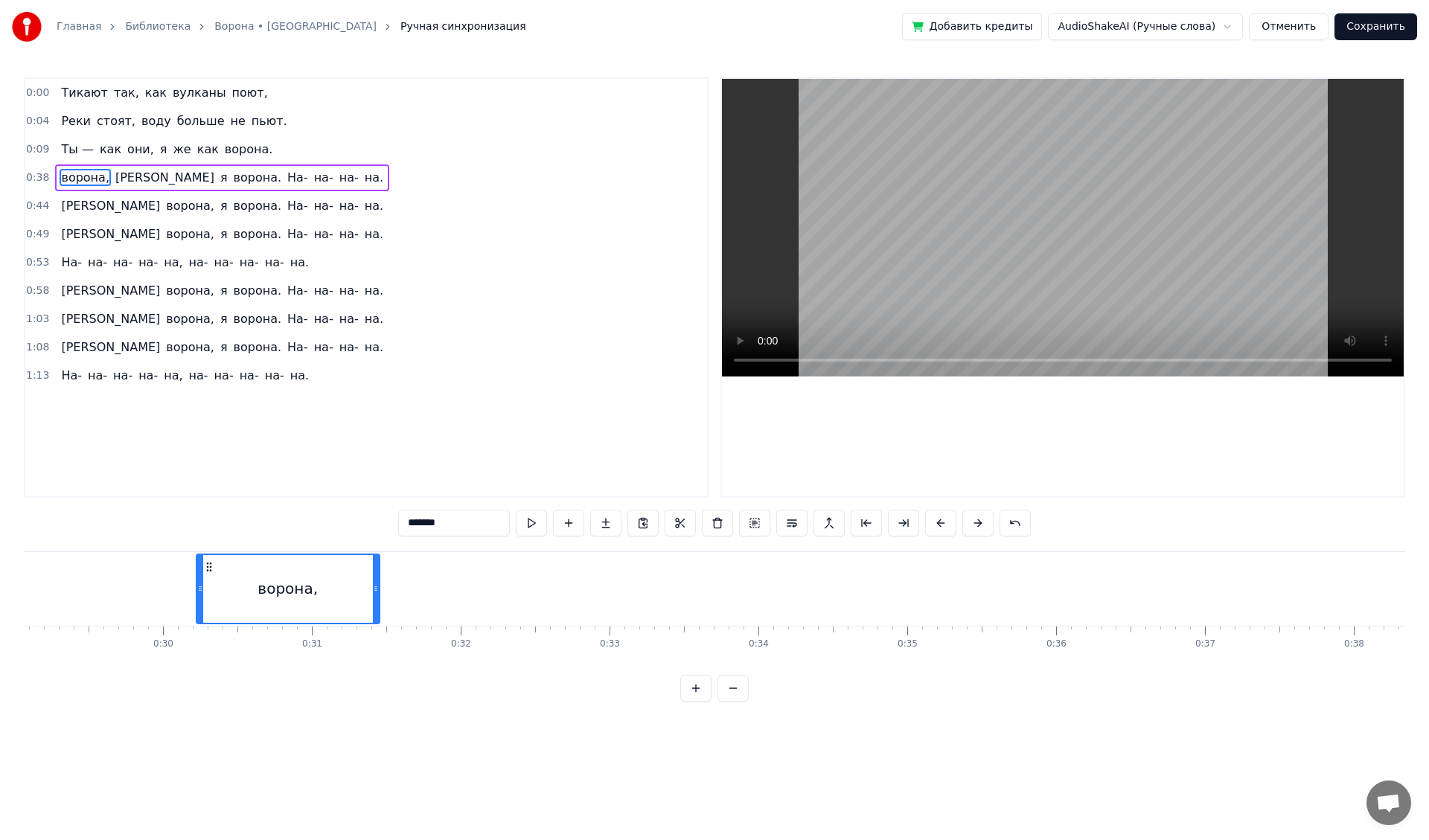
drag, startPoint x: 1232, startPoint y: 585, endPoint x: 377, endPoint y: 600, distance: 855.1
click at [377, 600] on div at bounding box center [375, 589] width 6 height 68
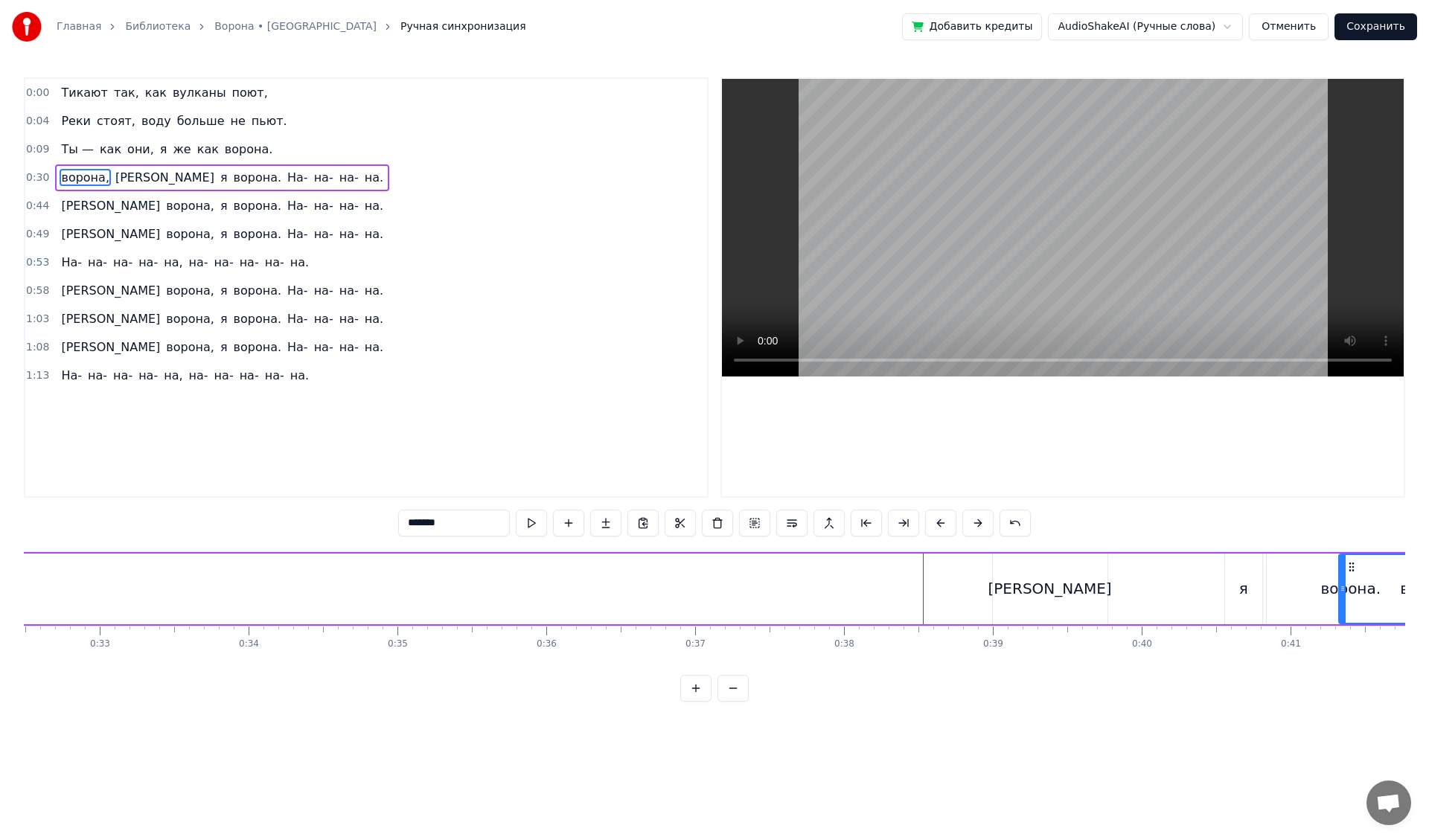
scroll to position [0, 4950]
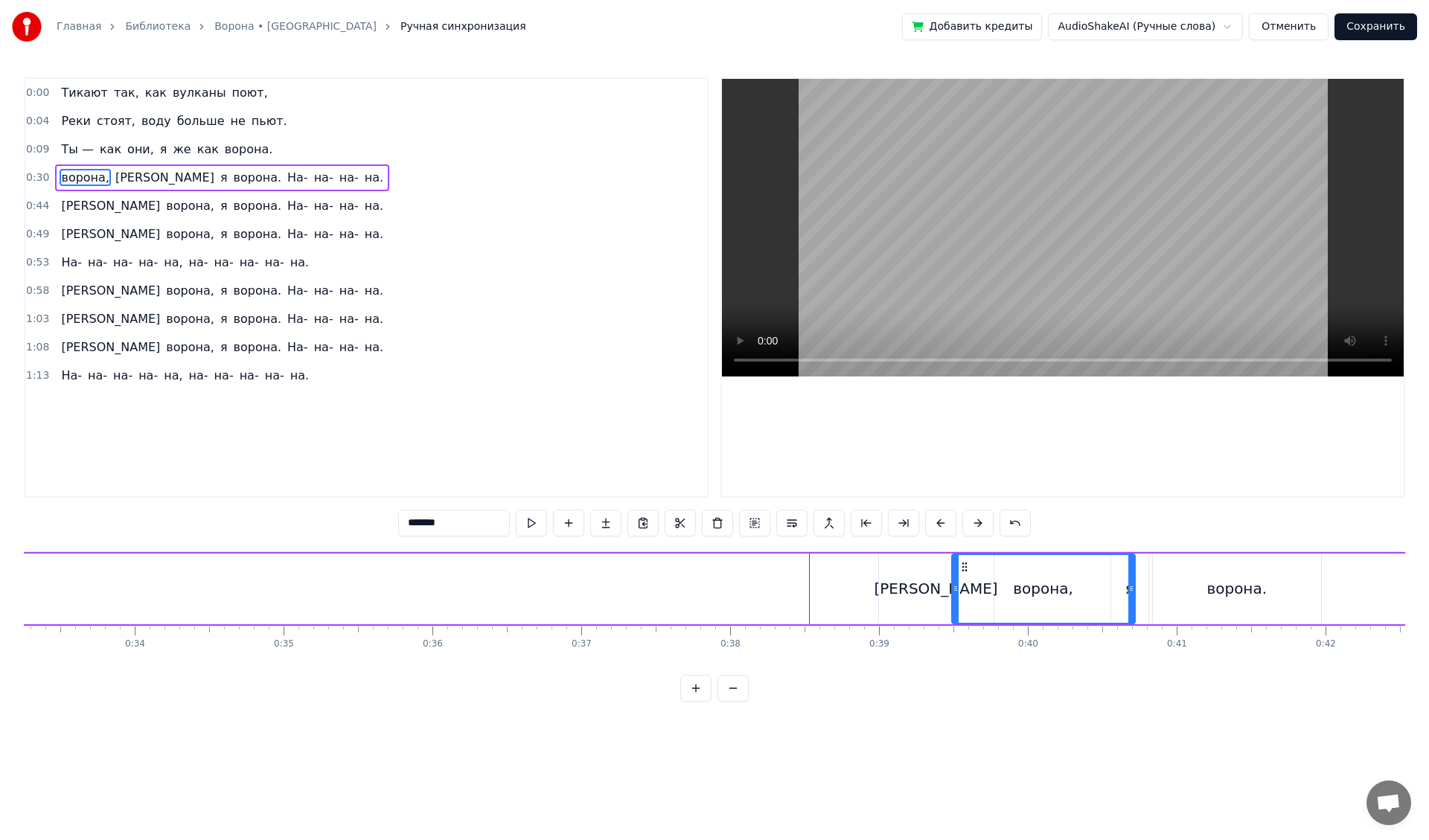
drag, startPoint x: 207, startPoint y: 568, endPoint x: 961, endPoint y: 605, distance: 754.9
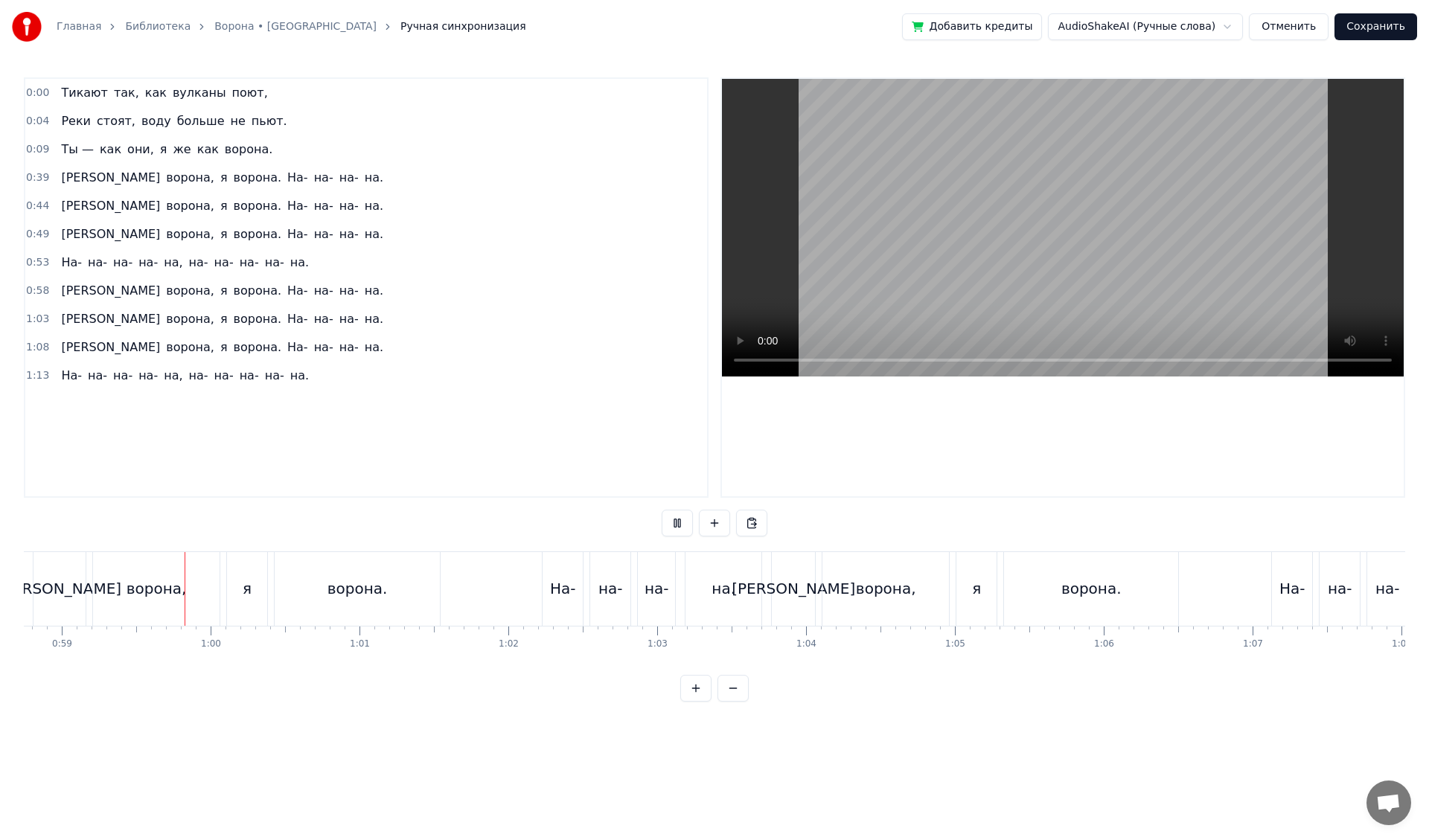
scroll to position [0, 8747]
click at [1385, 26] on button "Сохранить" at bounding box center [1376, 26] width 83 height 26
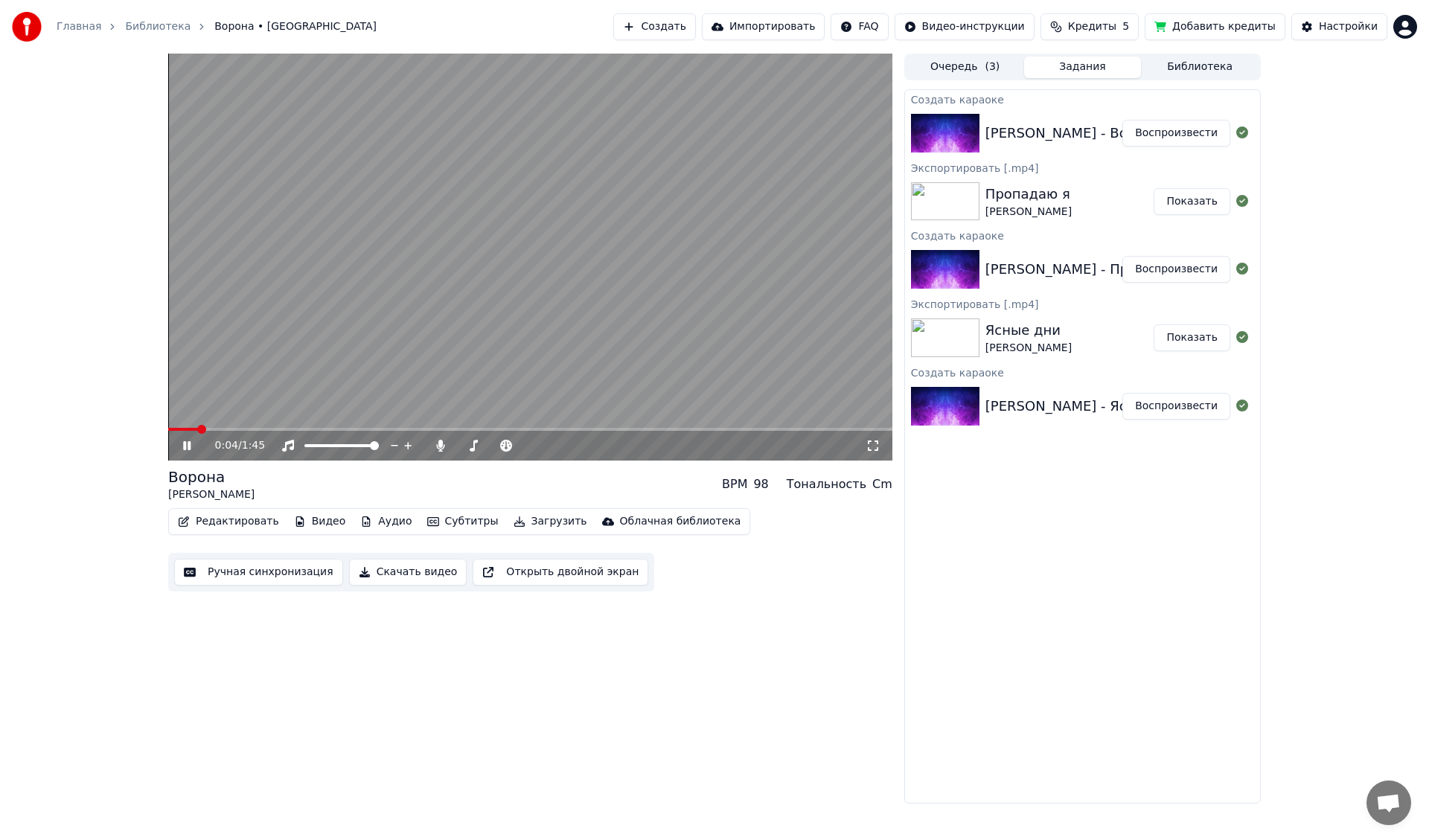
click at [202, 426] on span at bounding box center [202, 429] width 9 height 9
click at [196, 428] on span at bounding box center [200, 429] width 9 height 9
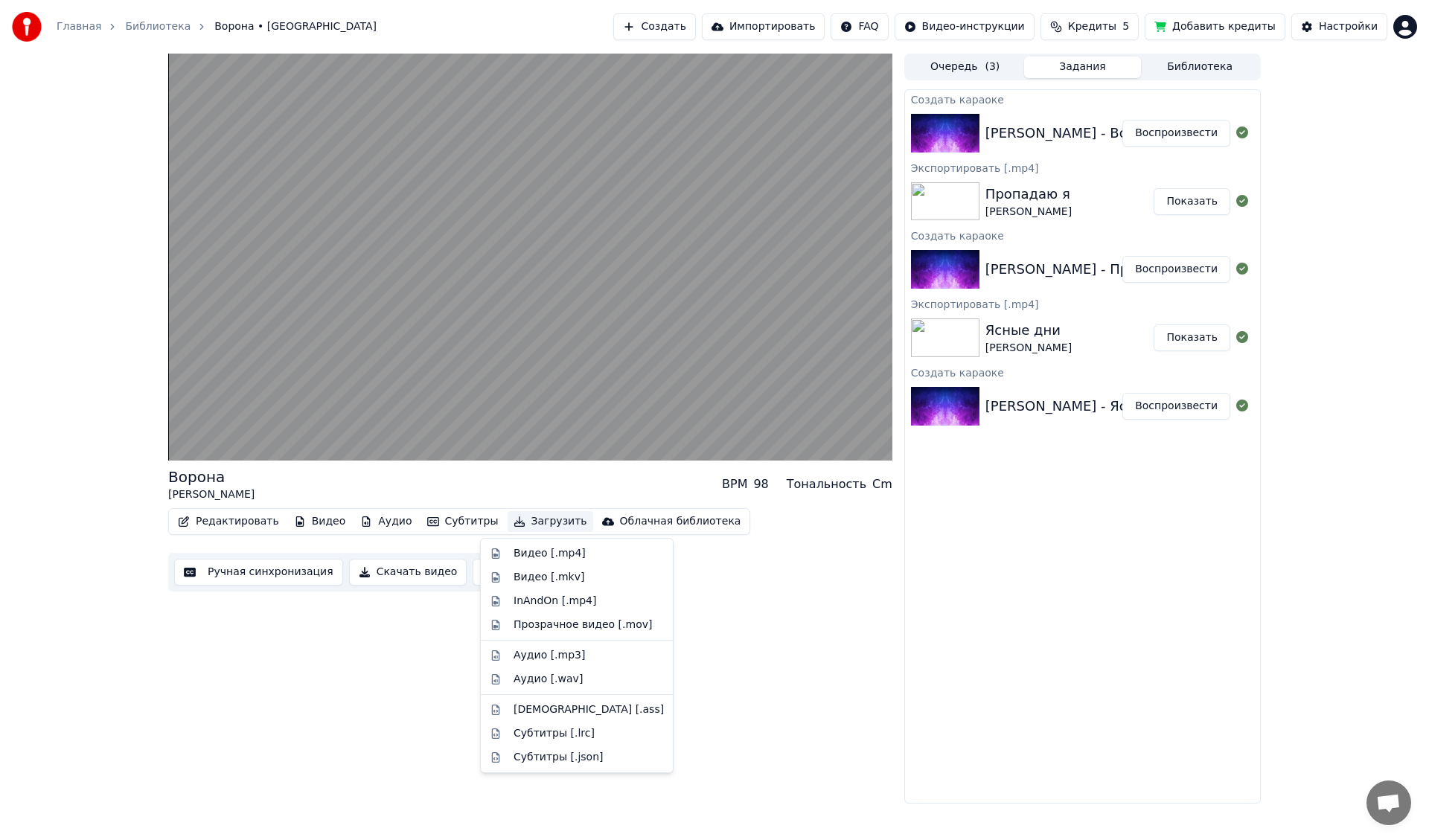
click at [530, 522] on button "Загрузить" at bounding box center [551, 521] width 86 height 21
click at [529, 553] on div "Видео [.mp4]" at bounding box center [549, 553] width 72 height 15
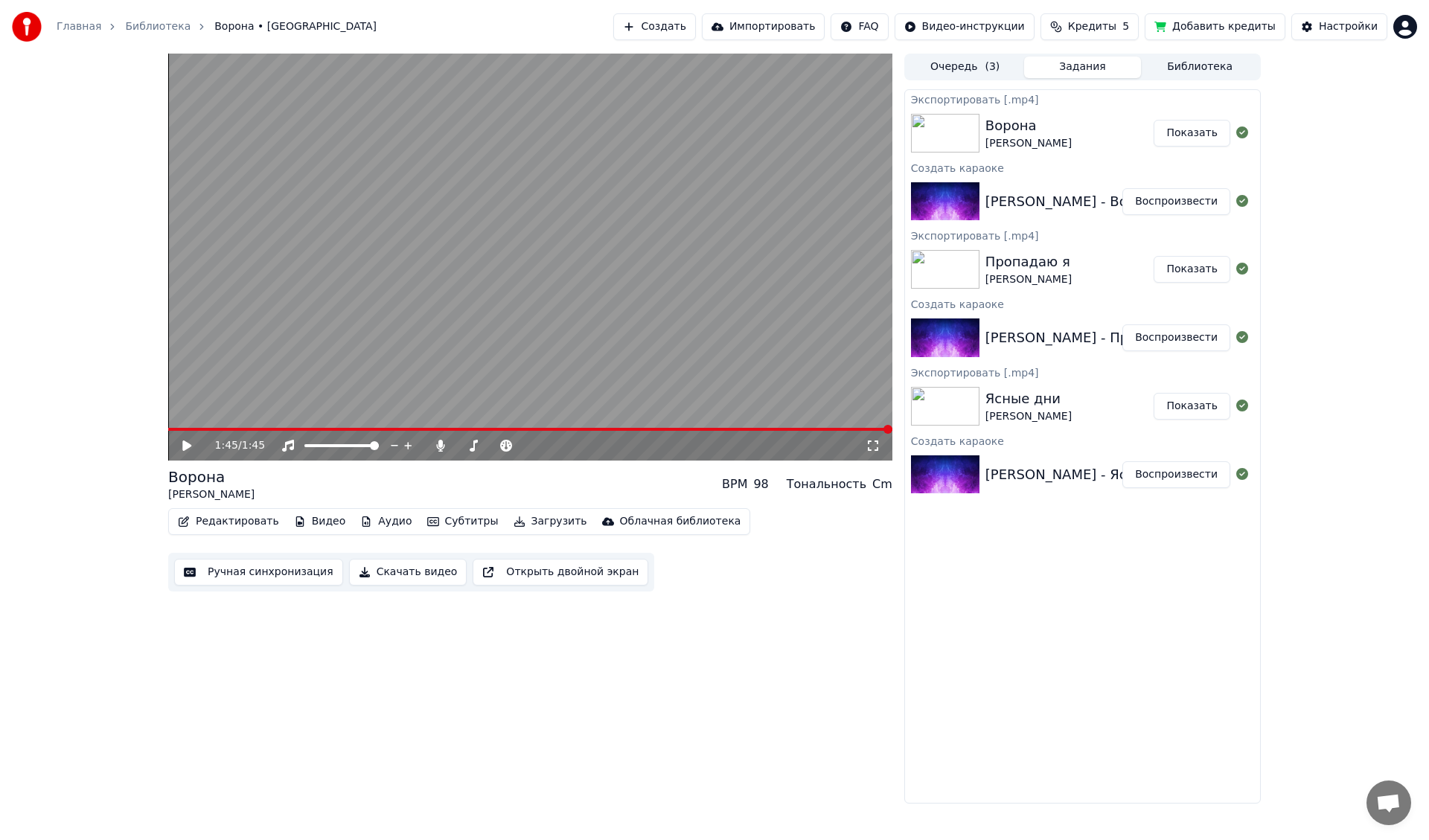
click at [696, 23] on button "Создать" at bounding box center [653, 26] width 82 height 26
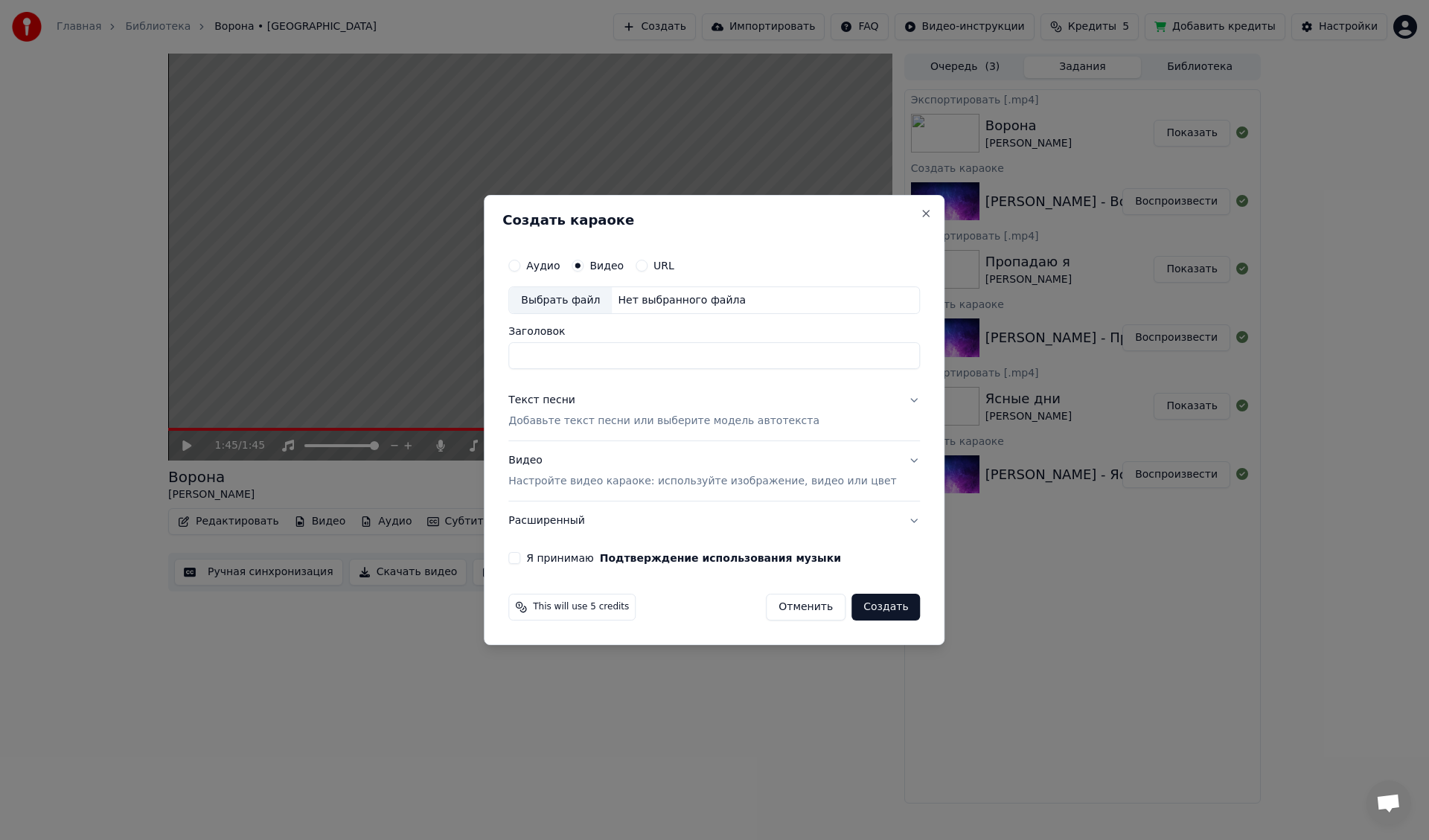
click at [577, 299] on div "Выбрать файл" at bounding box center [560, 301] width 102 height 26
type input "**********"
drag, startPoint x: 711, startPoint y: 361, endPoint x: 445, endPoint y: 350, distance: 266.2
click at [445, 350] on body "Главная Библиотека Ворона • [PERSON_NAME] Создать Импортировать FAQ Видео-инстр…" at bounding box center [714, 420] width 1429 height 840
click at [534, 463] on div "Видео Настройте видео караоке: используйте изображение, видео или цвет" at bounding box center [701, 472] width 387 height 36
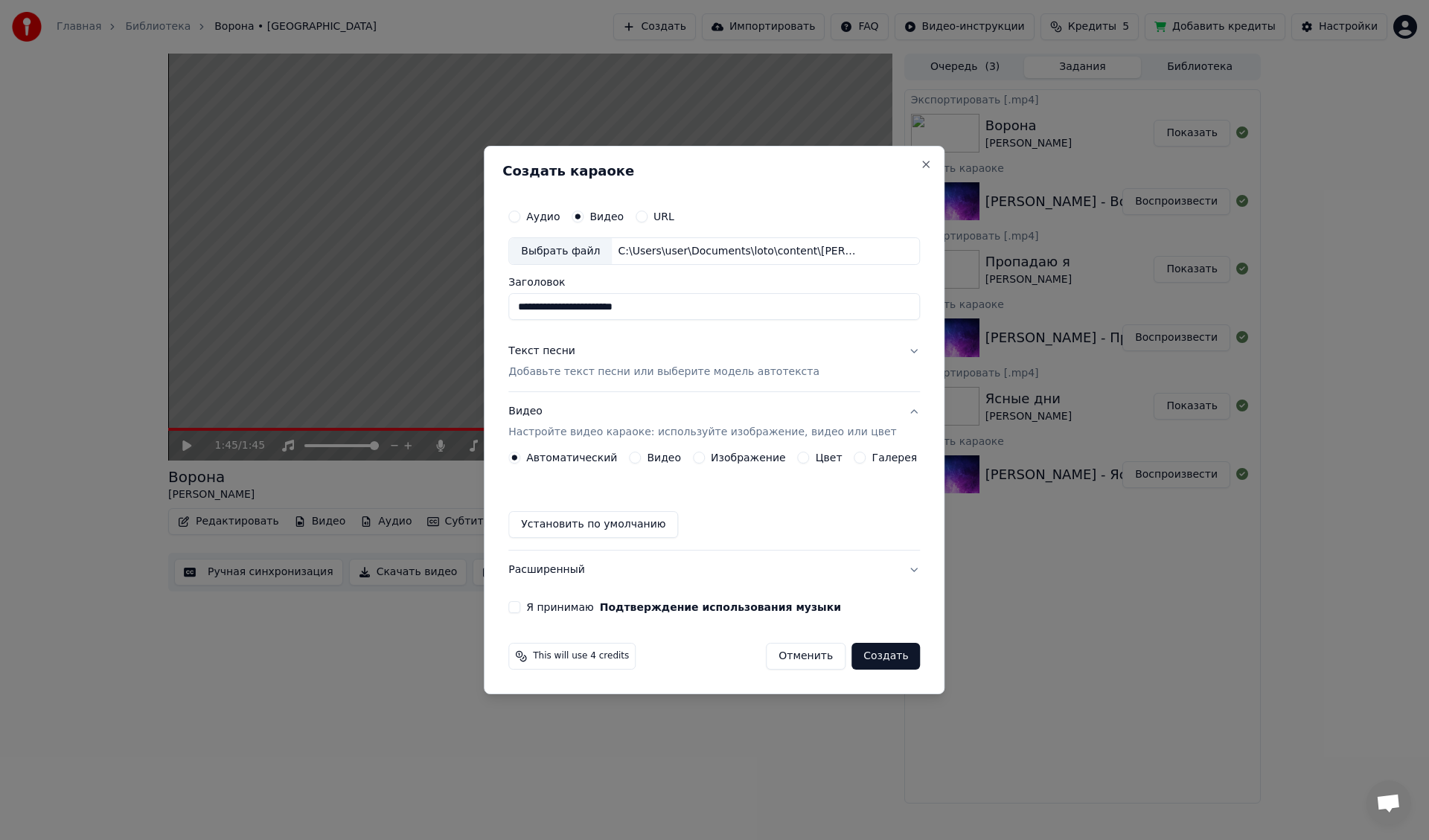
click at [640, 455] on button "Видео" at bounding box center [634, 458] width 12 height 12
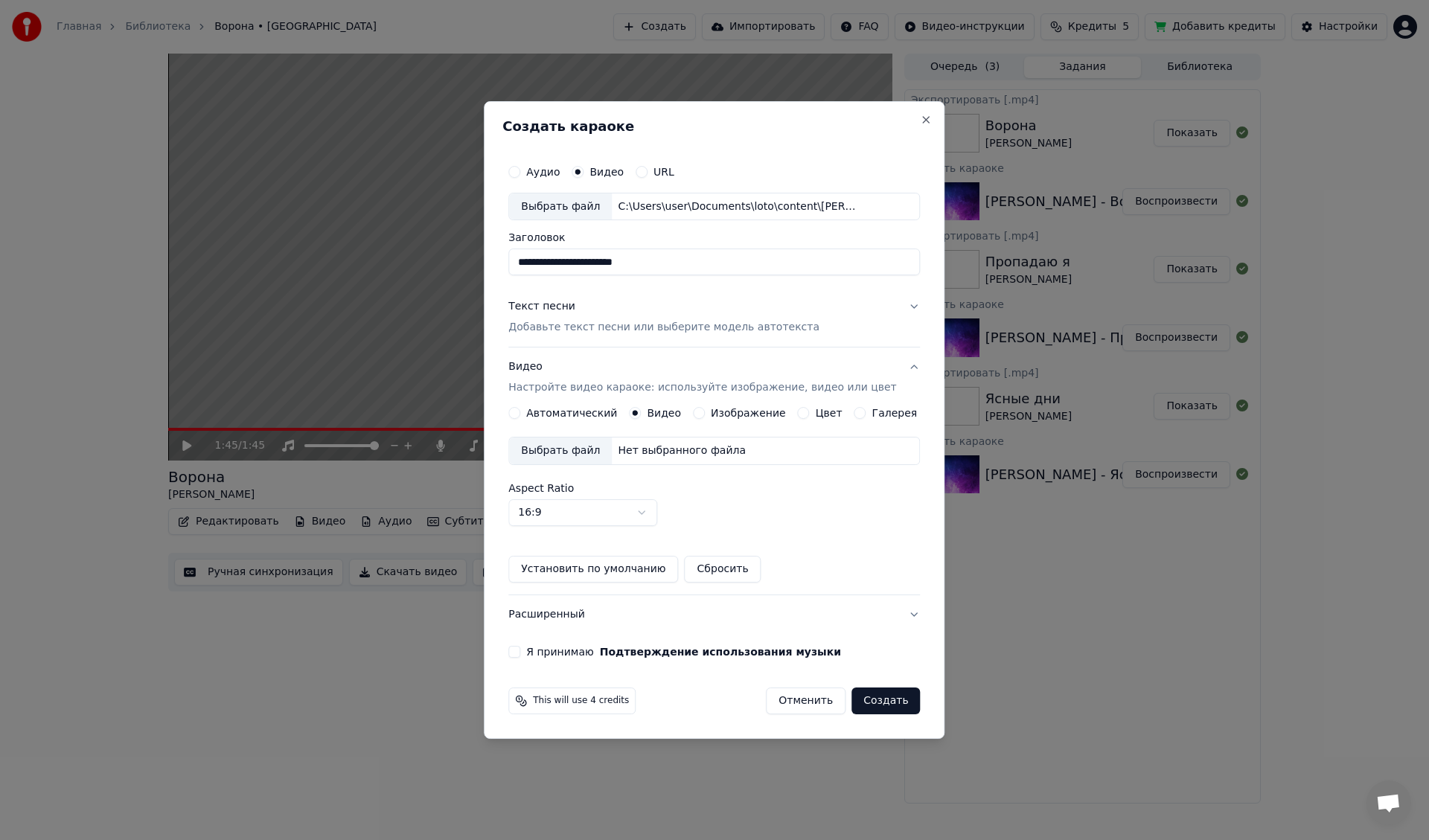
click at [572, 441] on div "Выбрать файл" at bounding box center [560, 451] width 102 height 26
click at [545, 306] on div "Текст песни" at bounding box center [541, 307] width 67 height 15
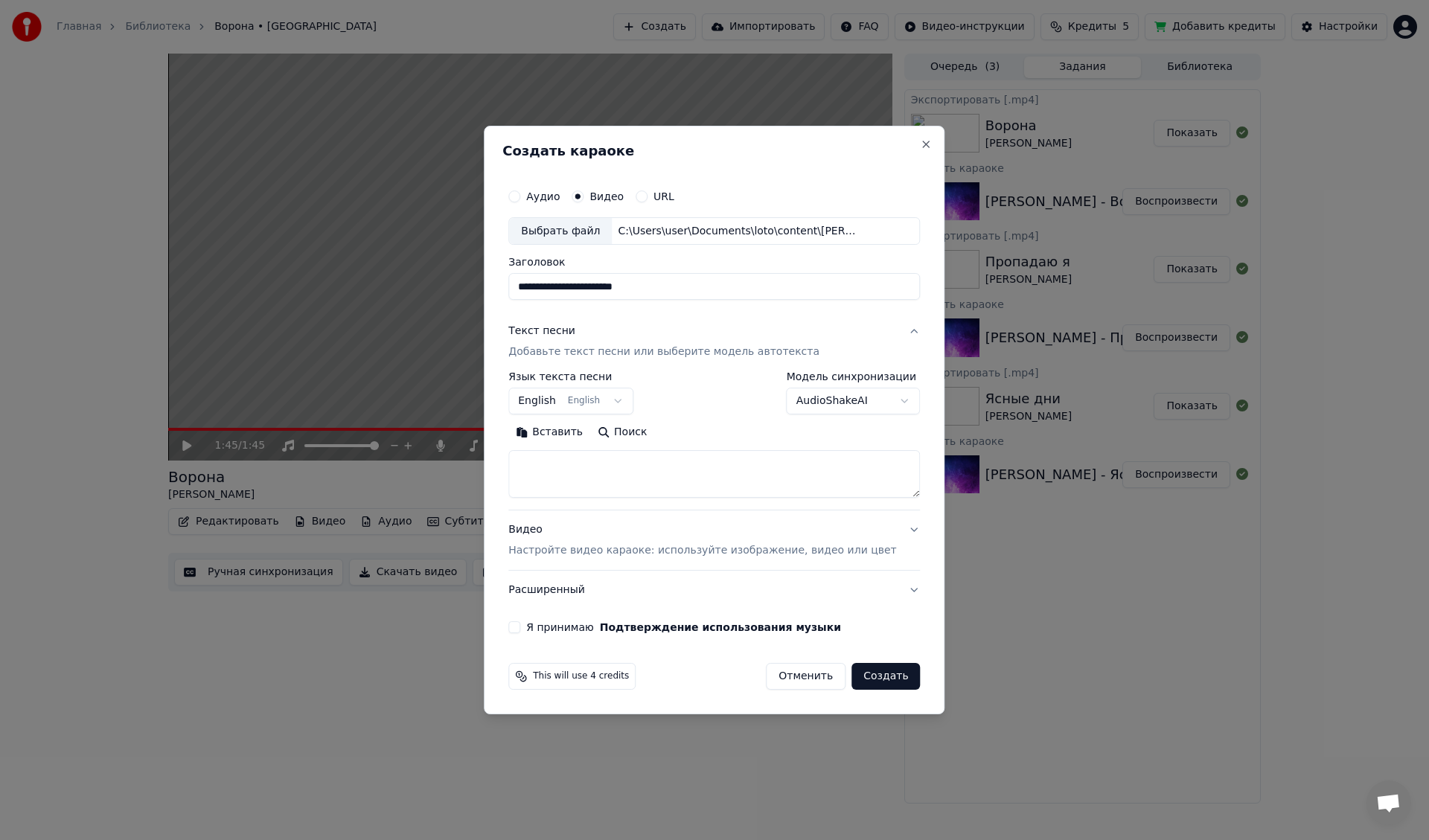
click at [557, 402] on body "Главная Библиотека Ворона • [PERSON_NAME] Создать Импортировать FAQ Видео-инстр…" at bounding box center [714, 420] width 1429 height 840
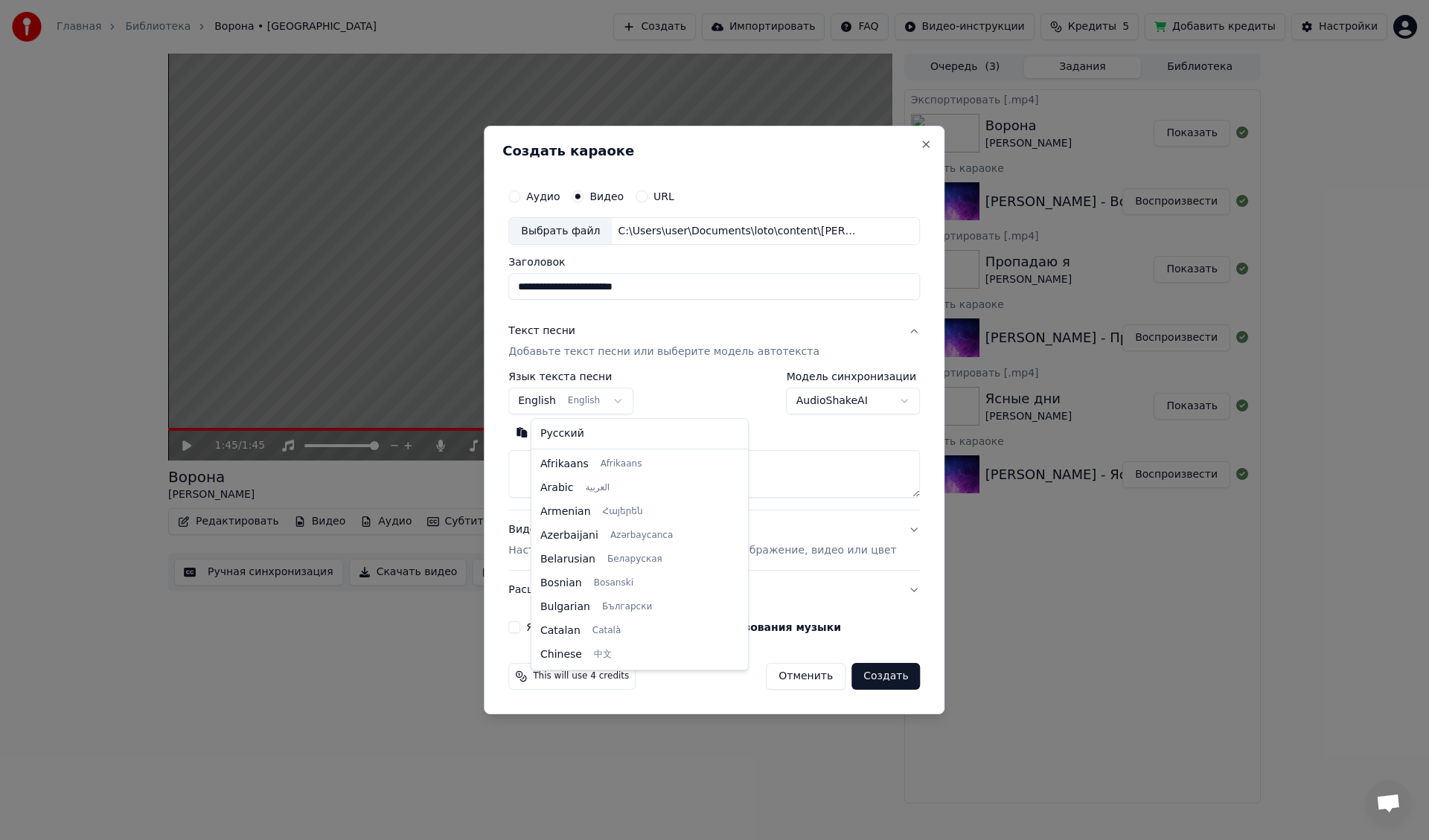
scroll to position [119, 0]
select select "**"
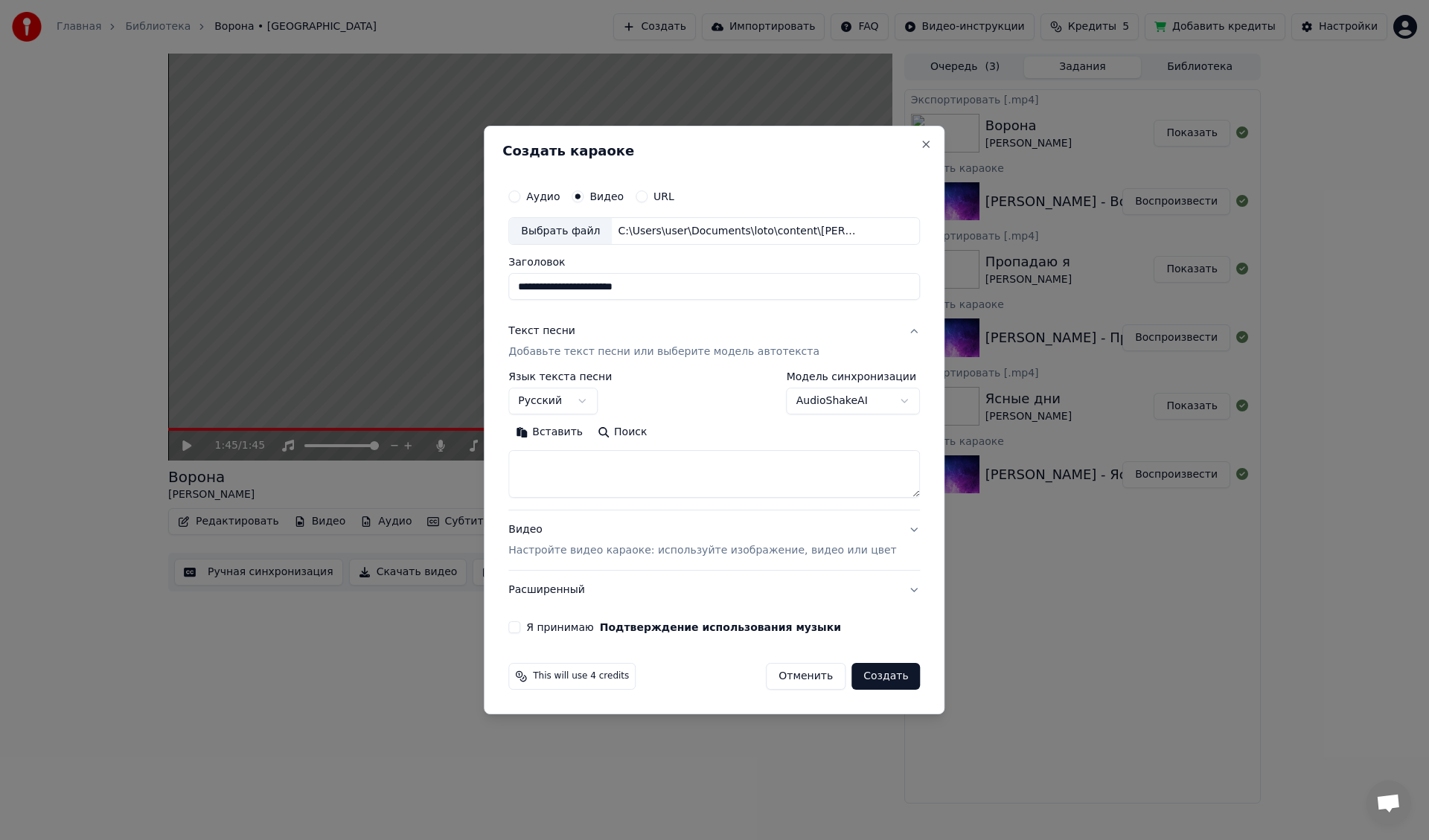
click at [577, 475] on textarea at bounding box center [714, 475] width 411 height 48
click at [681, 456] on textarea at bounding box center [714, 475] width 411 height 48
paste textarea "**********"
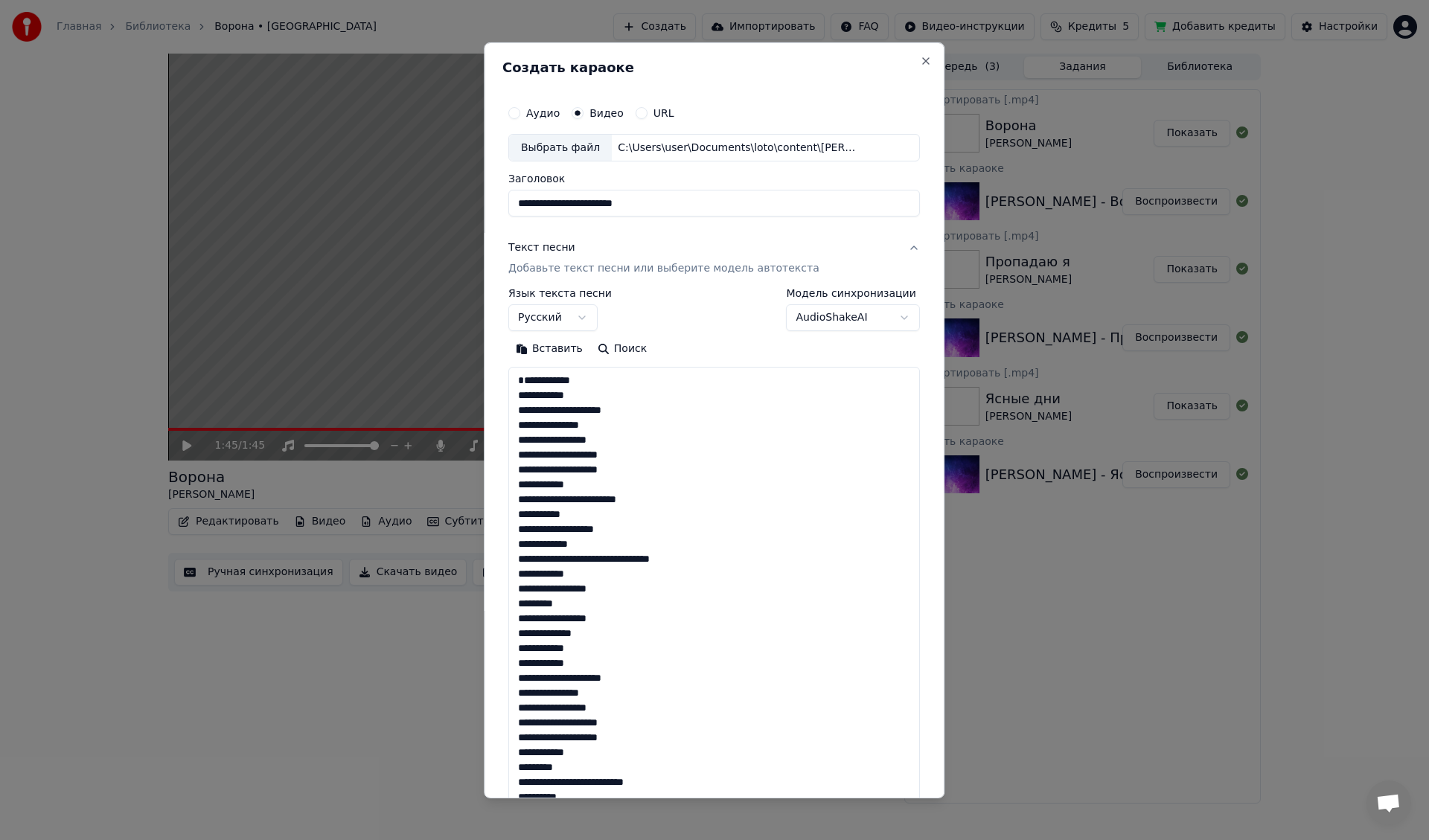
scroll to position [643, 0]
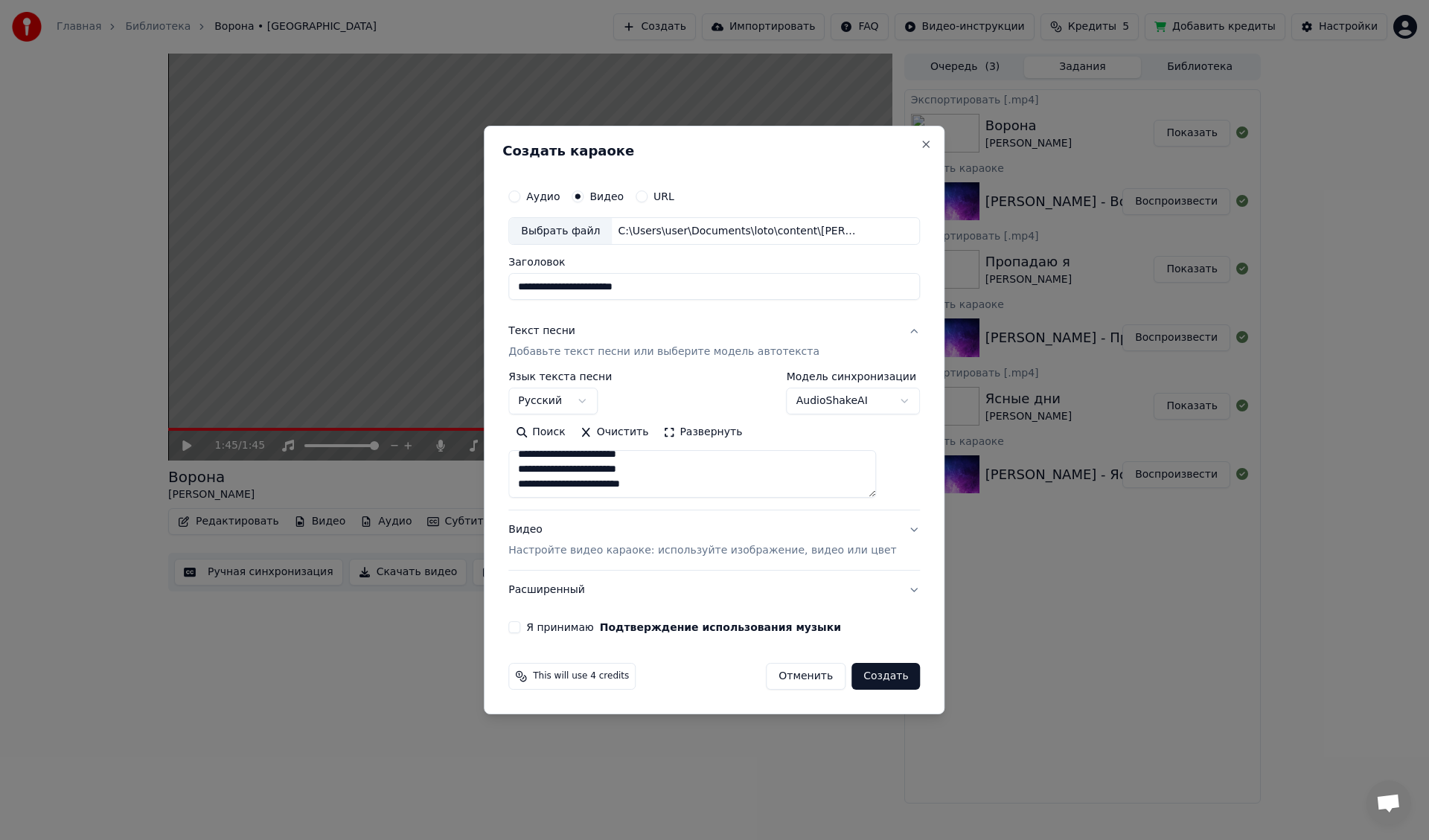
type textarea "**********"
click at [520, 627] on button "Я принимаю Подтверждение использования музыки" at bounding box center [514, 627] width 12 height 12
click at [876, 680] on button "Создать" at bounding box center [885, 676] width 69 height 26
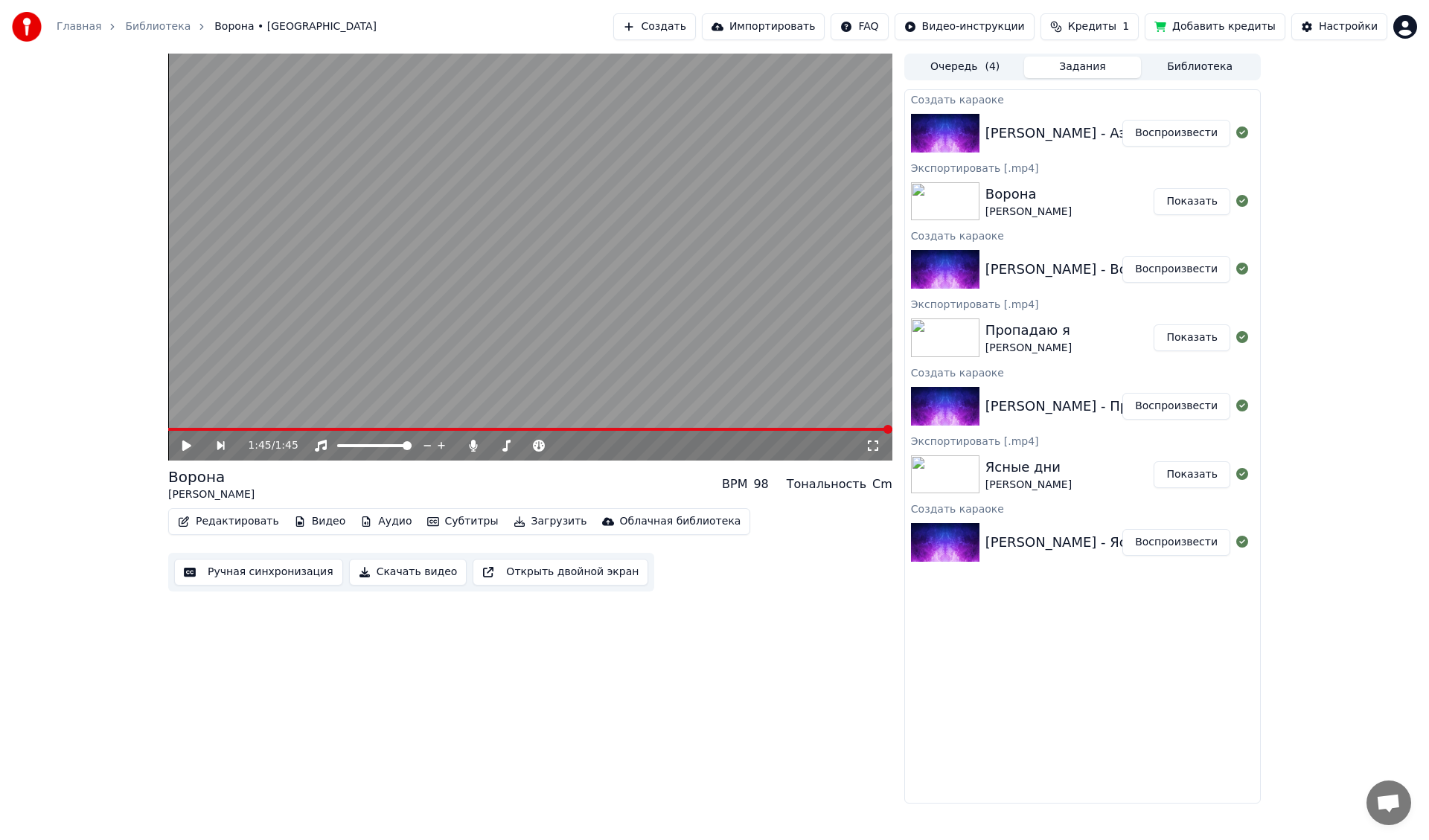
click at [1167, 138] on button "Воспроизвести" at bounding box center [1176, 133] width 108 height 26
click at [682, 429] on span at bounding box center [530, 429] width 724 height 3
click at [704, 429] on span at bounding box center [530, 429] width 724 height 3
click at [748, 429] on span at bounding box center [530, 429] width 724 height 3
click at [793, 429] on span at bounding box center [530, 429] width 724 height 3
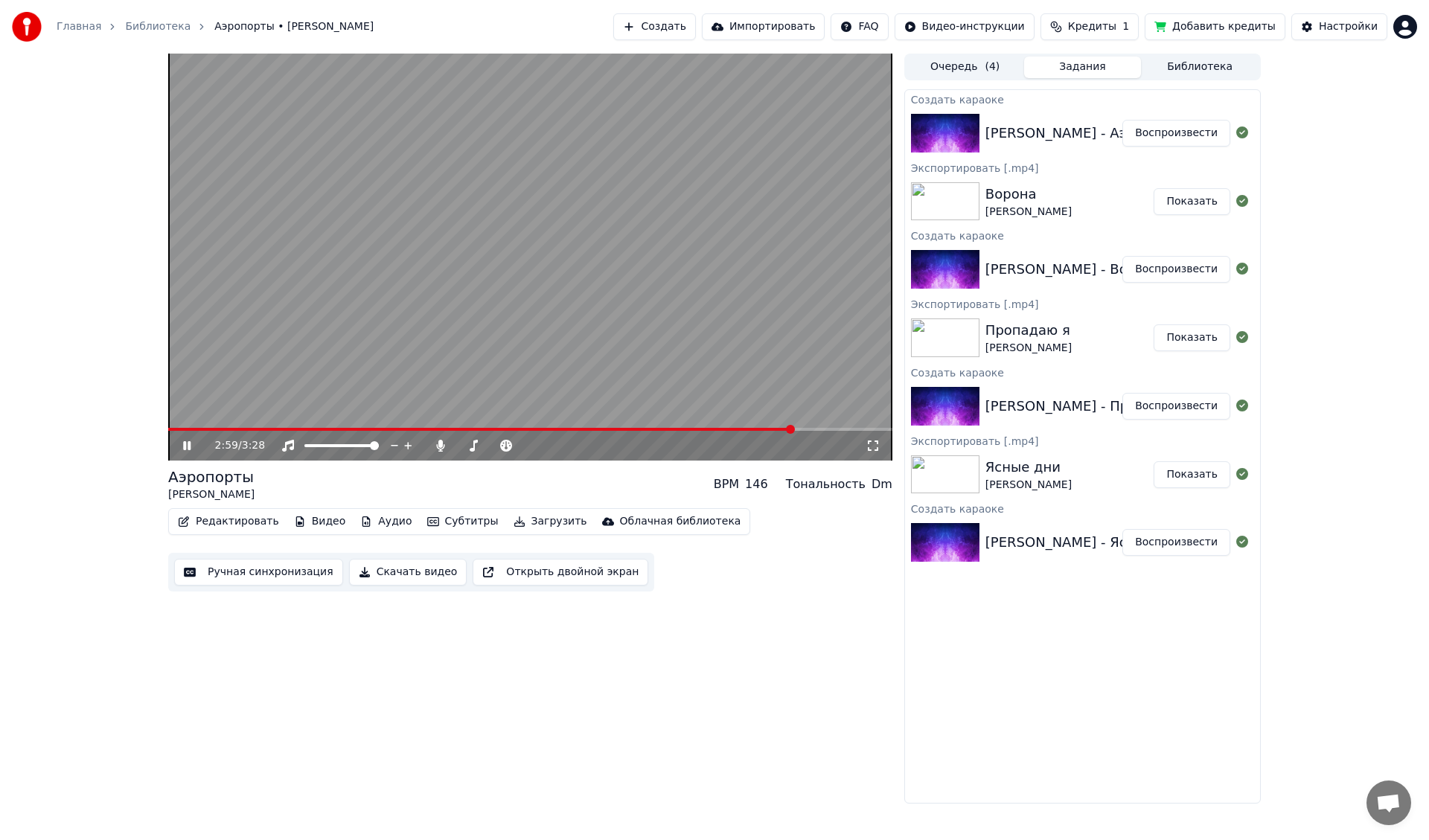
click at [814, 428] on span at bounding box center [530, 429] width 724 height 3
click at [650, 324] on video at bounding box center [530, 257] width 724 height 407
click at [525, 518] on button "Загрузить" at bounding box center [551, 521] width 86 height 21
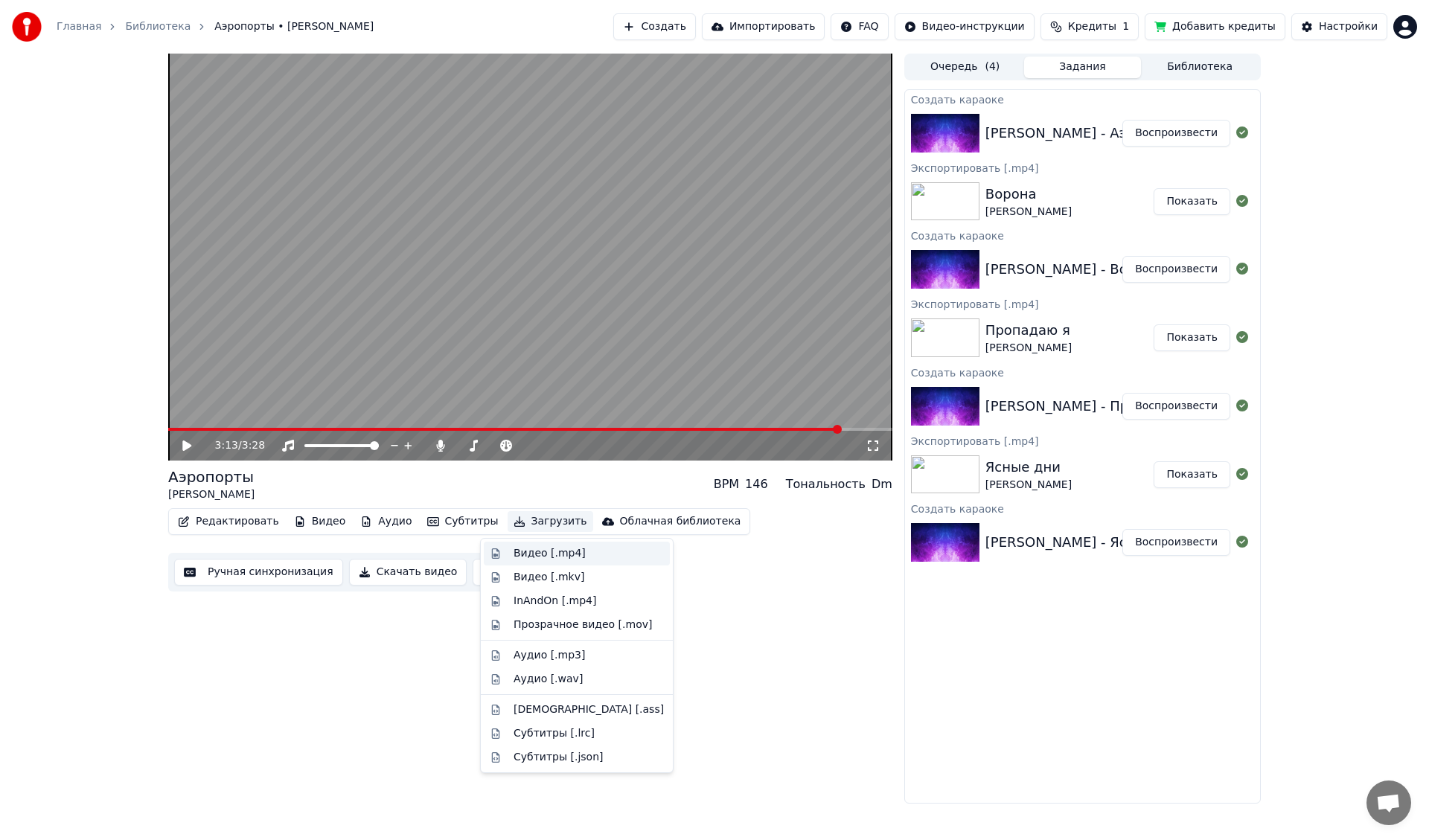
click at [535, 554] on div "Видео [.mp4]" at bounding box center [549, 553] width 72 height 15
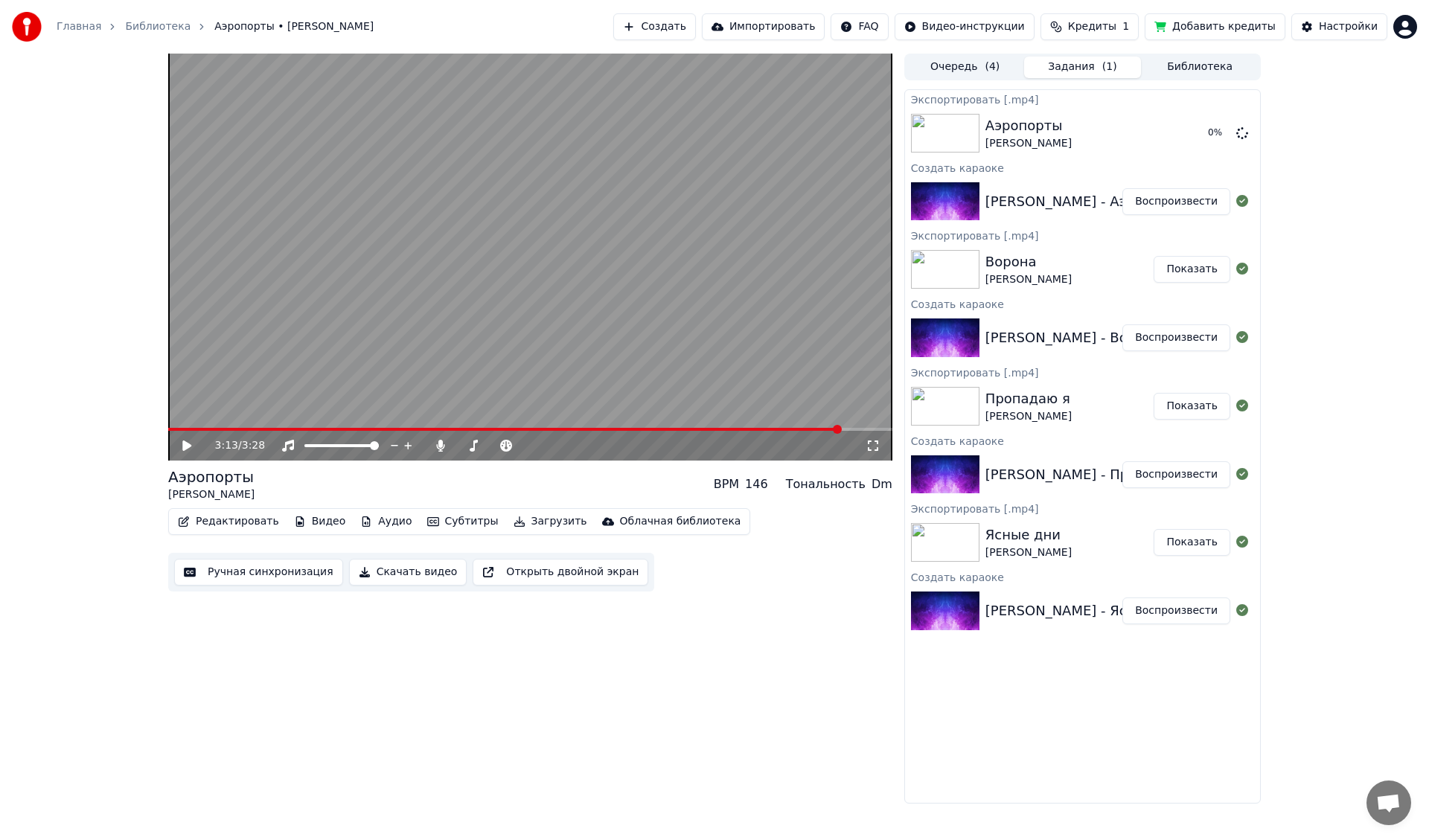
click at [1186, 263] on button "Показать" at bounding box center [1192, 269] width 77 height 26
click at [1404, 26] on html "Главная Библиотека Аэропорты • [PERSON_NAME] Создать Импортировать FAQ Видео-ин…" at bounding box center [714, 420] width 1429 height 840
click at [1310, 164] on span "Выйти" at bounding box center [1301, 172] width 35 height 15
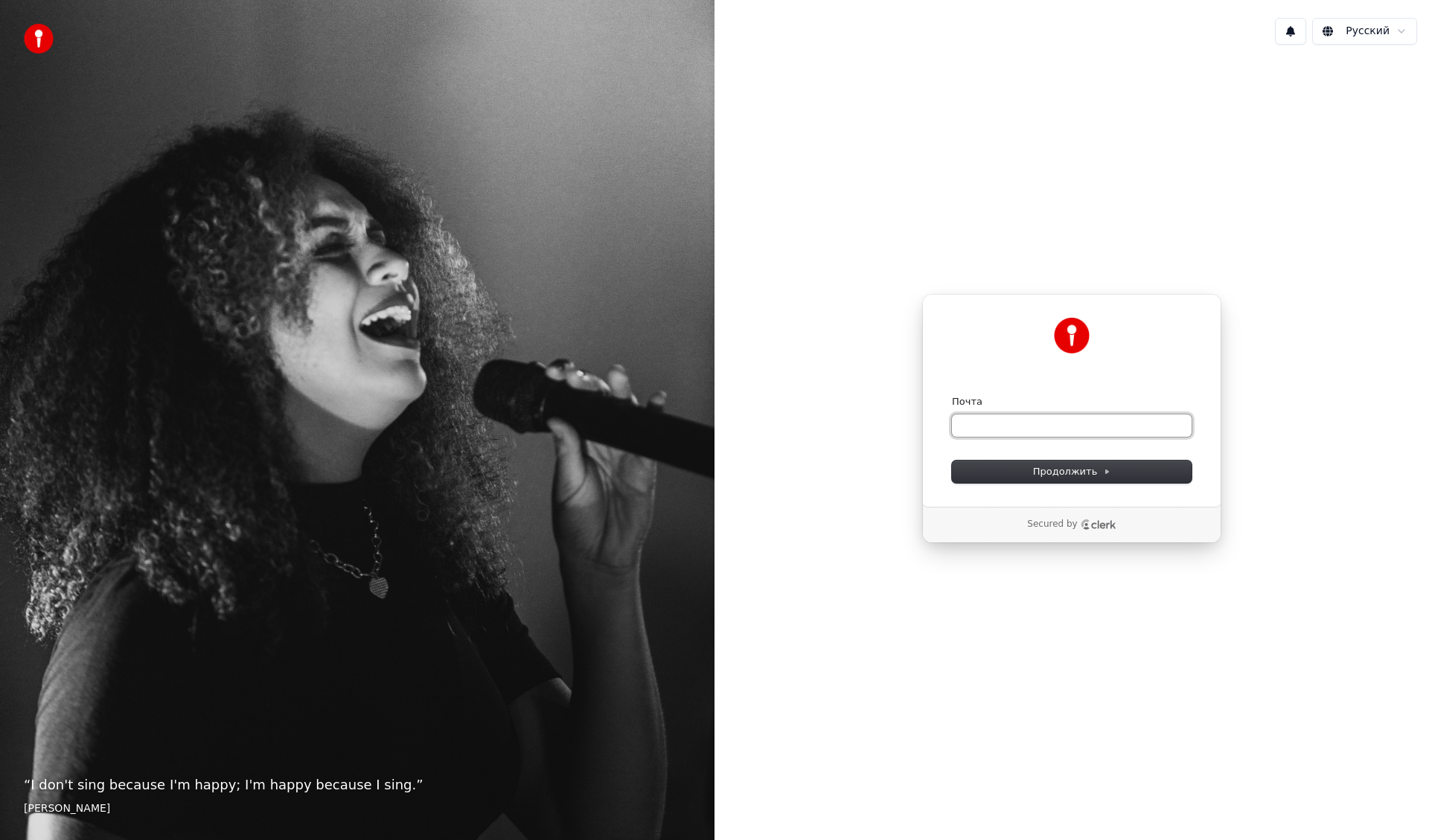
click at [1007, 424] on input "Почта" at bounding box center [1071, 425] width 240 height 22
paste input "**********"
drag, startPoint x: 1068, startPoint y: 422, endPoint x: 802, endPoint y: 418, distance: 266.0
click at [802, 418] on div "**********" at bounding box center [1071, 418] width 714 height 724
paste input "**********"
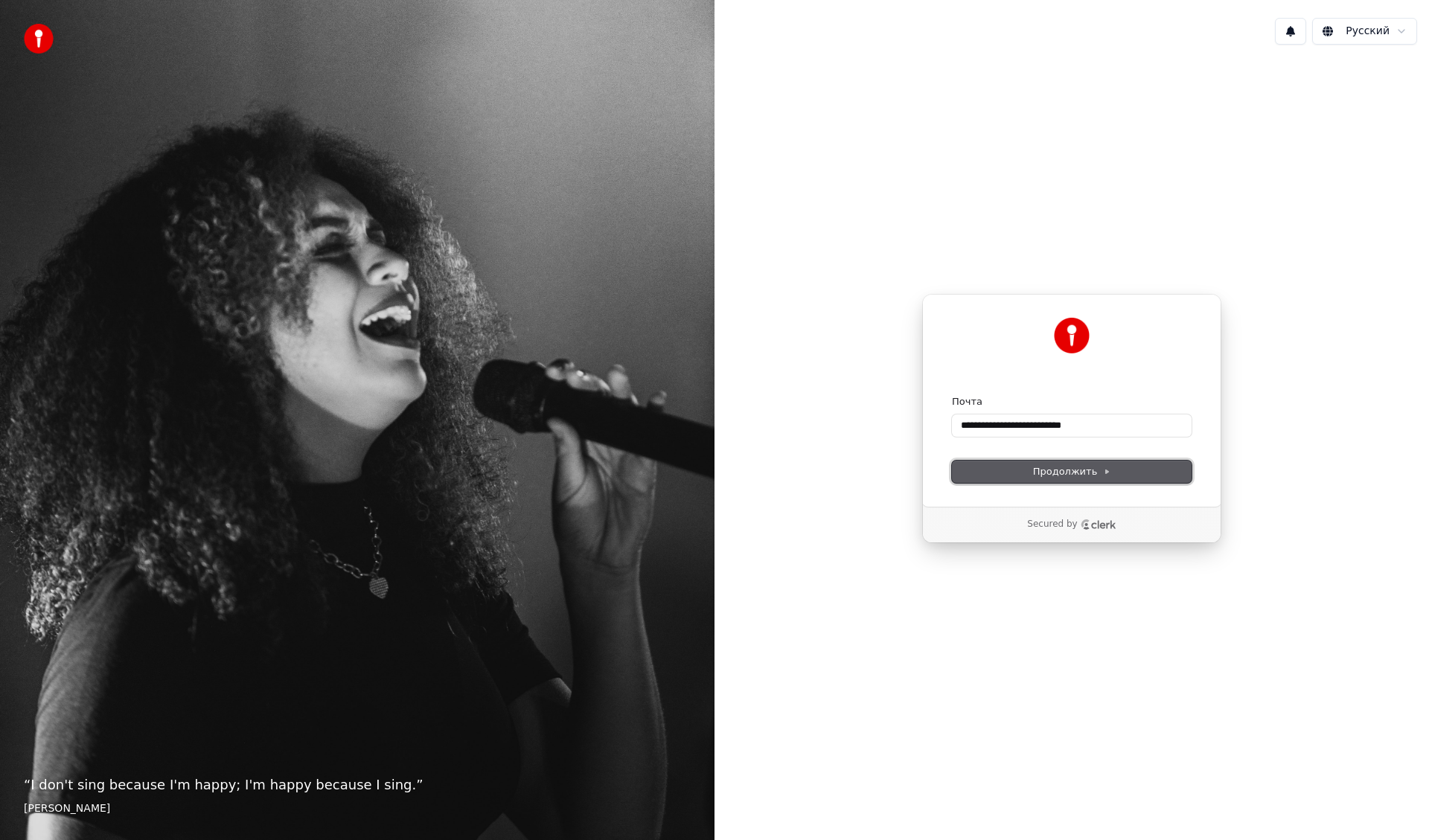
click at [985, 470] on button "Продолжить" at bounding box center [1071, 472] width 240 height 22
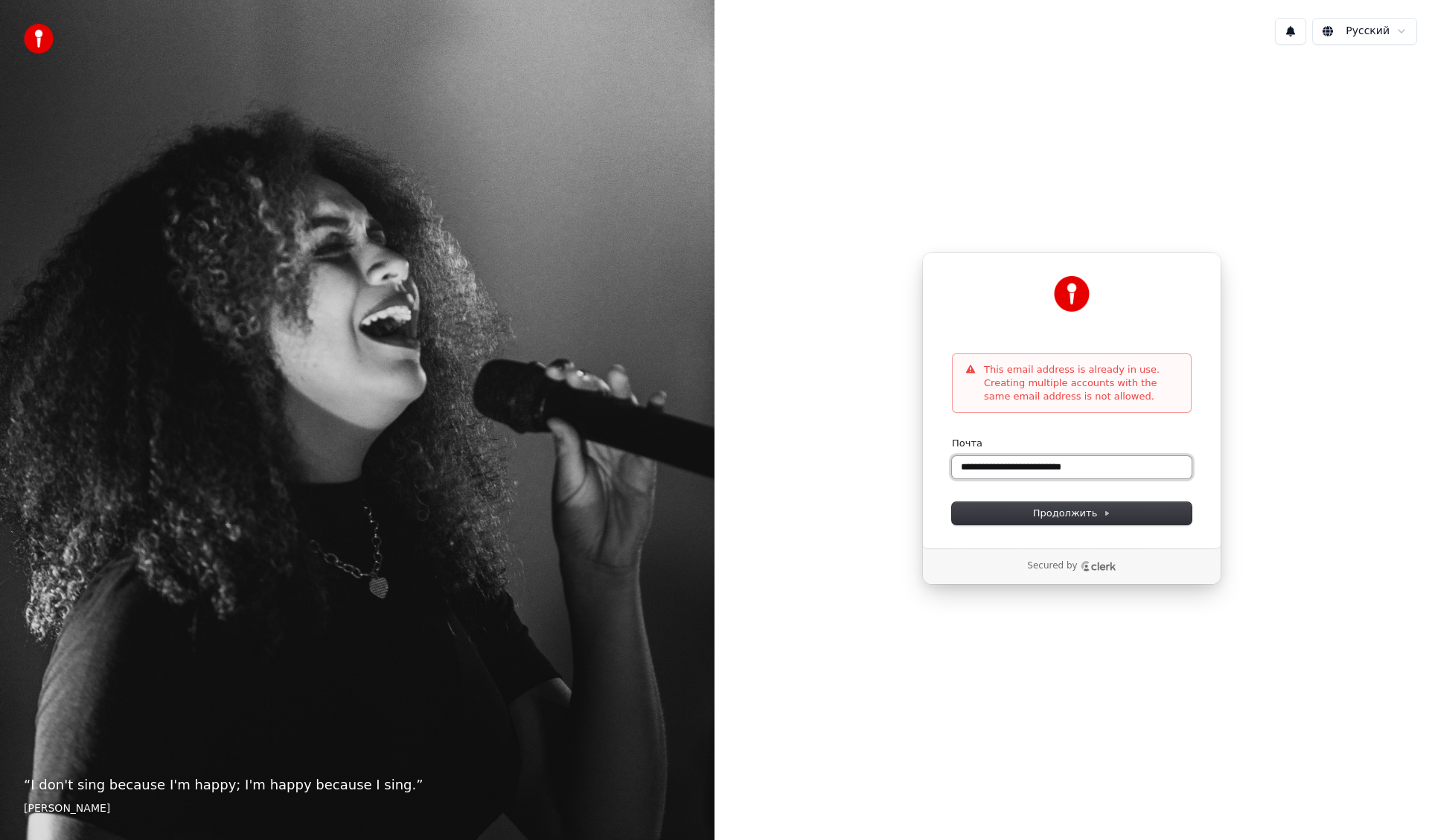
drag, startPoint x: 1044, startPoint y: 464, endPoint x: 869, endPoint y: 470, distance: 175.1
click at [866, 467] on div "**********" at bounding box center [1071, 418] width 714 height 724
paste input "text"
click at [1042, 513] on span "Продолжить" at bounding box center [1072, 514] width 78 height 13
drag, startPoint x: 1110, startPoint y: 467, endPoint x: 859, endPoint y: 463, distance: 251.0
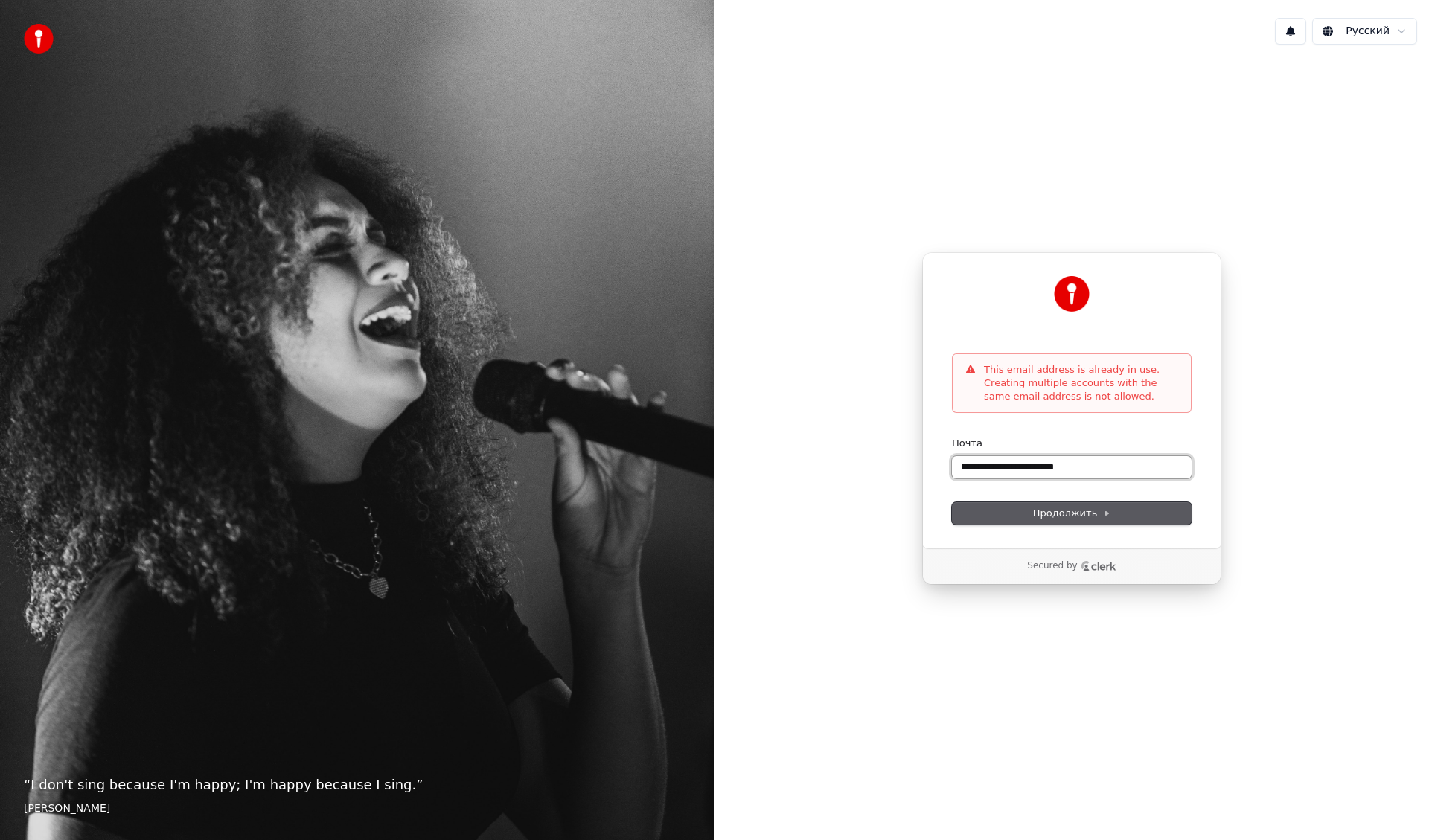
click at [859, 463] on div "**********" at bounding box center [1071, 418] width 714 height 724
paste input "******"
click at [1036, 515] on span "Продолжить" at bounding box center [1072, 514] width 78 height 13
drag, startPoint x: 1122, startPoint y: 459, endPoint x: 819, endPoint y: 458, distance: 303.0
click at [819, 458] on div "**********" at bounding box center [1071, 418] width 714 height 724
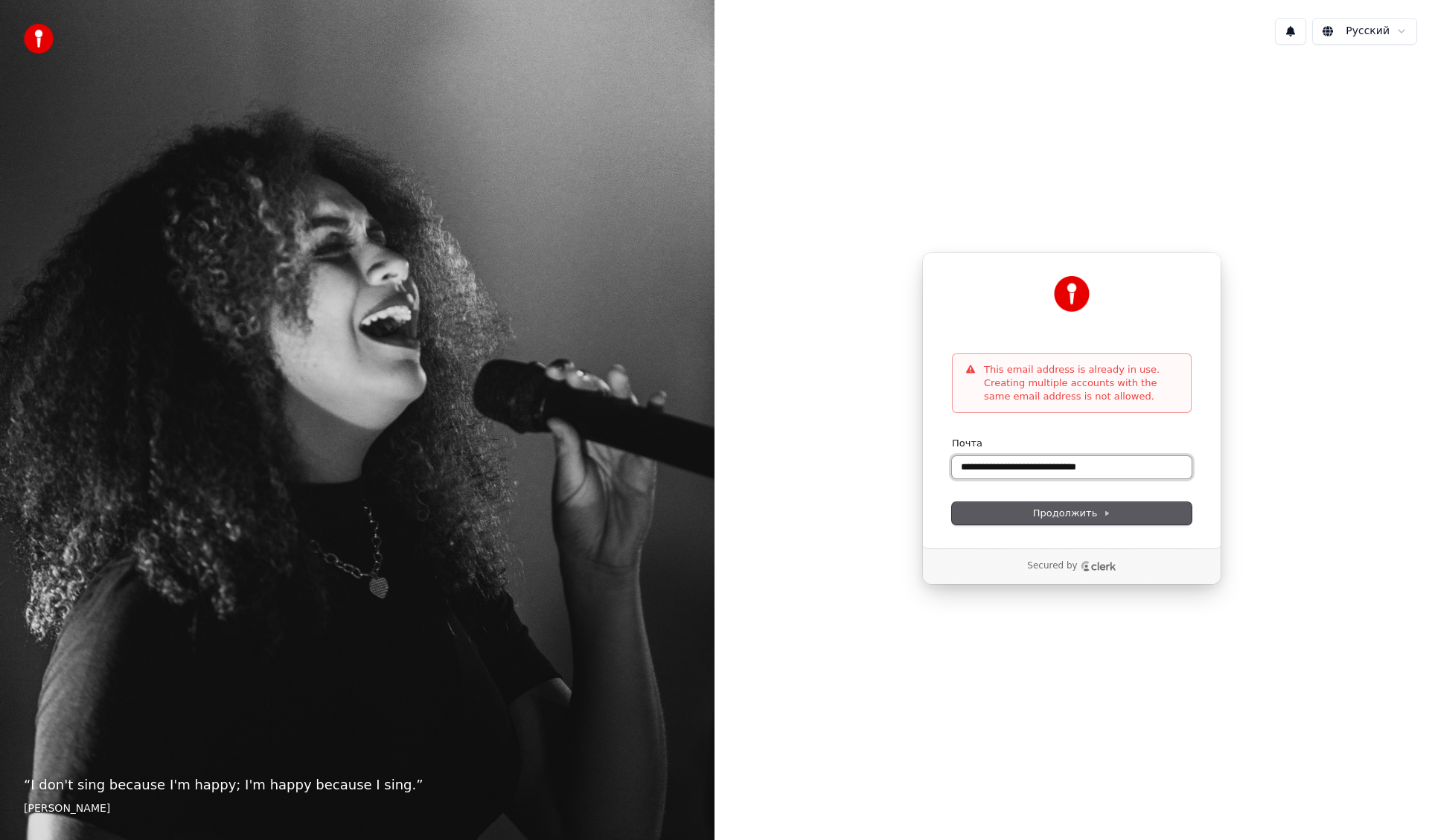
paste input "text"
click at [1049, 517] on span "Продолжить" at bounding box center [1072, 514] width 78 height 13
drag, startPoint x: 1095, startPoint y: 467, endPoint x: 874, endPoint y: 475, distance: 221.1
click at [874, 475] on div "**********" at bounding box center [1071, 418] width 714 height 724
paste input "****"
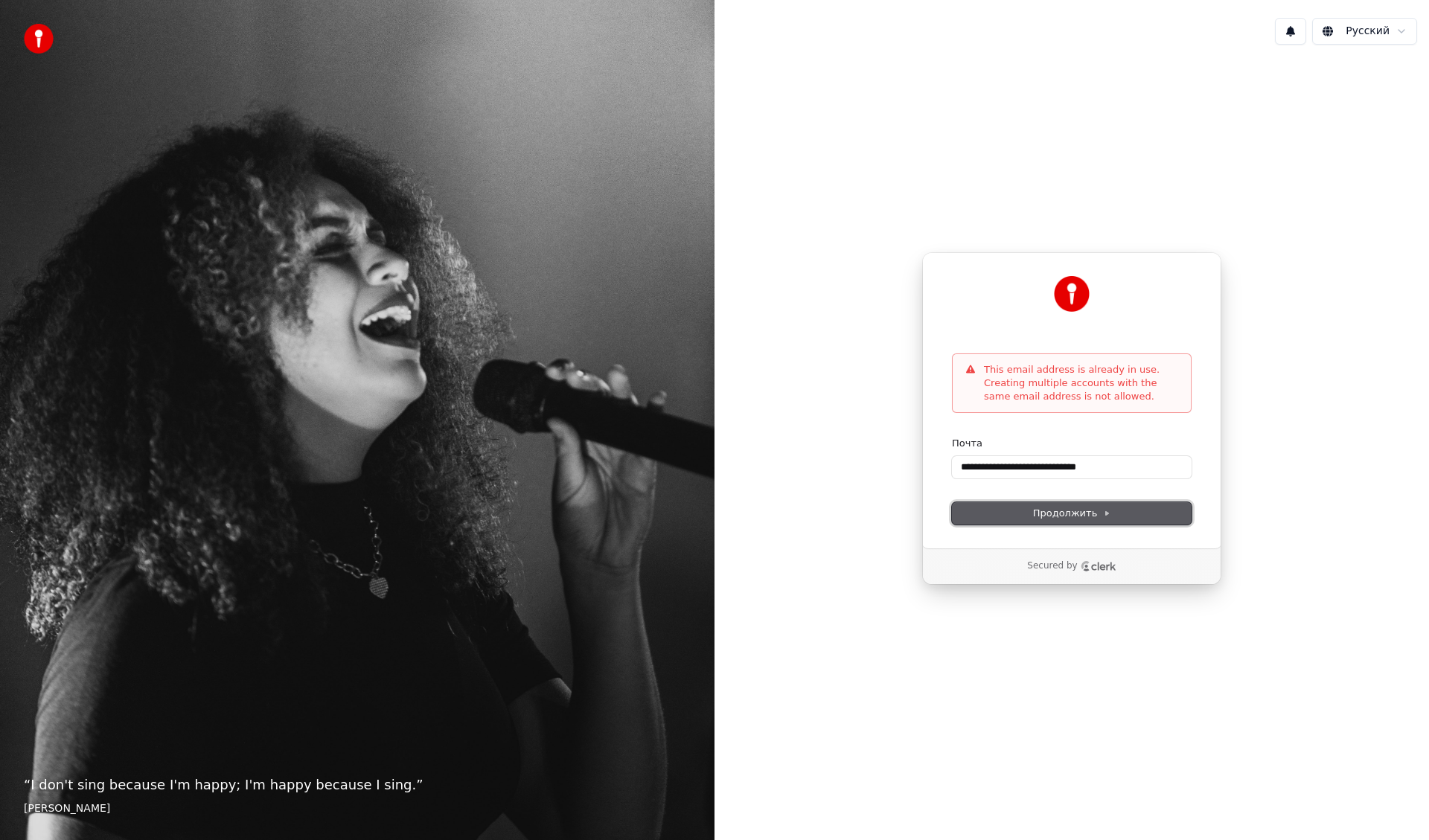
click at [1052, 515] on span "Продолжить" at bounding box center [1072, 514] width 78 height 13
drag, startPoint x: 1120, startPoint y: 458, endPoint x: 760, endPoint y: 458, distance: 360.0
click at [760, 458] on div "**********" at bounding box center [1071, 418] width 714 height 724
paste input "text"
click at [1011, 506] on button "Продолжить" at bounding box center [1071, 513] width 240 height 22
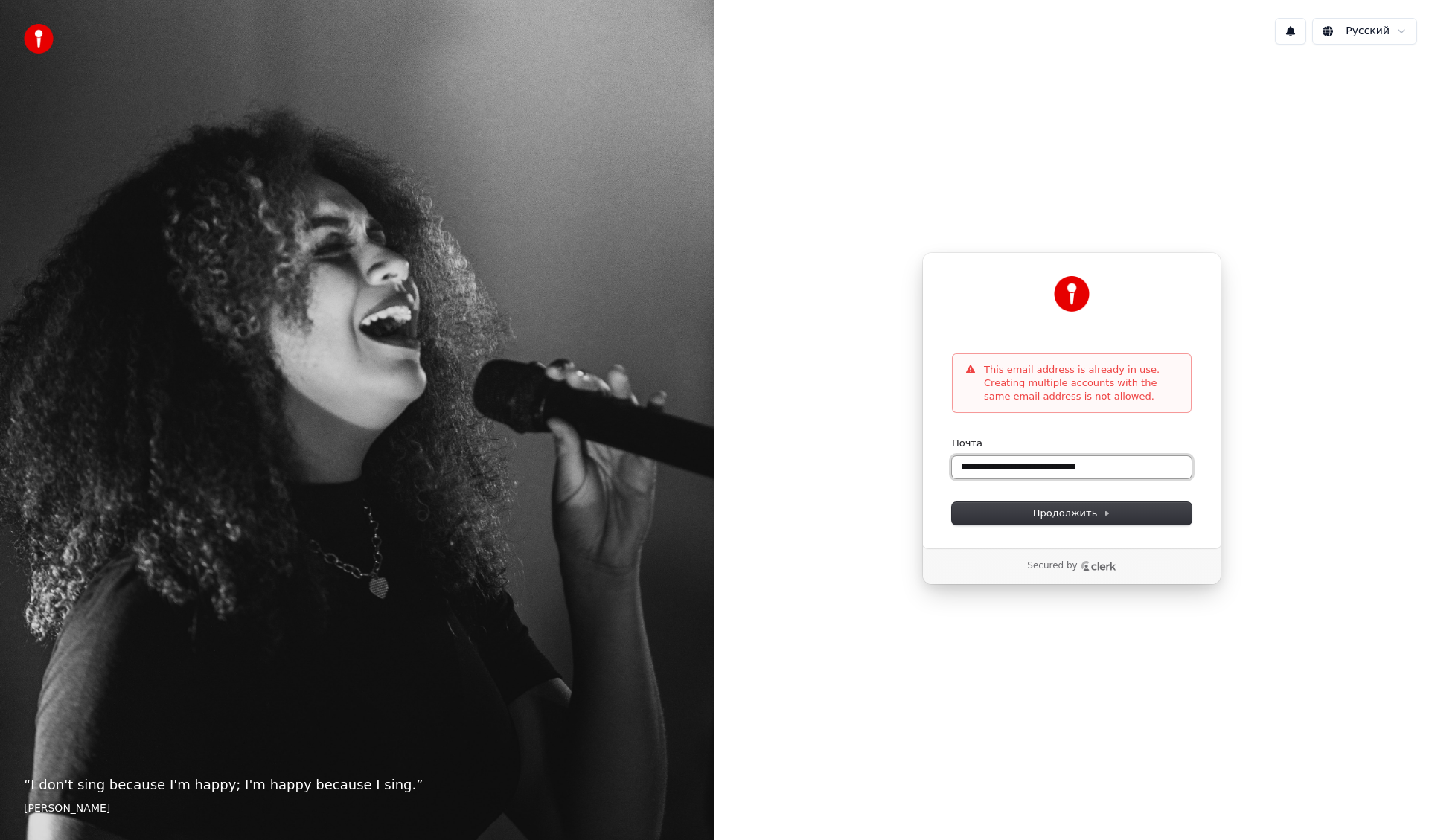
drag, startPoint x: 1090, startPoint y: 472, endPoint x: 826, endPoint y: 469, distance: 264.0
click at [826, 469] on div "**********" at bounding box center [1071, 418] width 714 height 724
paste input "text"
click at [1016, 520] on button "Продолжить" at bounding box center [1071, 513] width 240 height 22
drag, startPoint x: 1030, startPoint y: 463, endPoint x: 837, endPoint y: 460, distance: 193.0
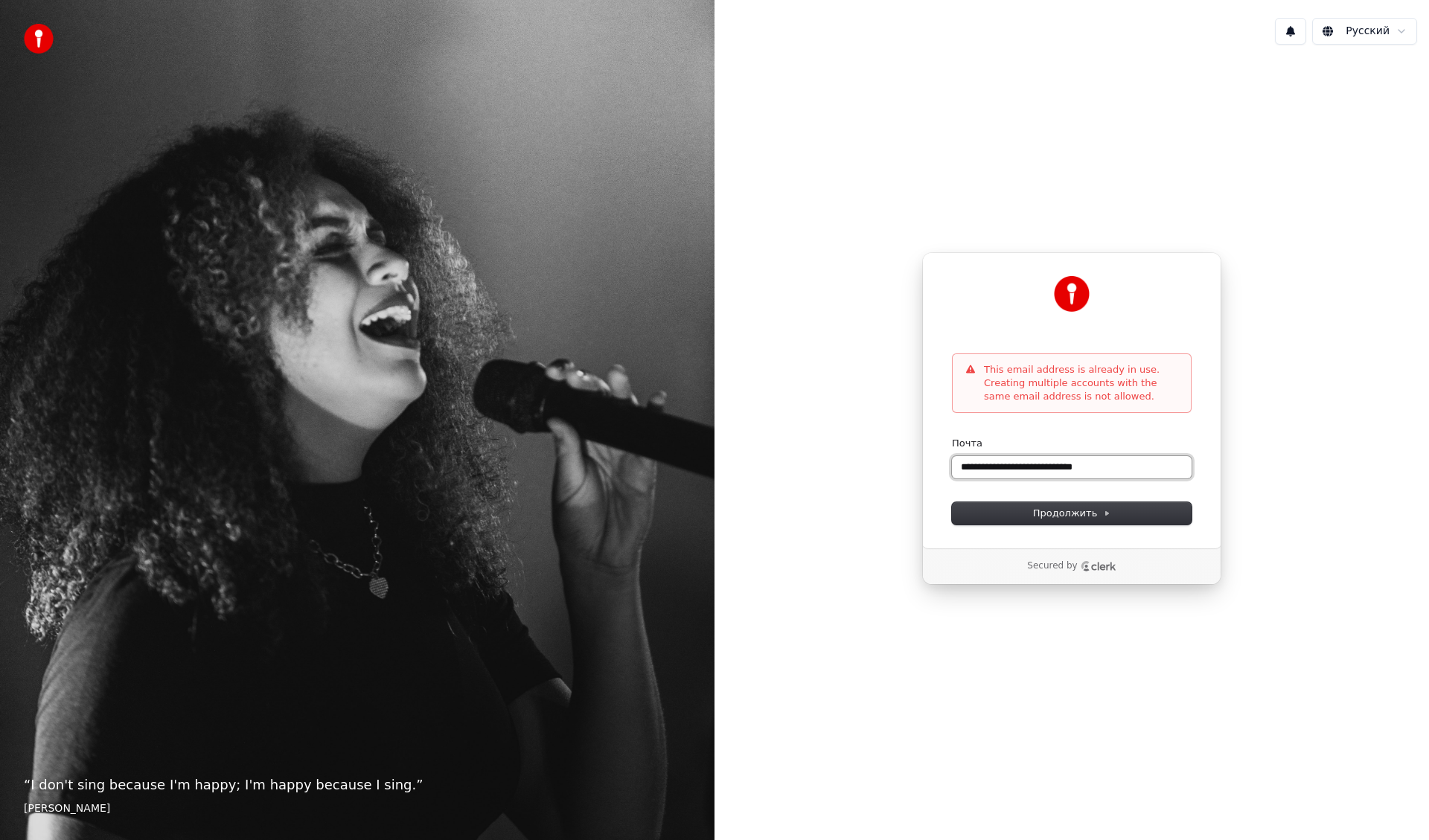
click at [837, 460] on div "**********" at bounding box center [1071, 418] width 714 height 724
paste input "*"
click at [999, 504] on button "Продолжить" at bounding box center [1071, 513] width 240 height 22
drag, startPoint x: 1127, startPoint y: 471, endPoint x: 834, endPoint y: 472, distance: 293.0
click at [834, 472] on div "**********" at bounding box center [1071, 418] width 714 height 724
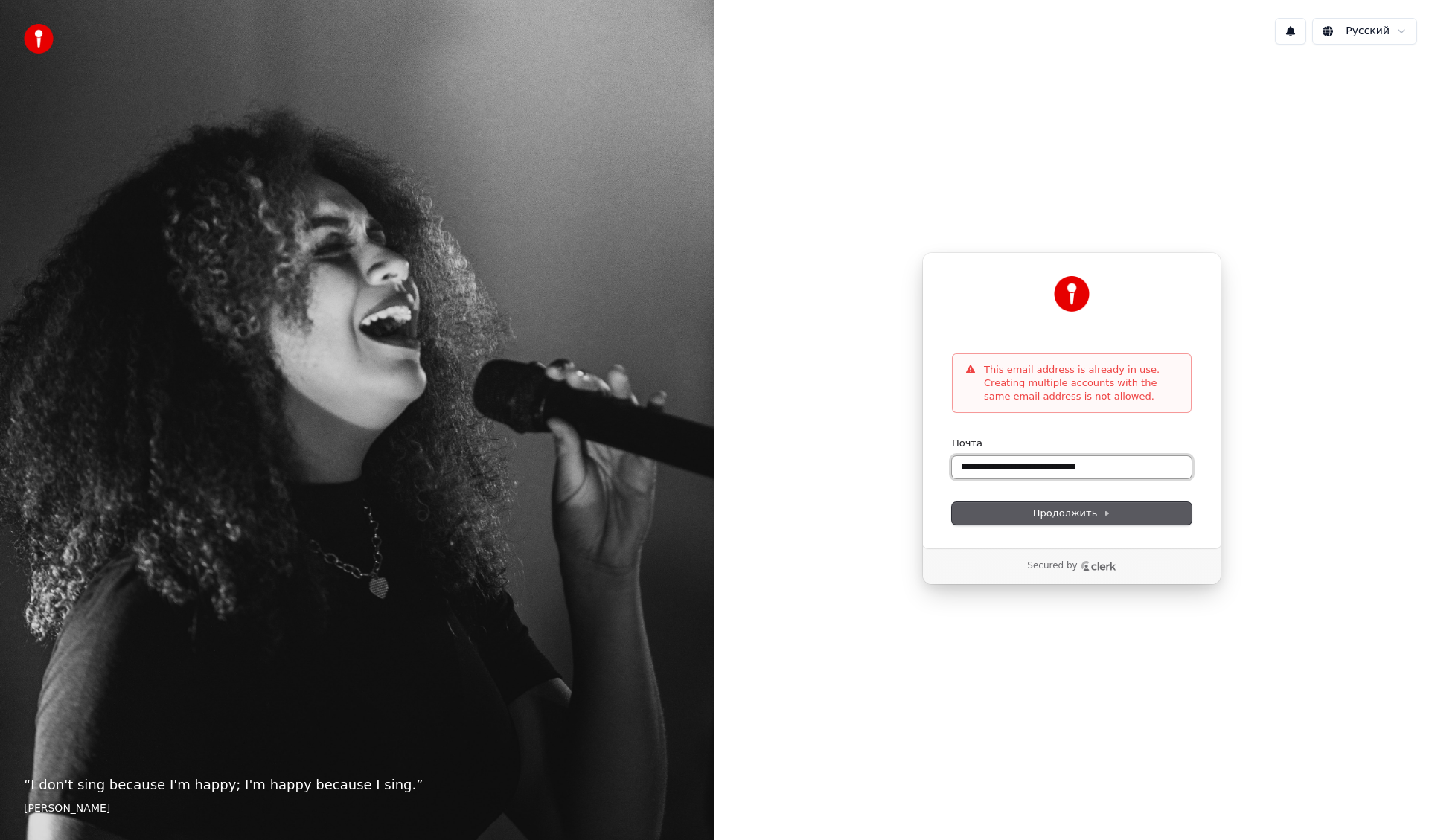
paste input "text"
click at [1012, 515] on button "Продолжить" at bounding box center [1071, 513] width 240 height 22
type input "**********"
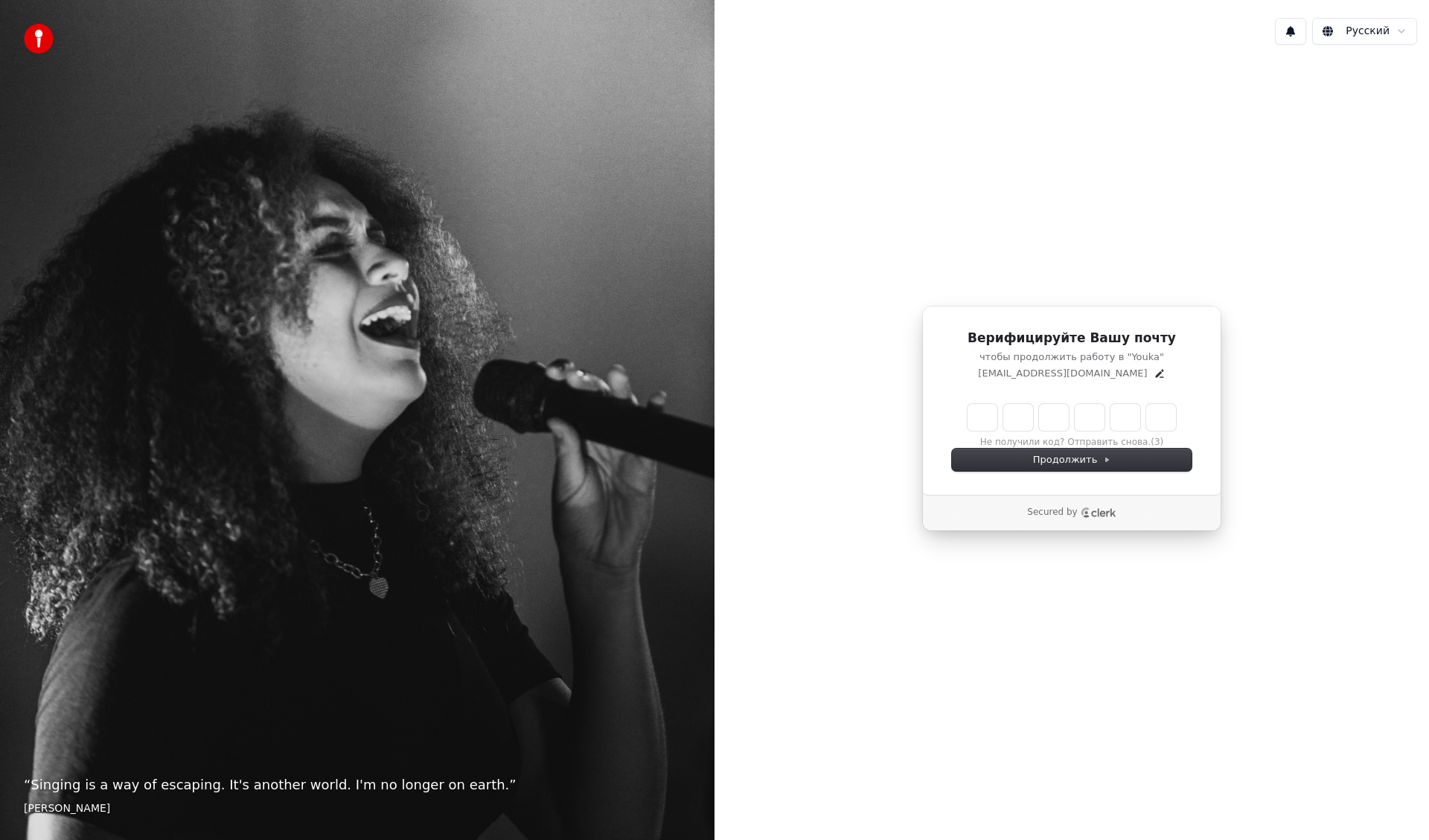
click at [990, 415] on input "Enter verification code" at bounding box center [1071, 417] width 208 height 26
type input "******"
